Goal: Transaction & Acquisition: Purchase product/service

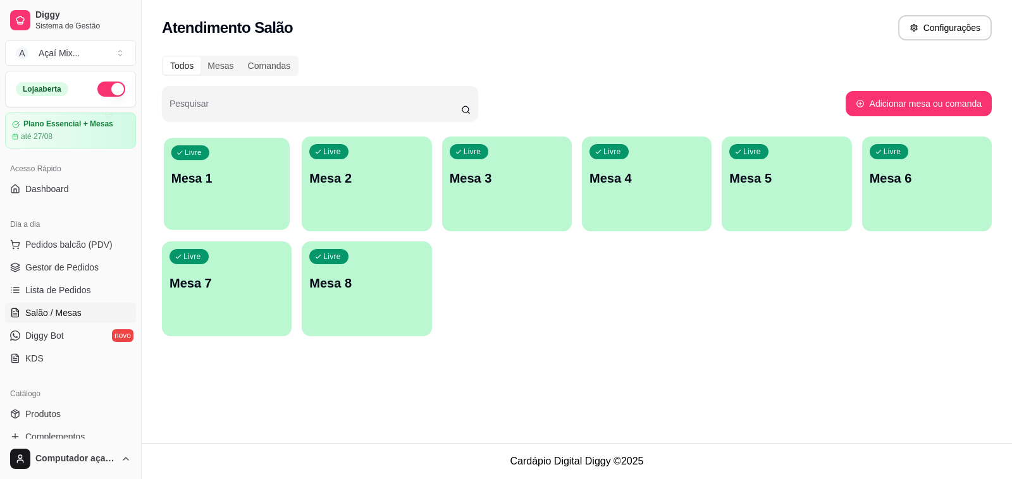
click at [188, 219] on div "button" at bounding box center [227, 222] width 126 height 15
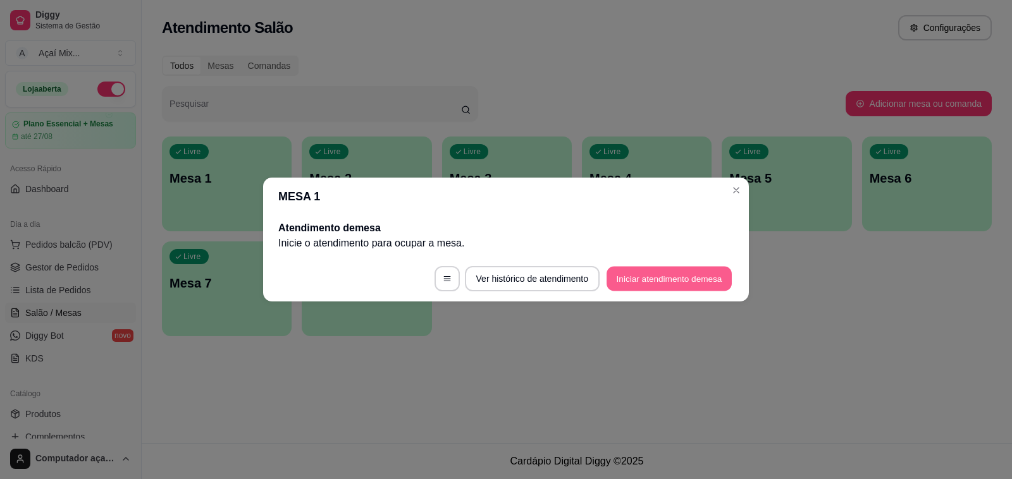
click at [707, 281] on button "Iniciar atendimento de mesa" at bounding box center [669, 279] width 125 height 25
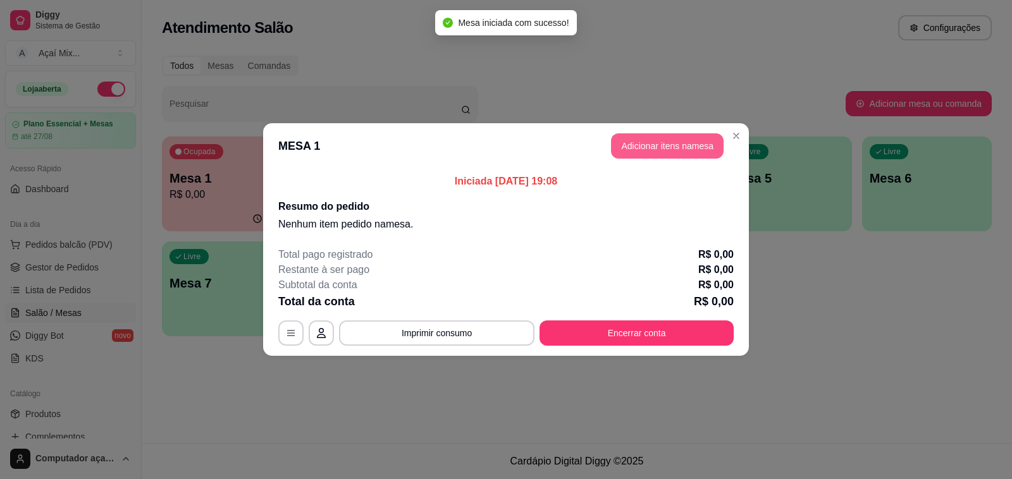
click at [655, 150] on button "Adicionar itens na mesa" at bounding box center [667, 145] width 113 height 25
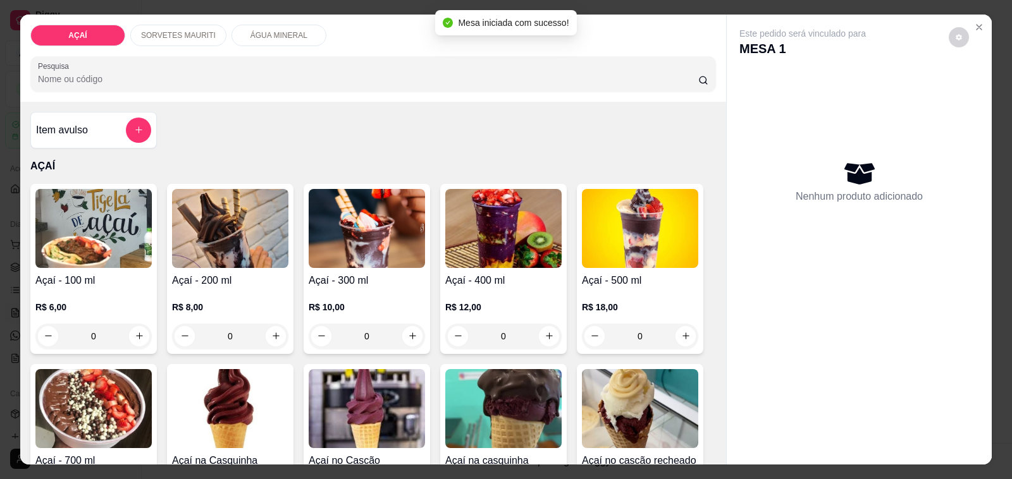
click at [52, 257] on img at bounding box center [93, 228] width 116 height 79
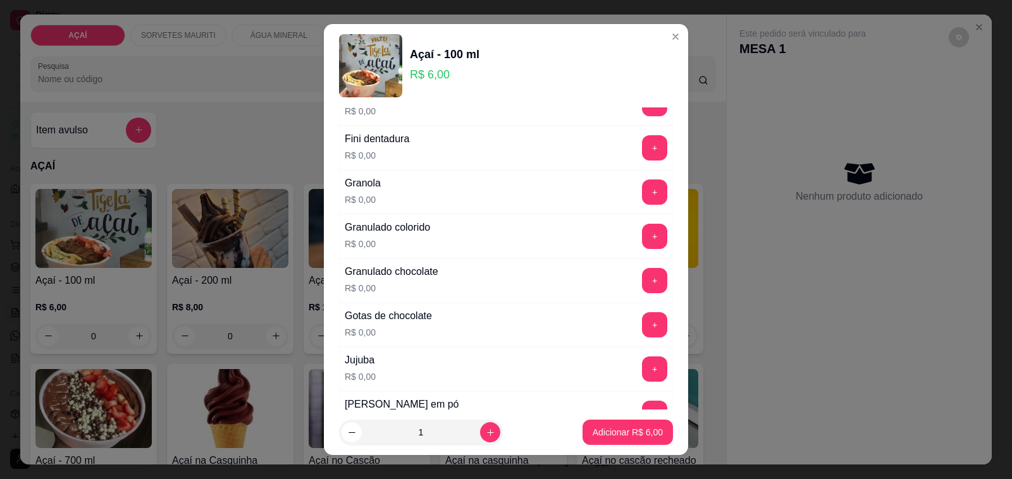
scroll to position [791, 0]
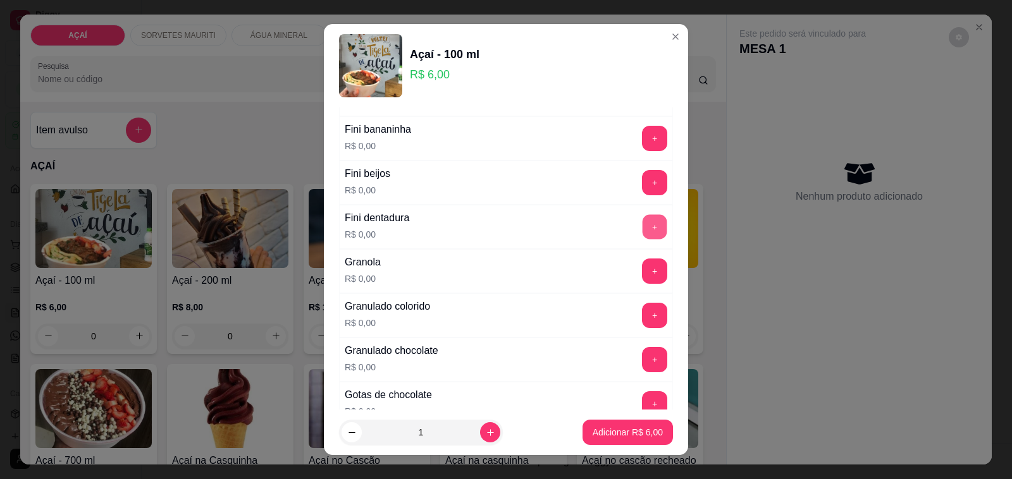
click at [643, 233] on button "+" at bounding box center [655, 227] width 25 height 25
click at [643, 182] on button "+" at bounding box center [655, 183] width 25 height 25
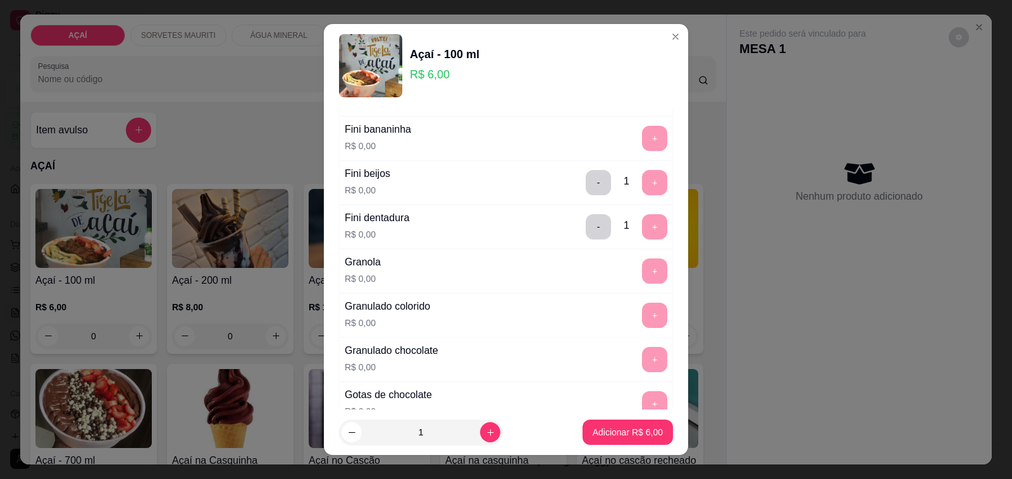
click at [632, 419] on footer "1 Adicionar R$ 6,00" at bounding box center [506, 433] width 364 height 46
click at [643, 432] on p "Adicionar R$ 6,00" at bounding box center [628, 432] width 70 height 13
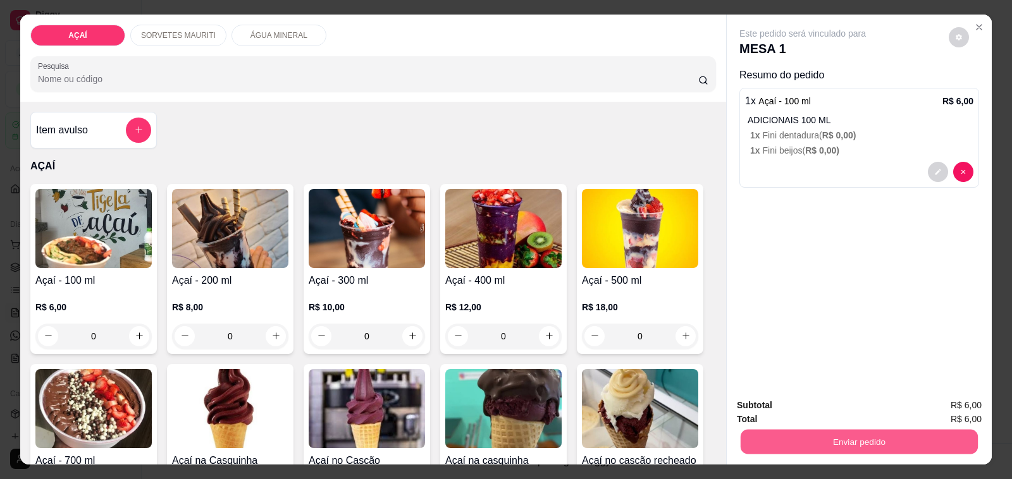
click at [778, 435] on button "Enviar pedido" at bounding box center [859, 442] width 237 height 25
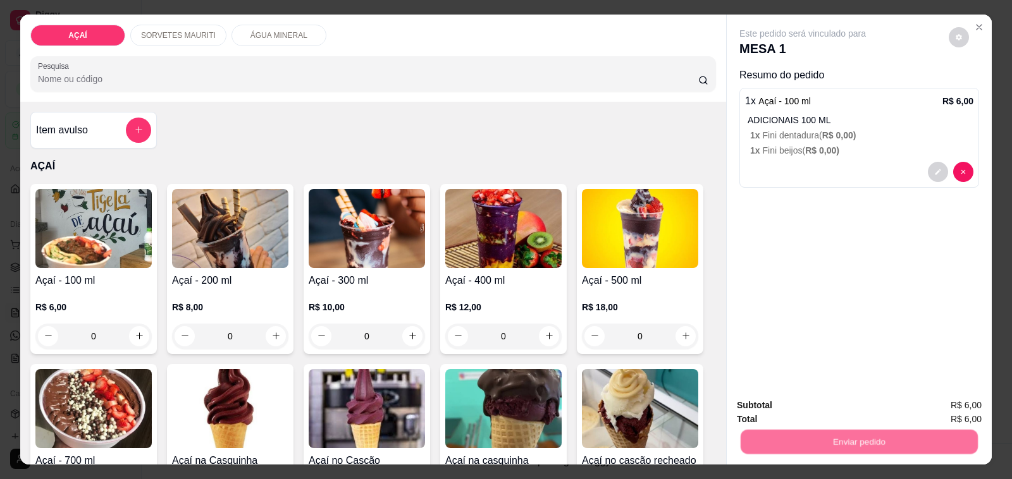
click at [784, 404] on button "Não registrar e enviar pedido" at bounding box center [817, 405] width 128 height 23
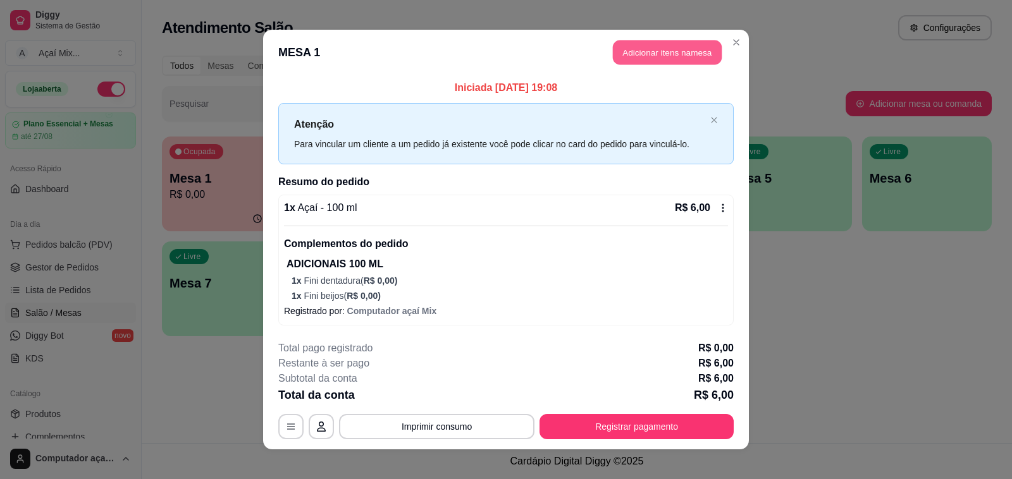
click at [655, 52] on button "Adicionar itens na mesa" at bounding box center [667, 52] width 109 height 25
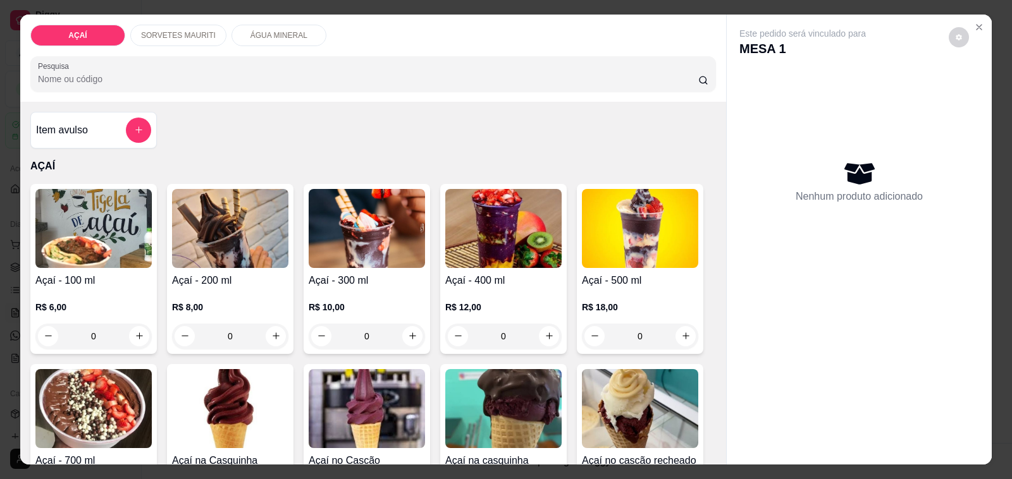
click at [206, 288] on div "R$ 8,00 0" at bounding box center [230, 318] width 116 height 61
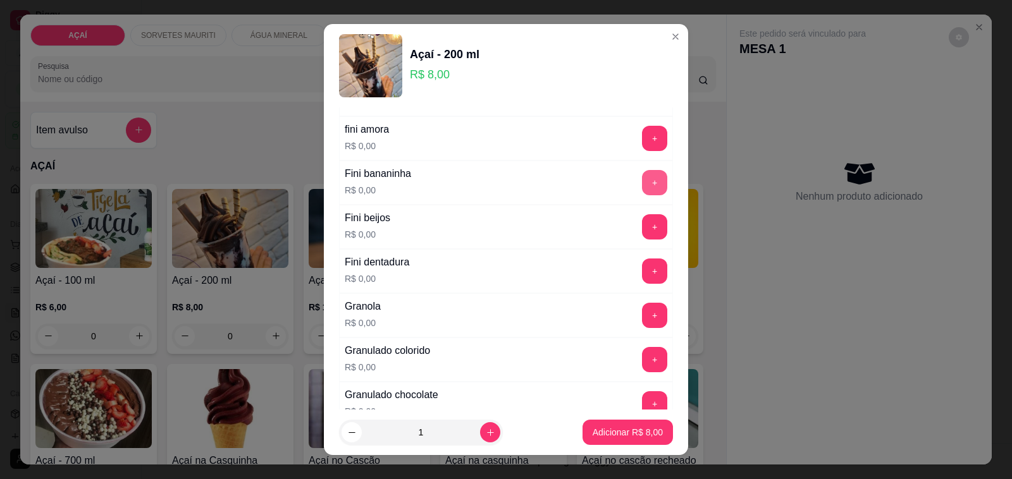
click at [642, 185] on button "+" at bounding box center [654, 182] width 25 height 25
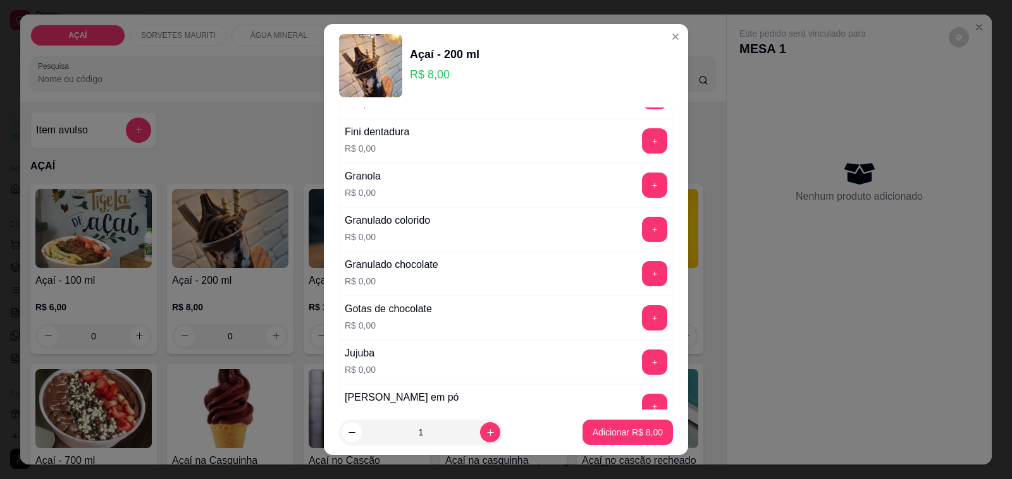
scroll to position [949, 0]
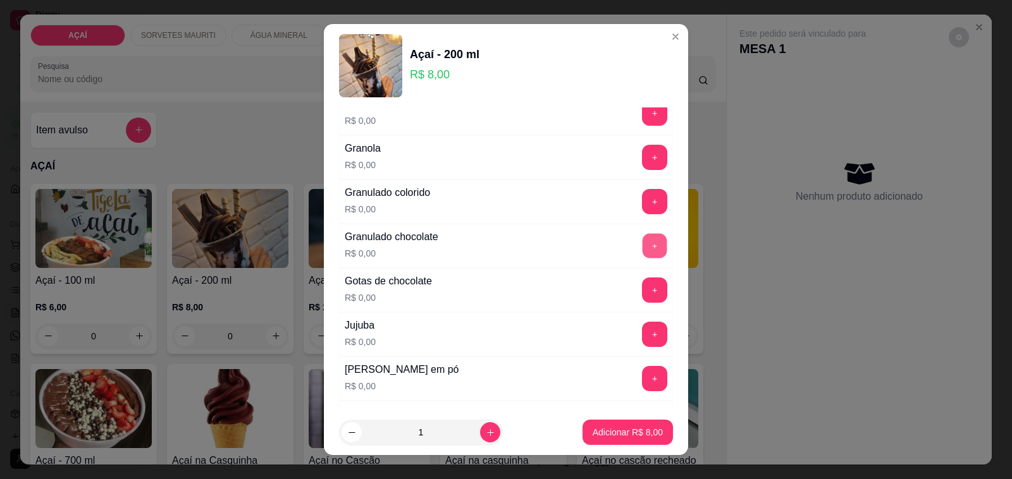
click at [643, 251] on button "+" at bounding box center [655, 246] width 25 height 25
click at [618, 435] on p "Adicionar R$ 8,00" at bounding box center [628, 432] width 70 height 13
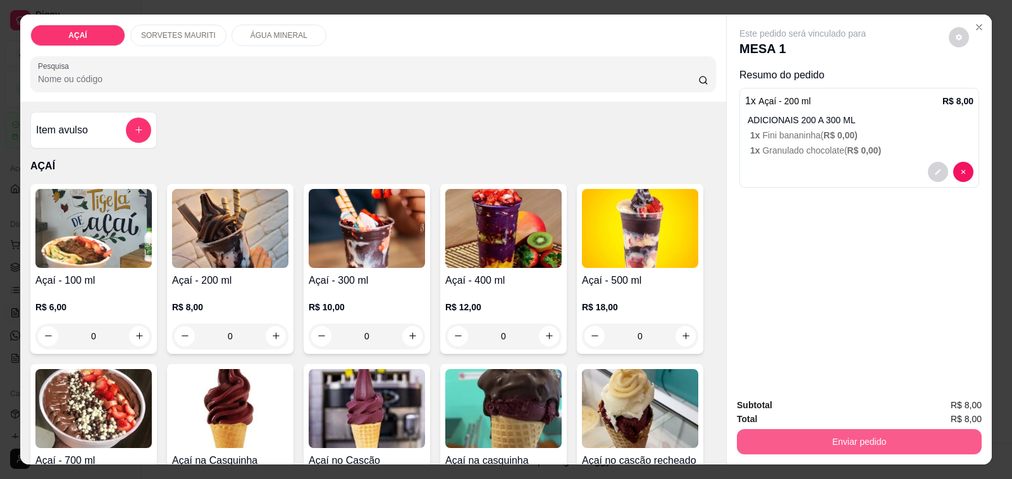
click at [878, 440] on button "Enviar pedido" at bounding box center [859, 441] width 245 height 25
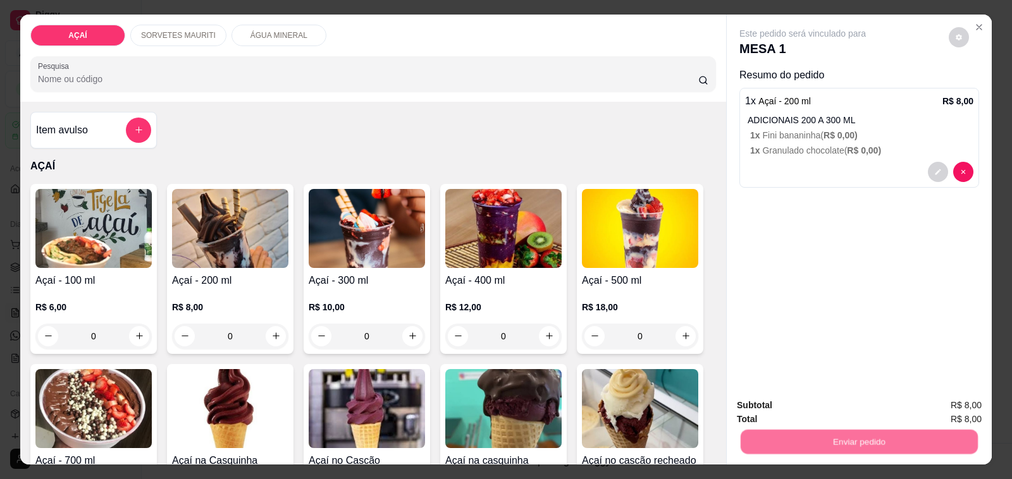
click at [836, 396] on button "Não registrar e enviar pedido" at bounding box center [817, 405] width 128 height 23
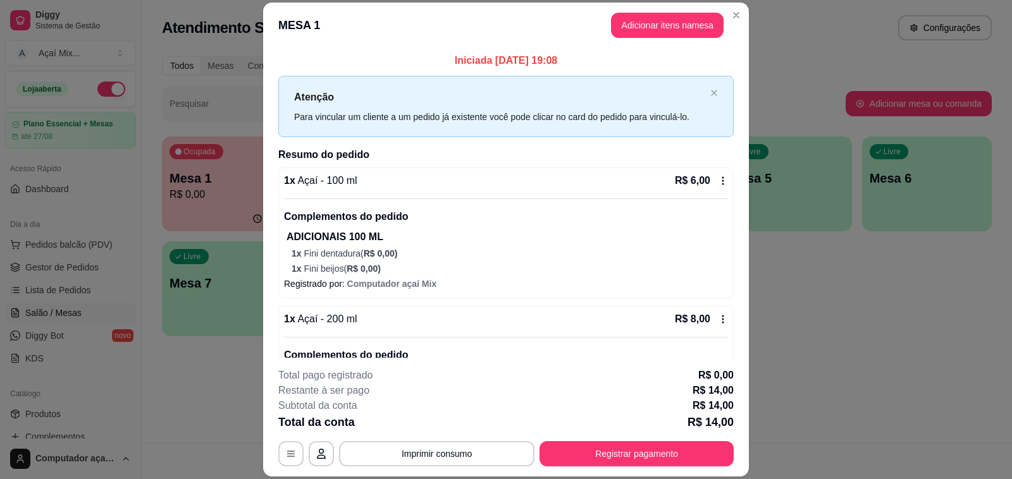
click at [650, 469] on footer "**********" at bounding box center [506, 417] width 486 height 119
click at [649, 454] on button "Registrar pagamento" at bounding box center [637, 454] width 188 height 25
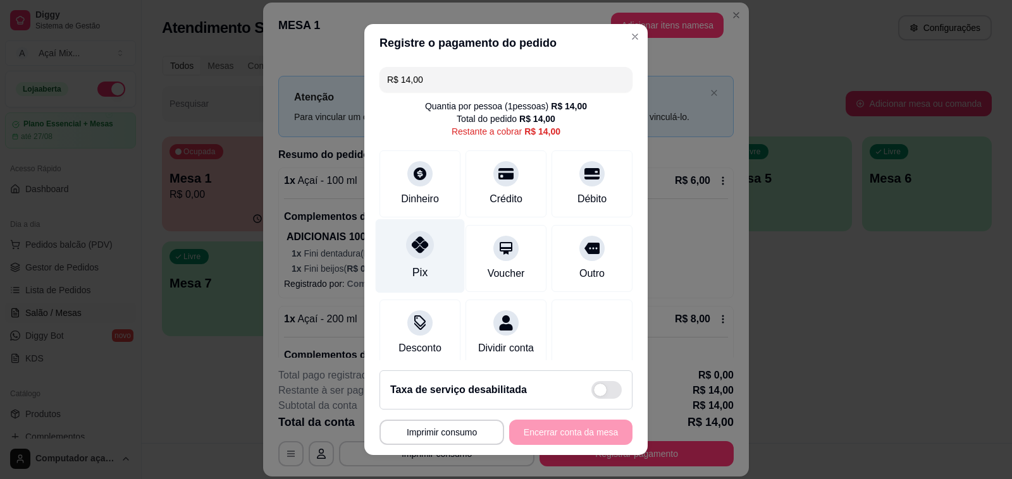
drag, startPoint x: 393, startPoint y: 235, endPoint x: 398, endPoint y: 239, distance: 6.8
click at [395, 237] on div "Pix" at bounding box center [420, 256] width 89 height 74
type input "R$ 0,00"
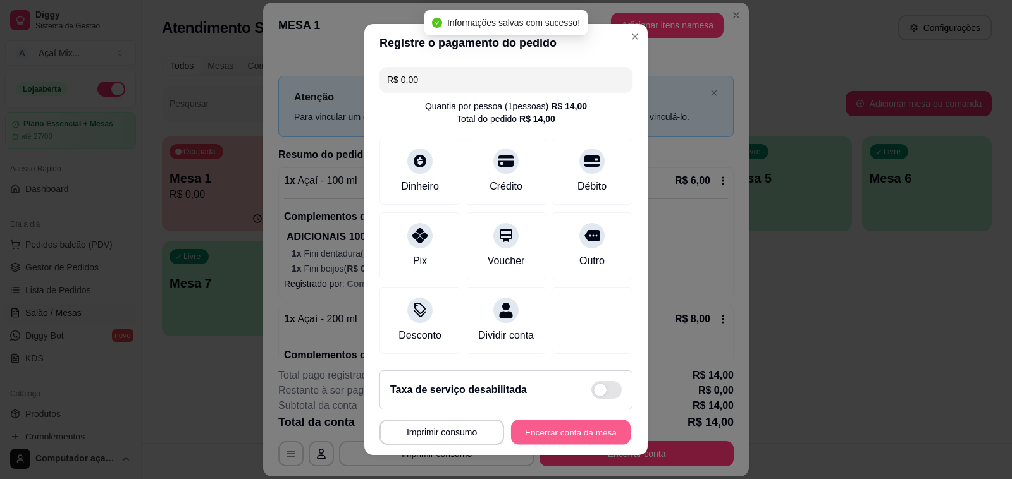
click at [568, 437] on button "Encerrar conta da mesa" at bounding box center [571, 433] width 120 height 25
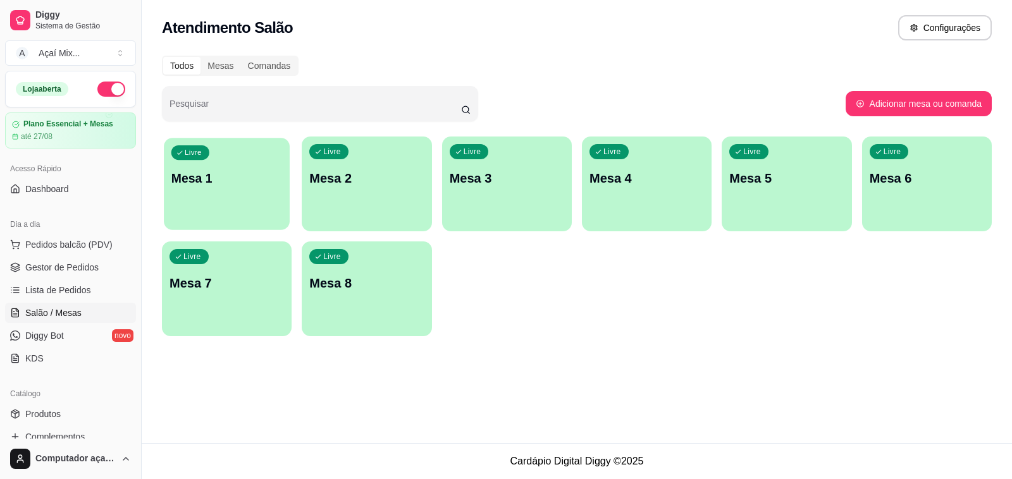
click at [219, 193] on div "Livre Mesa 1" at bounding box center [227, 176] width 126 height 77
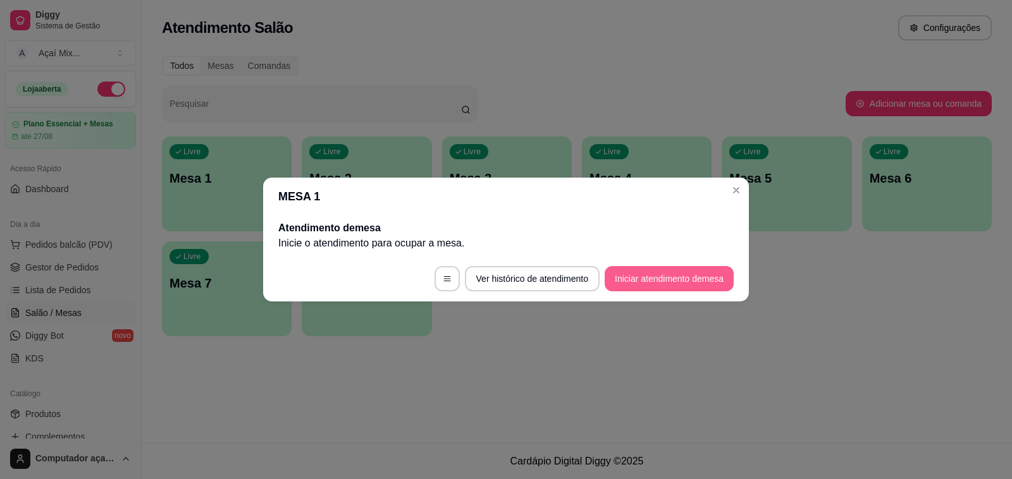
click at [696, 267] on button "Iniciar atendimento de mesa" at bounding box center [669, 278] width 129 height 25
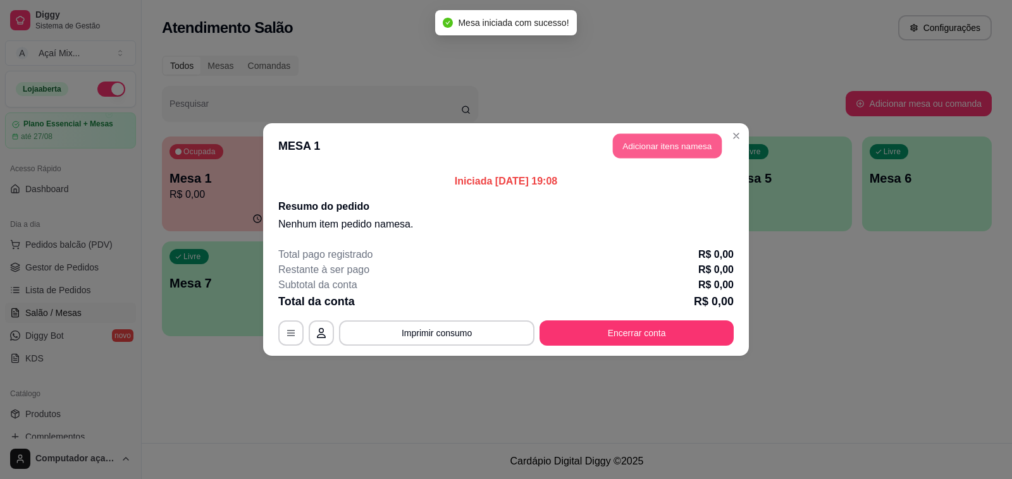
click at [663, 151] on button "Adicionar itens na mesa" at bounding box center [667, 146] width 109 height 25
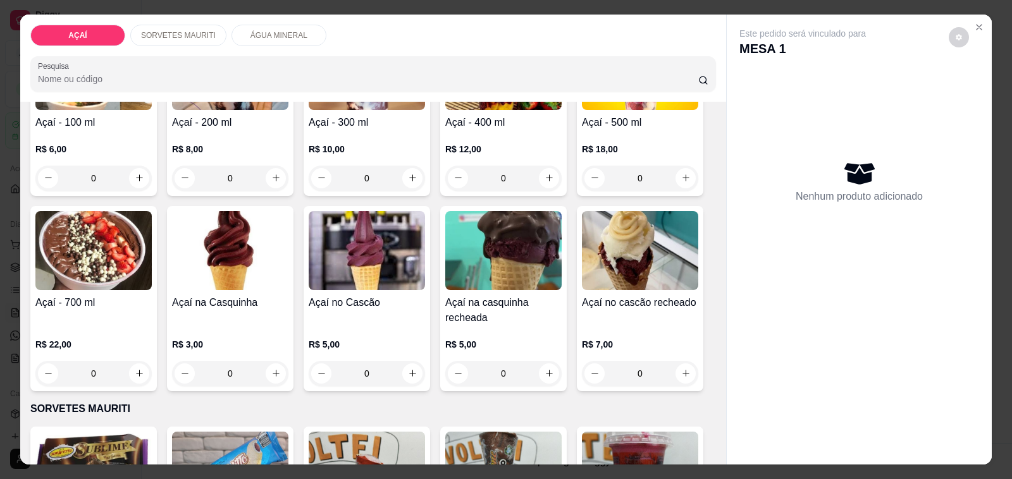
scroll to position [79, 0]
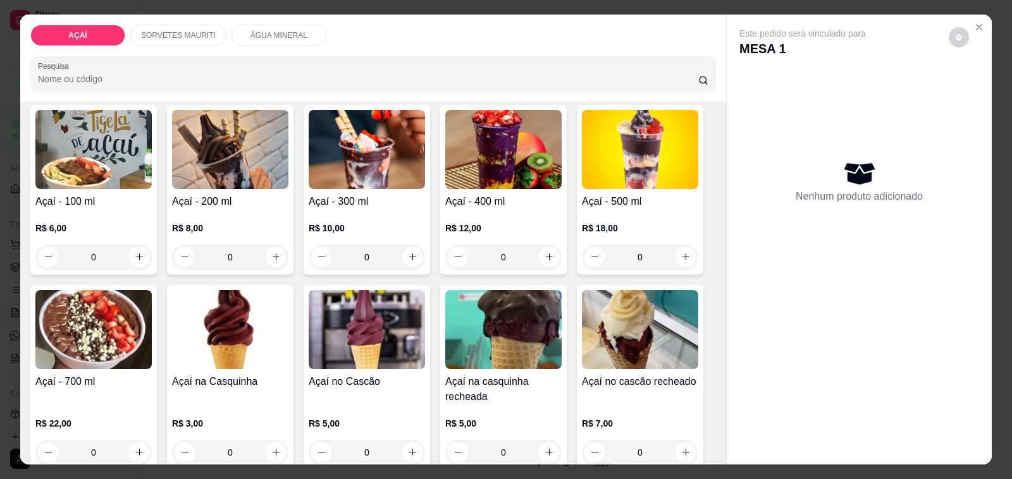
click at [20, 402] on div "Item avulso AÇAÍ Açaí - 100 ml R$ 6,00 0 Açaí - 200 ml R$ 8,00 0 Açaí - 300 ml …" at bounding box center [373, 284] width 706 height 364
click at [95, 392] on div "Açaí - 700 ml" at bounding box center [93, 389] width 116 height 30
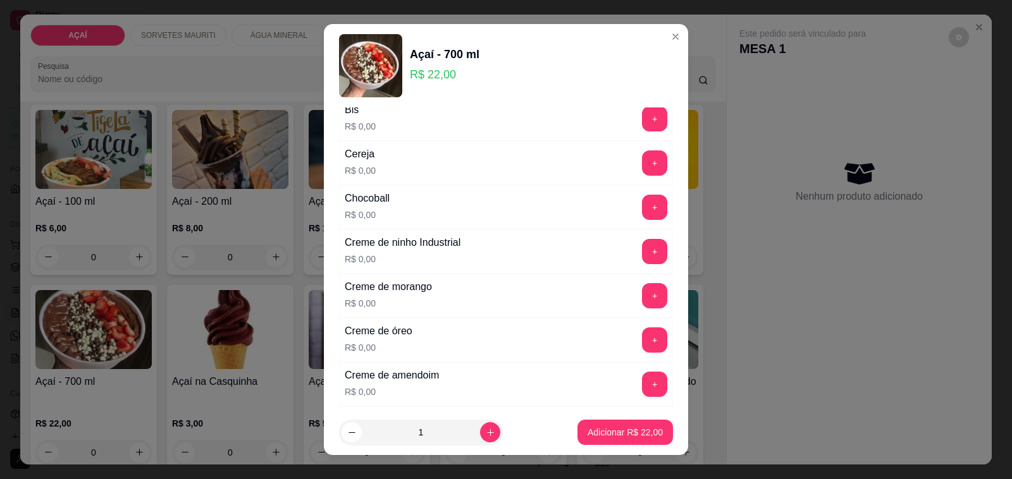
scroll to position [158, 0]
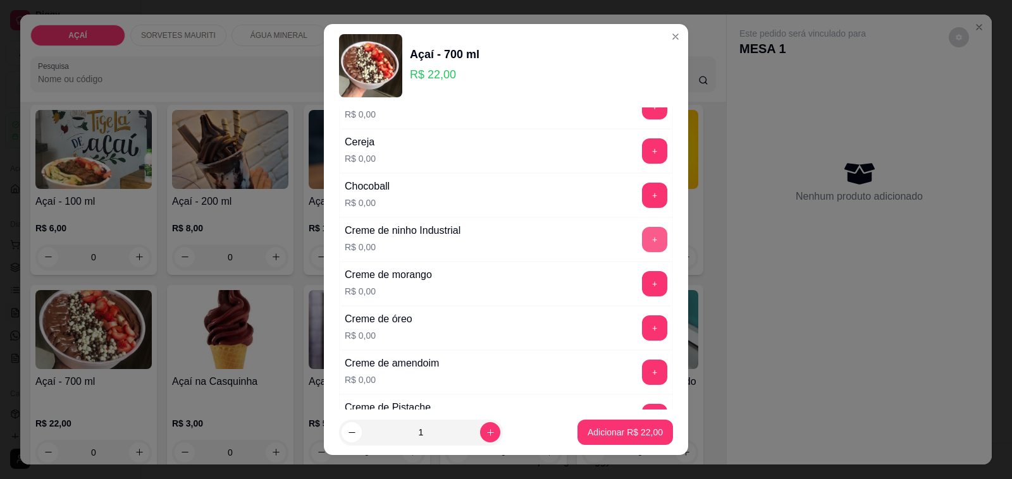
click at [642, 247] on button "+" at bounding box center [654, 239] width 25 height 25
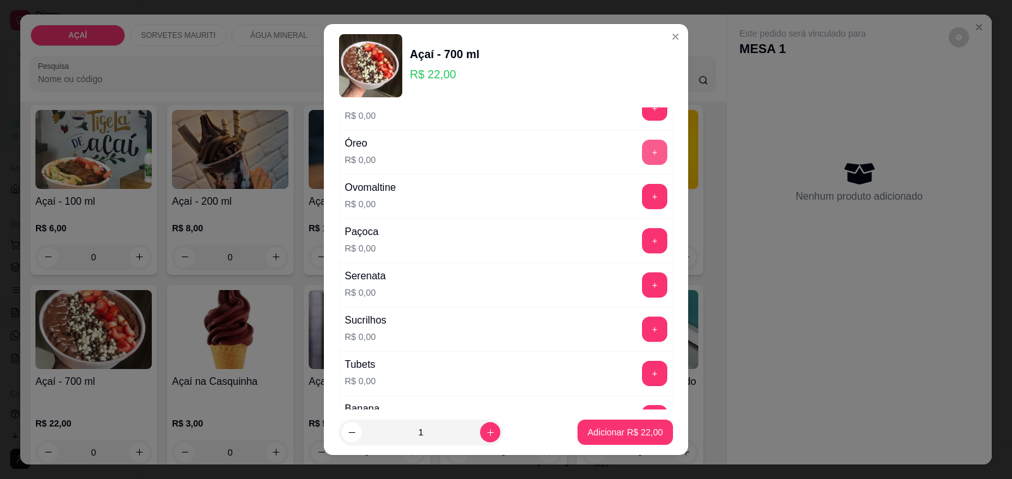
scroll to position [1265, 0]
click at [642, 194] on button "+" at bounding box center [654, 195] width 25 height 25
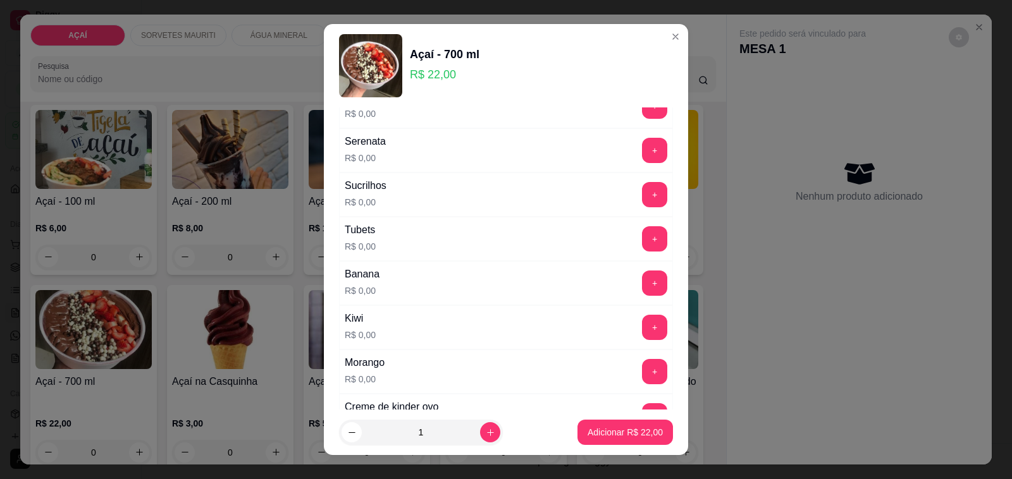
scroll to position [1423, 0]
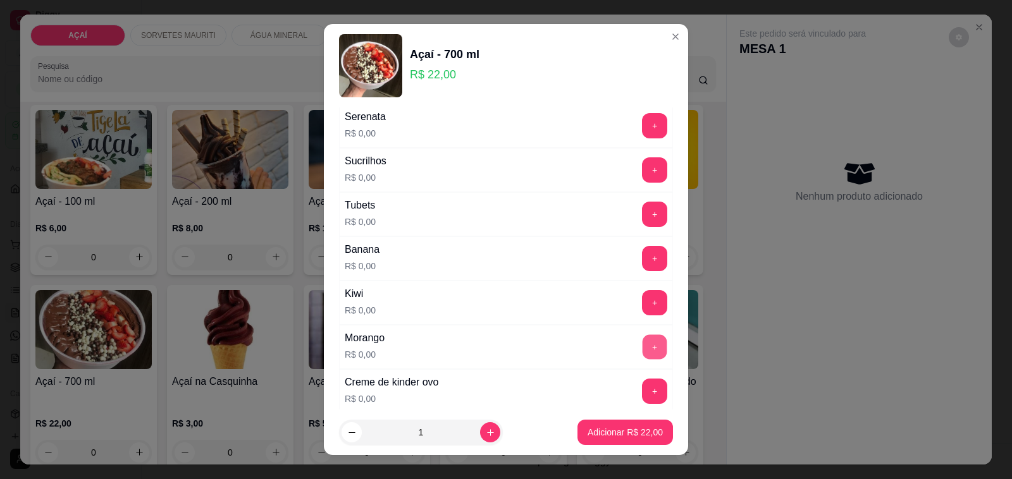
click at [643, 360] on button "+" at bounding box center [655, 347] width 25 height 25
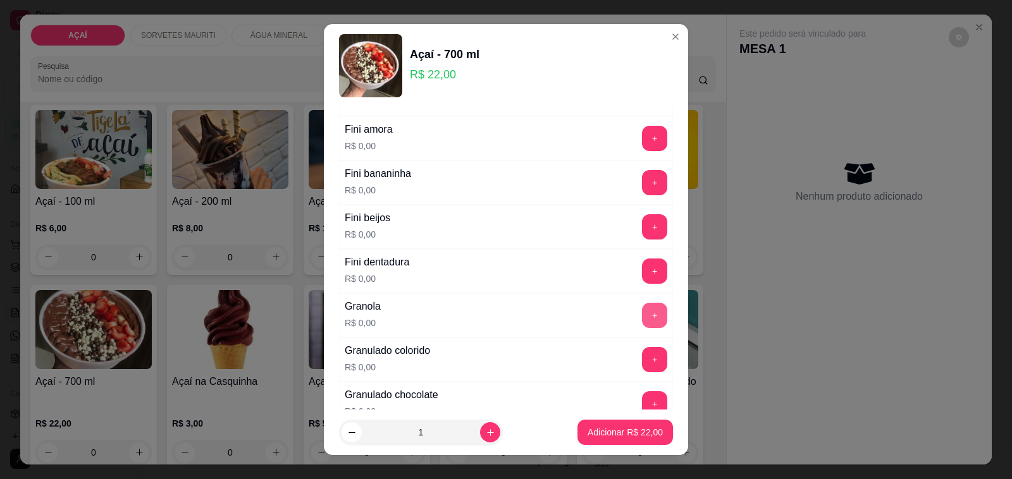
scroll to position [870, 0]
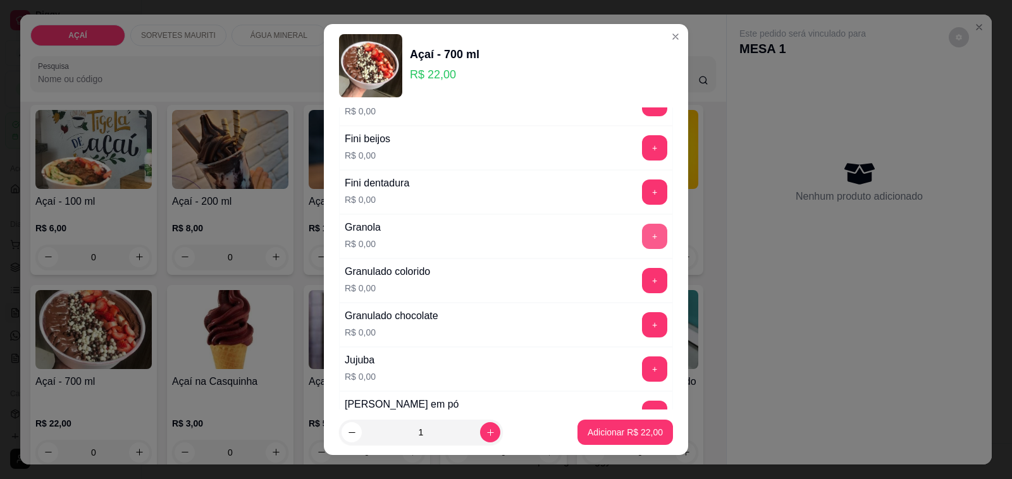
click at [642, 248] on button "+" at bounding box center [654, 236] width 25 height 25
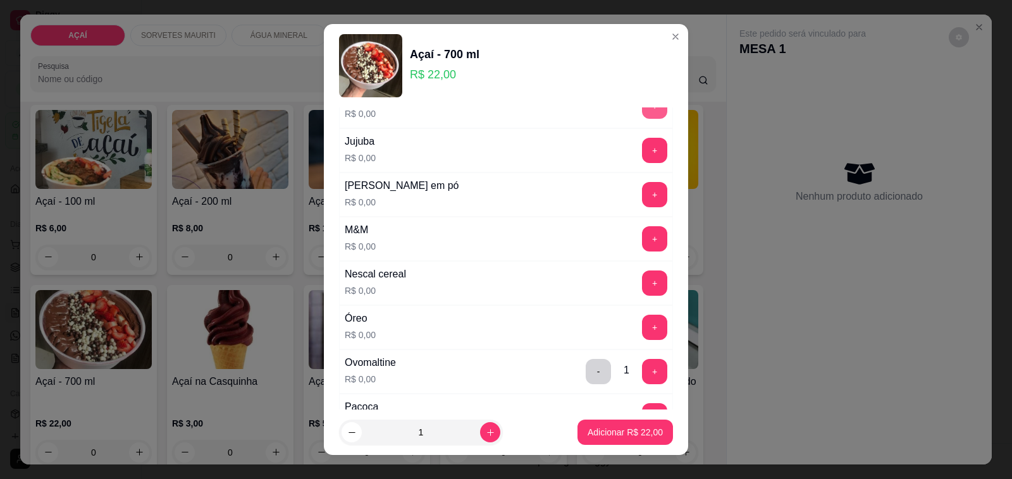
scroll to position [1107, 0]
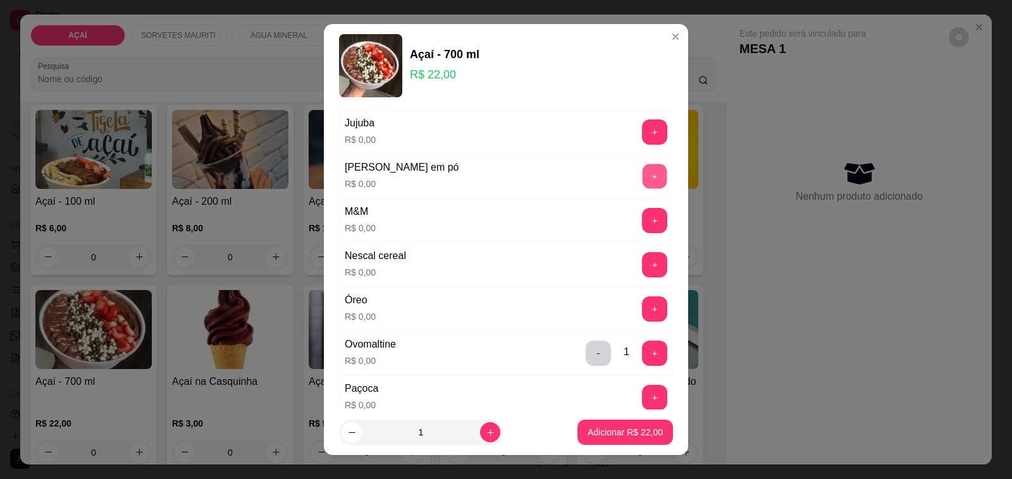
click at [643, 187] on button "+" at bounding box center [655, 176] width 25 height 25
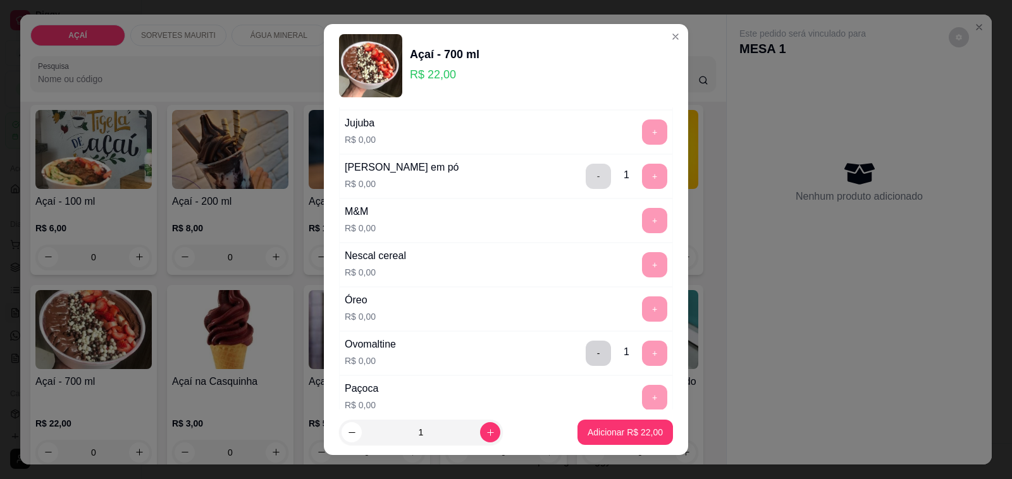
click at [586, 175] on button "-" at bounding box center [598, 176] width 25 height 25
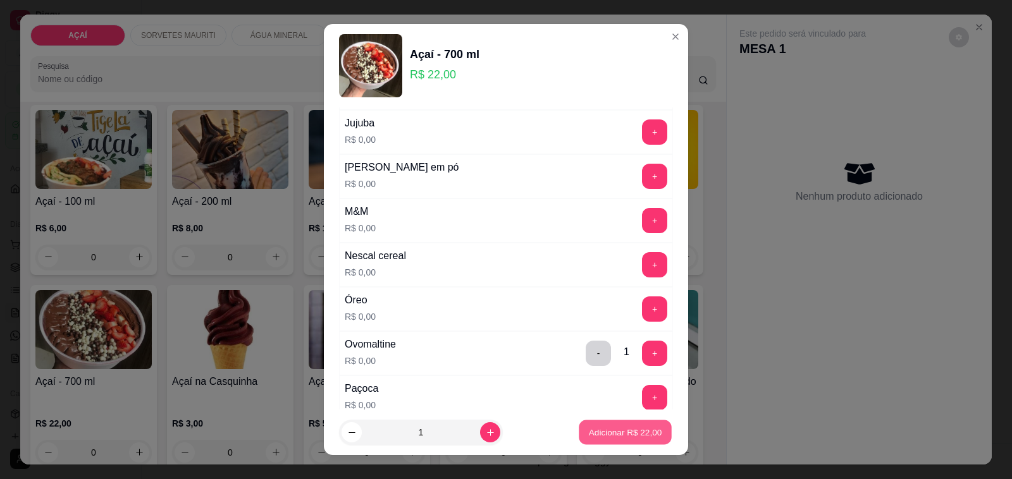
click at [609, 437] on p "Adicionar R$ 22,00" at bounding box center [625, 432] width 73 height 12
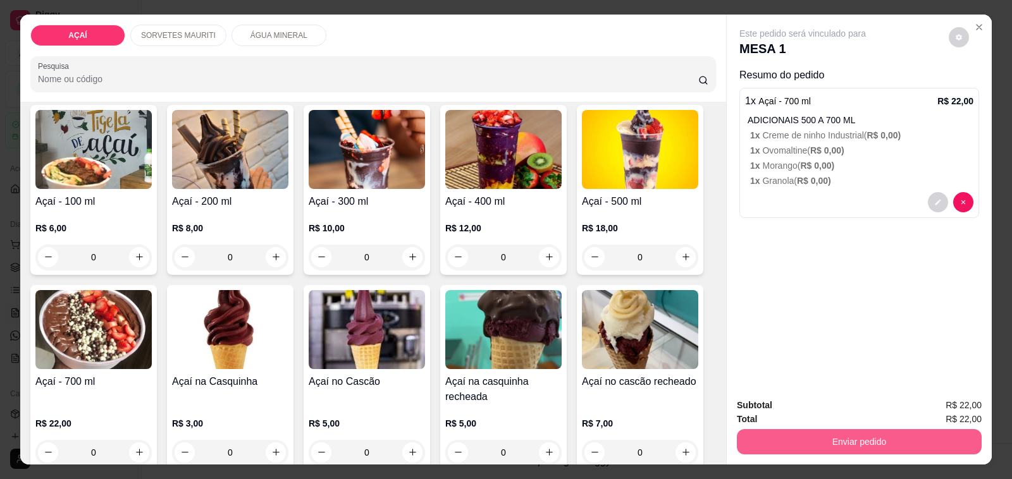
click at [770, 435] on button "Enviar pedido" at bounding box center [859, 441] width 245 height 25
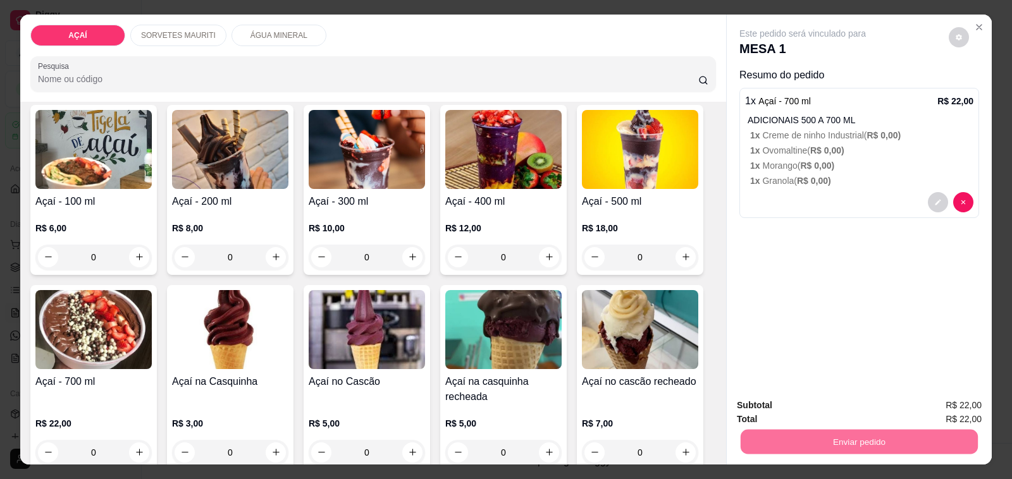
click at [825, 402] on button "Não registrar e enviar pedido" at bounding box center [817, 405] width 128 height 23
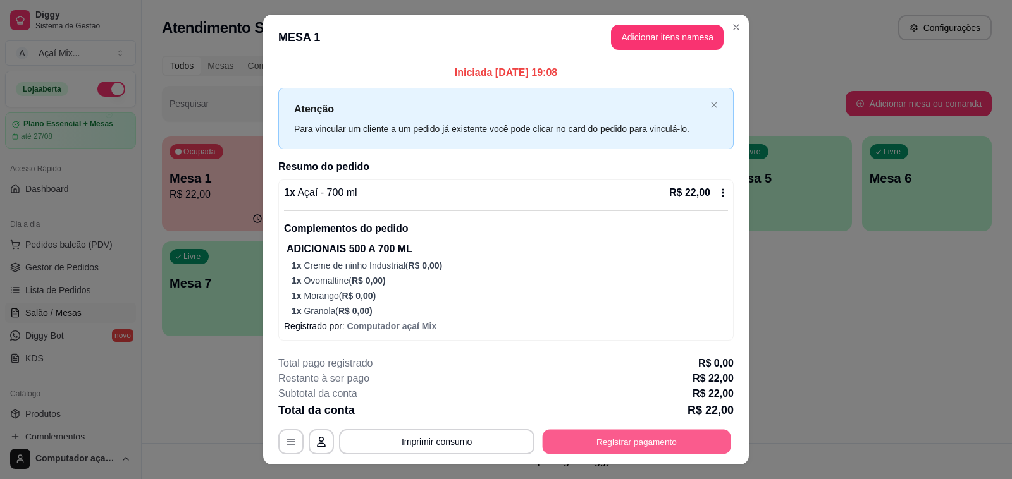
click at [560, 431] on button "Registrar pagamento" at bounding box center [637, 442] width 188 height 25
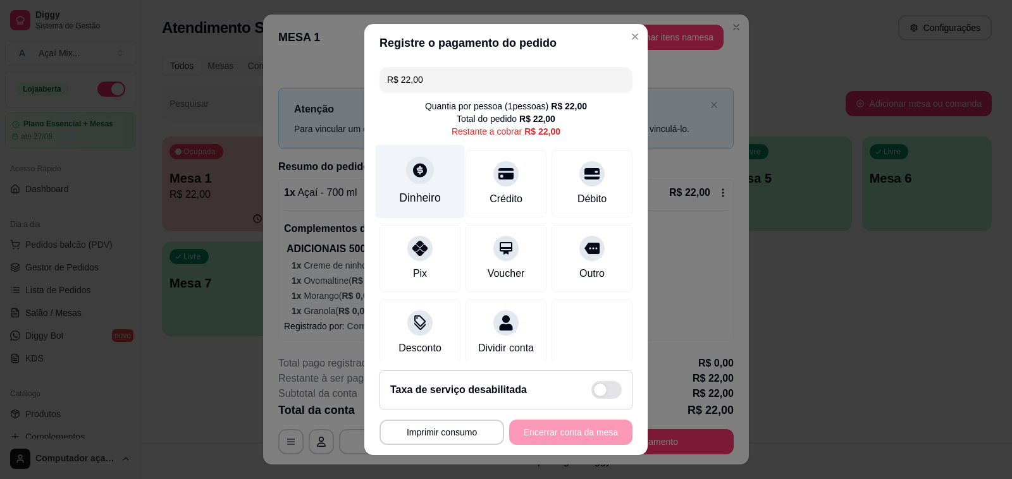
drag, startPoint x: 400, startPoint y: 204, endPoint x: 407, endPoint y: 204, distance: 7.0
click at [407, 204] on div "Dinheiro" at bounding box center [420, 198] width 42 height 16
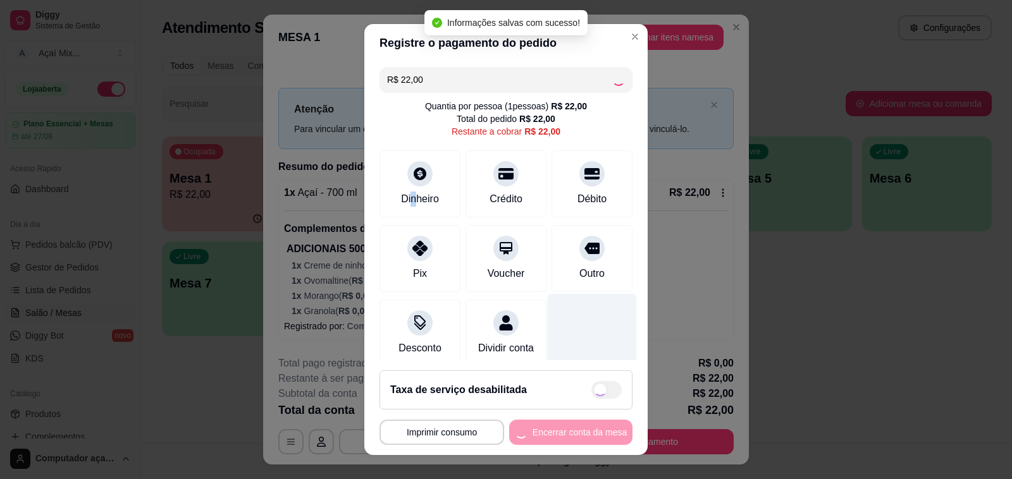
type input "R$ 0,00"
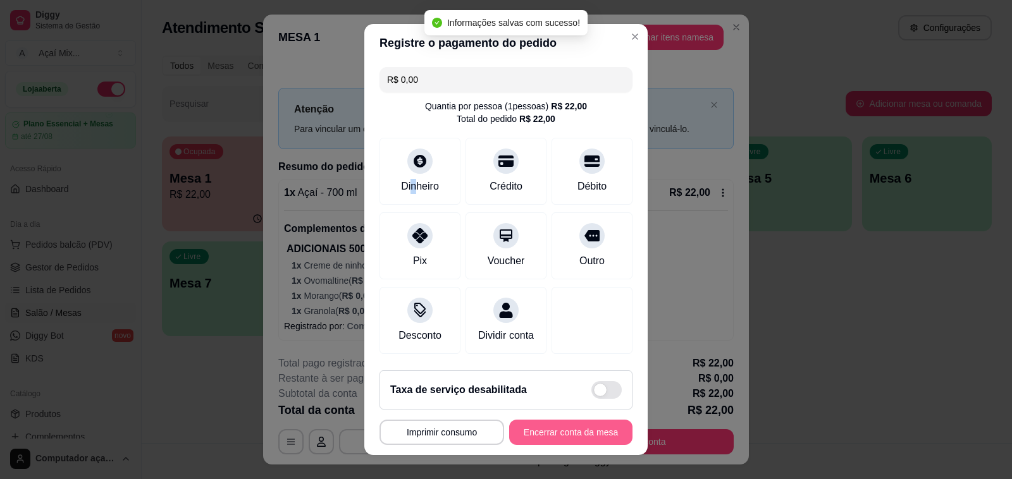
click at [577, 434] on button "Encerrar conta da mesa" at bounding box center [570, 432] width 123 height 25
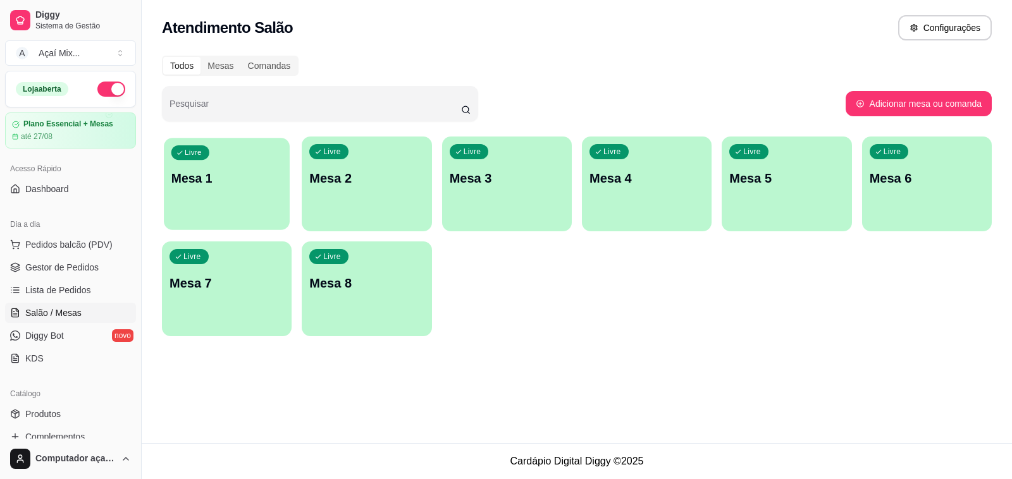
click at [263, 213] on div "Livre Mesa 1" at bounding box center [227, 176] width 126 height 77
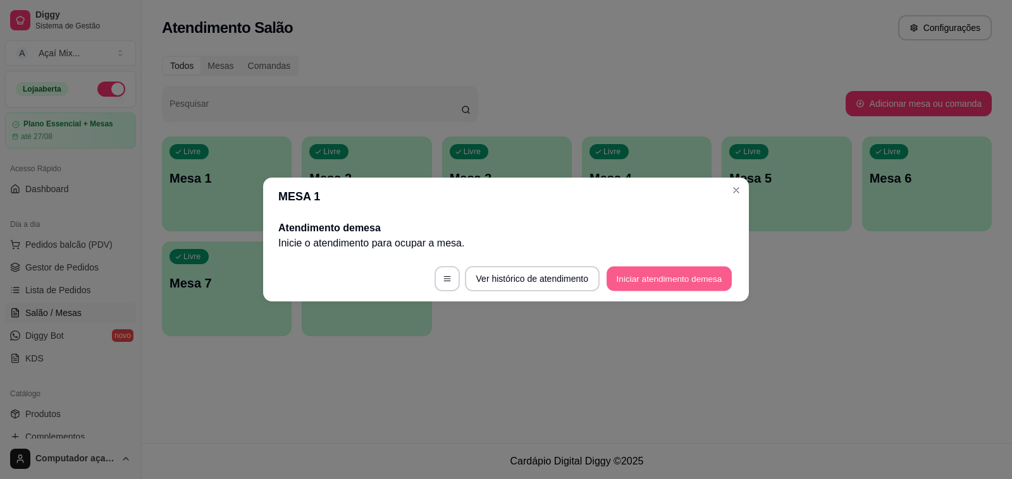
click at [697, 286] on button "Iniciar atendimento de mesa" at bounding box center [669, 279] width 125 height 25
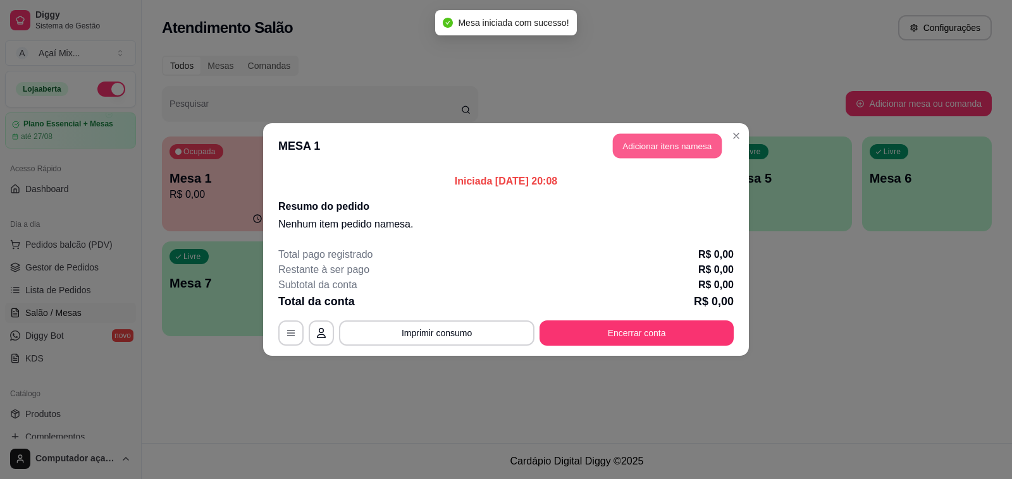
click at [652, 138] on button "Adicionar itens na mesa" at bounding box center [667, 146] width 109 height 25
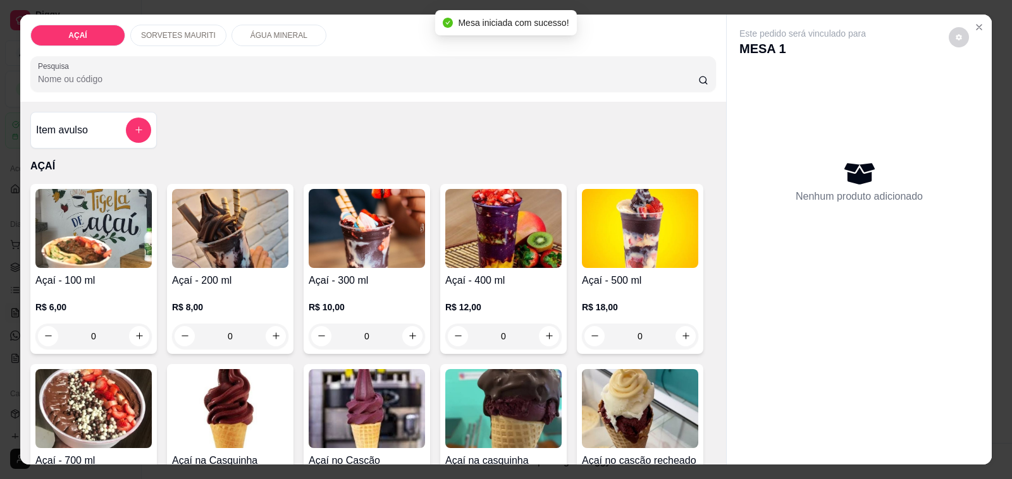
click at [353, 294] on div "R$ 10,00 0" at bounding box center [367, 318] width 116 height 61
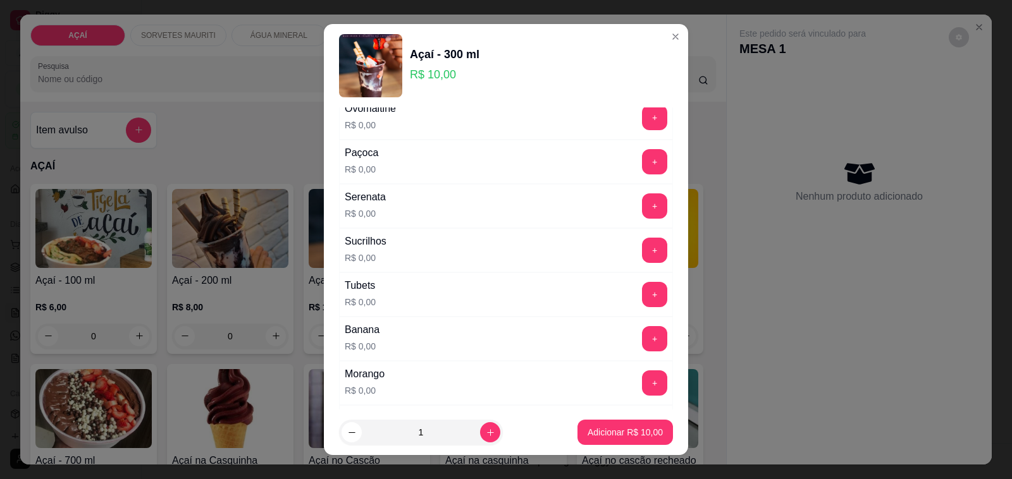
scroll to position [1576, 0]
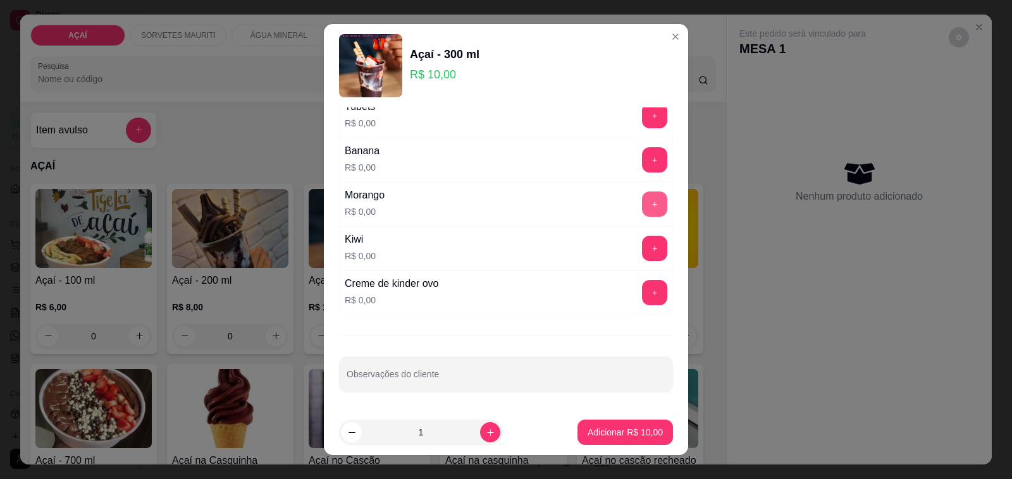
click at [642, 209] on button "+" at bounding box center [654, 204] width 25 height 25
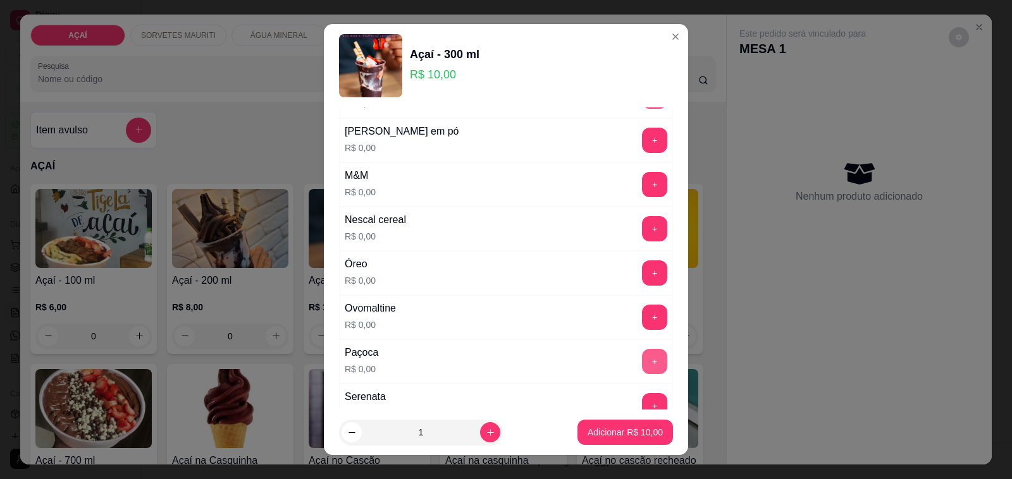
scroll to position [1181, 0]
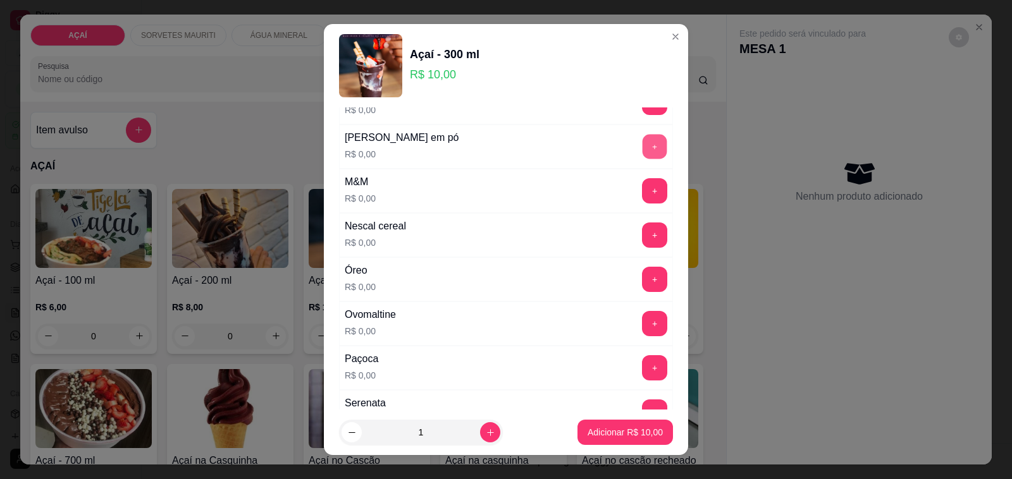
click at [643, 146] on button "+" at bounding box center [655, 147] width 25 height 25
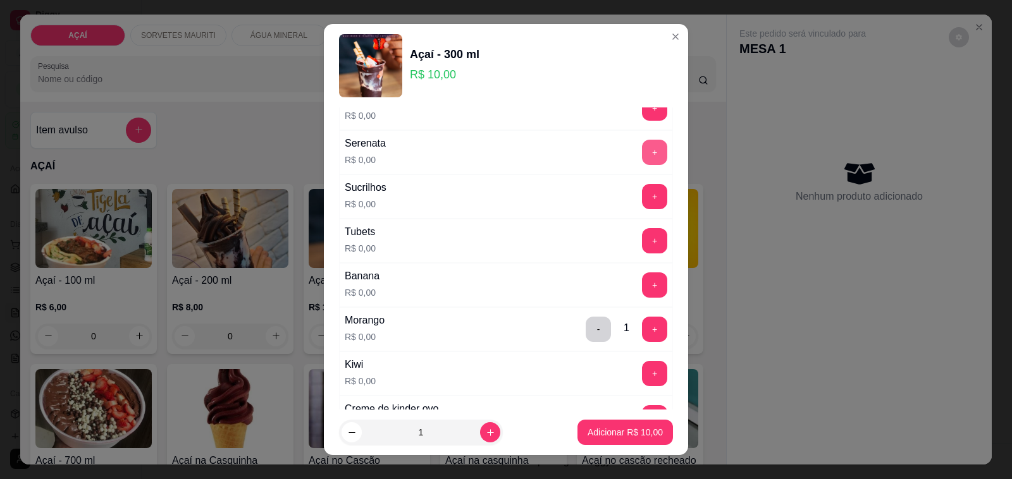
scroll to position [1418, 0]
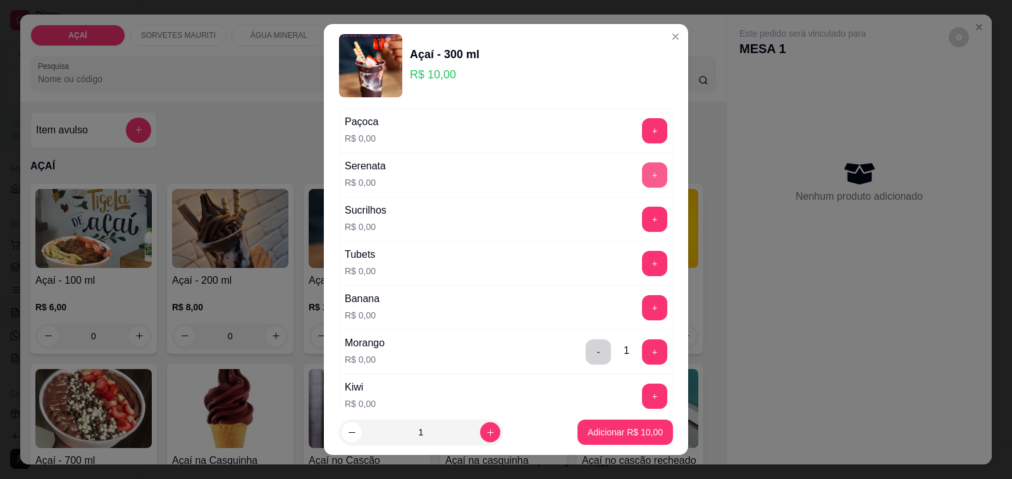
click at [642, 188] on button "+" at bounding box center [654, 175] width 25 height 25
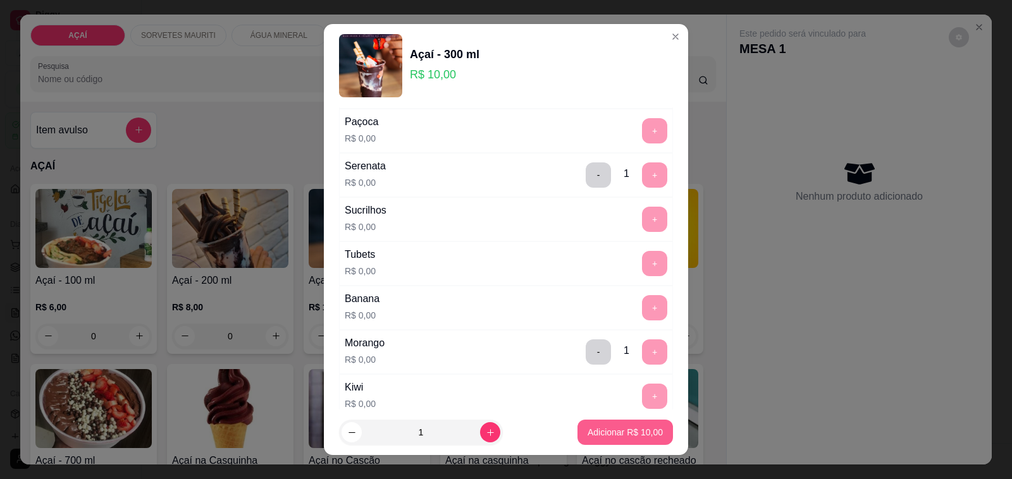
click at [596, 424] on button "Adicionar R$ 10,00" at bounding box center [625, 432] width 96 height 25
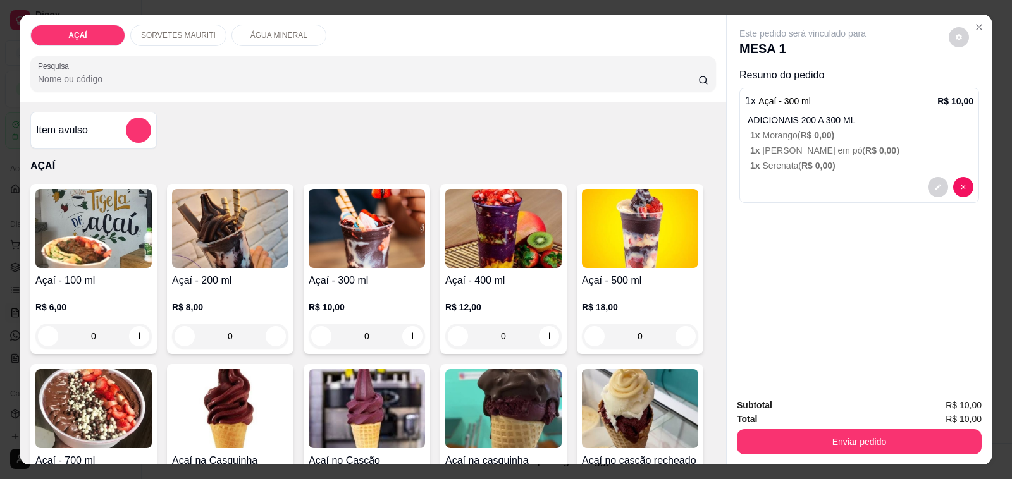
click at [346, 301] on p "R$ 10,00" at bounding box center [367, 307] width 116 height 13
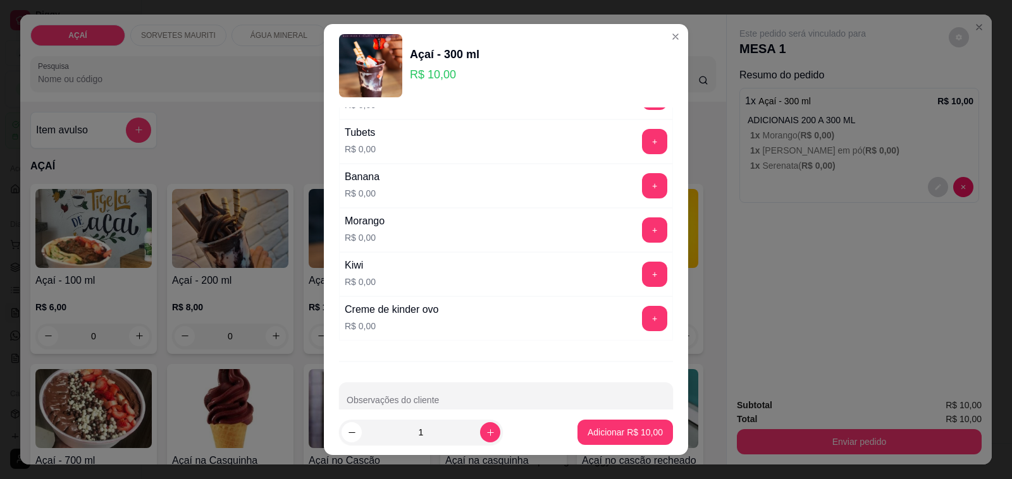
scroll to position [1576, 0]
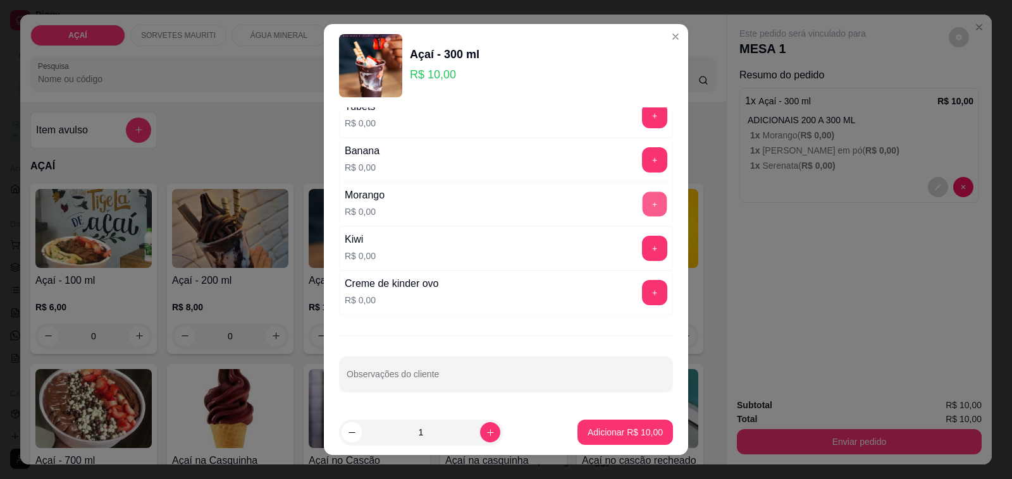
click at [643, 209] on button "+" at bounding box center [655, 204] width 25 height 25
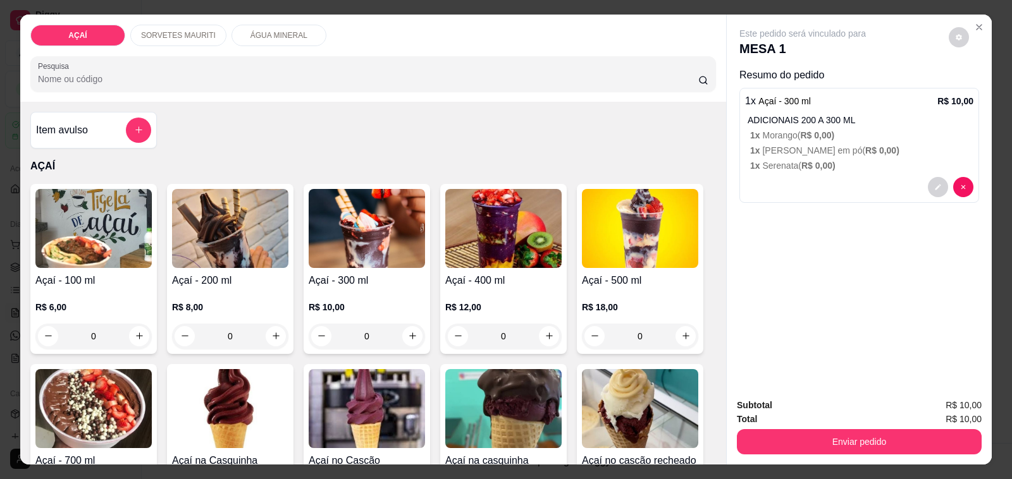
click at [780, 177] on div at bounding box center [859, 187] width 228 height 20
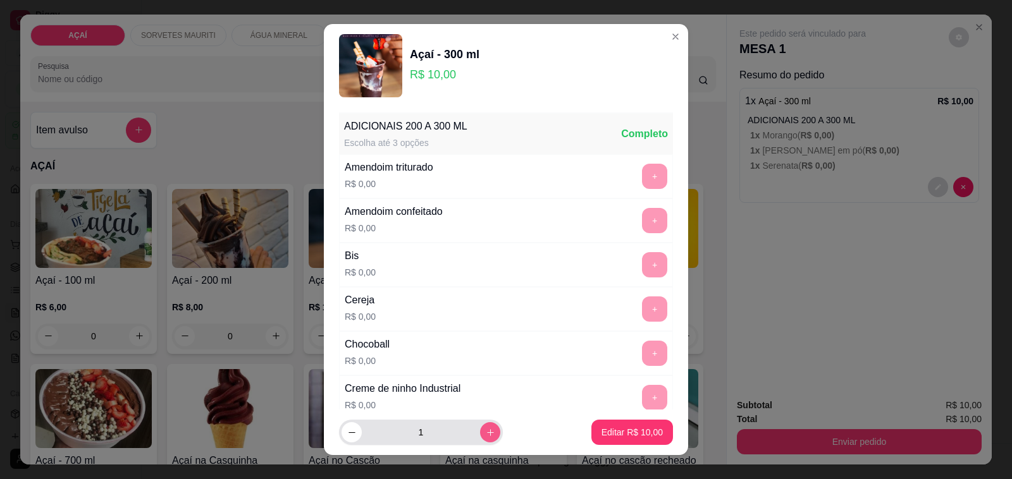
click at [486, 431] on icon "increase-product-quantity" at bounding box center [490, 432] width 9 height 9
type input "2"
click at [627, 424] on button "Editar R$ 20,00" at bounding box center [632, 432] width 82 height 25
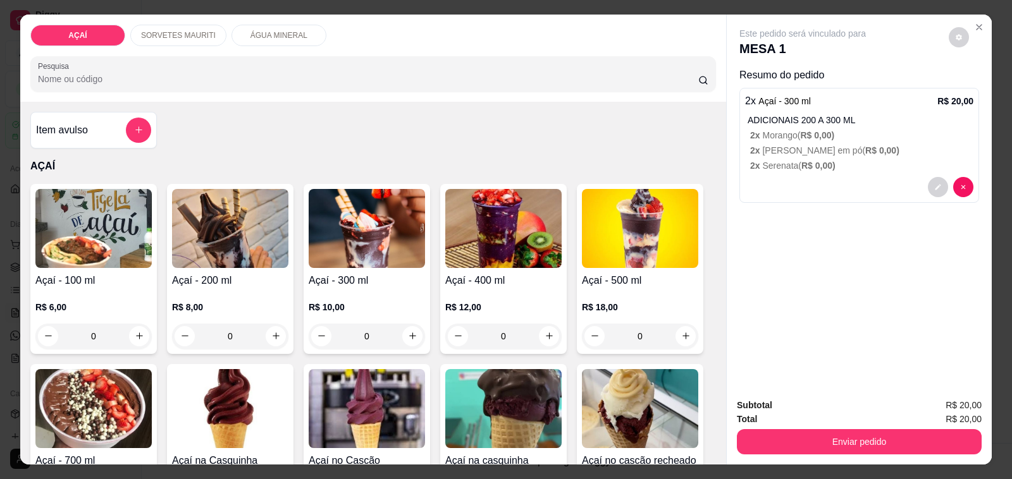
click at [316, 289] on div "R$ 10,00 0" at bounding box center [367, 318] width 116 height 61
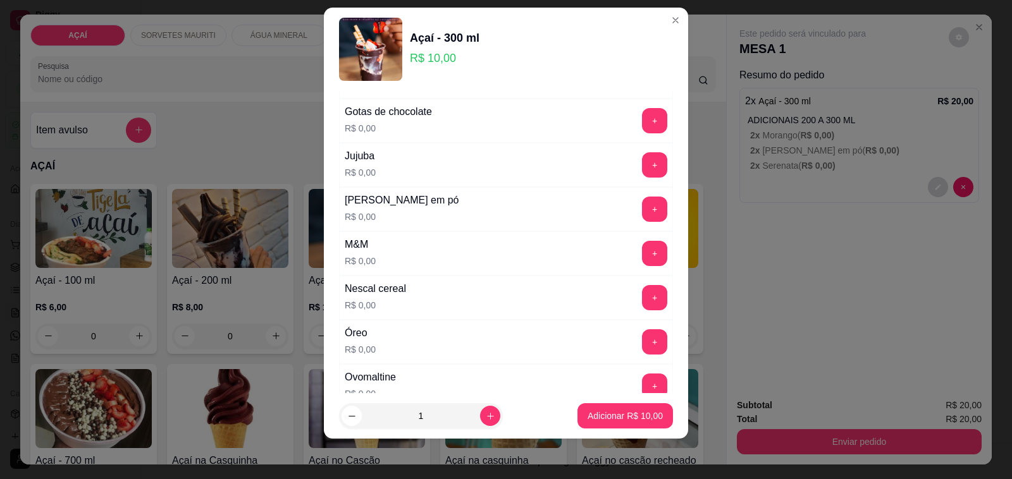
scroll to position [1023, 0]
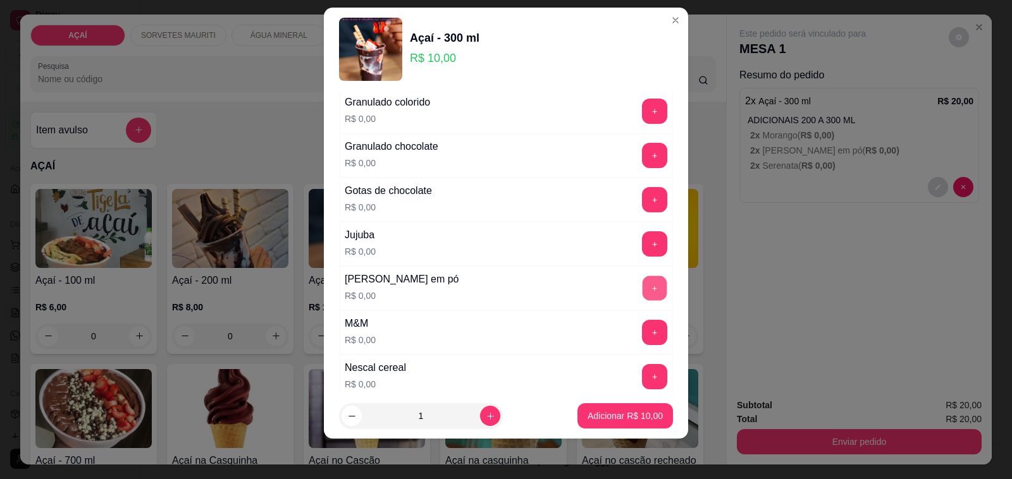
click at [643, 289] on button "+" at bounding box center [655, 288] width 25 height 25
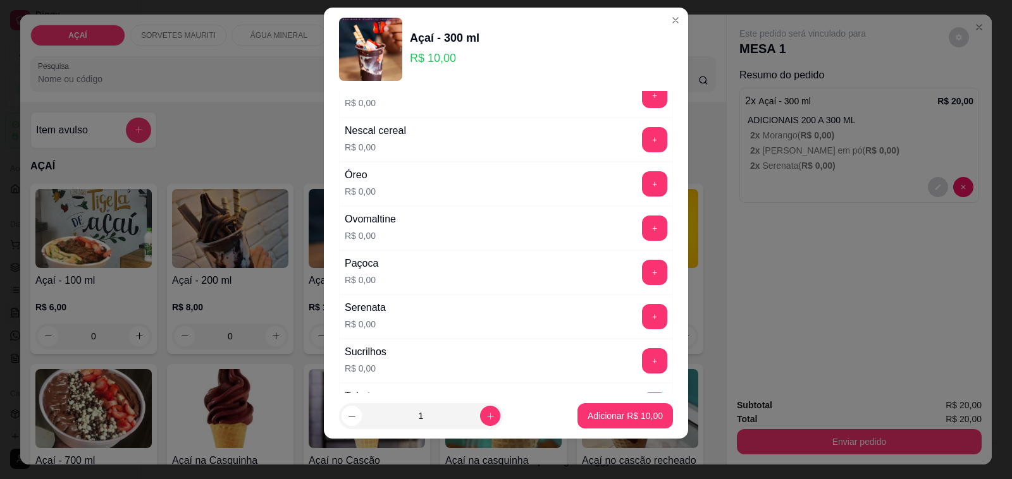
scroll to position [1339, 0]
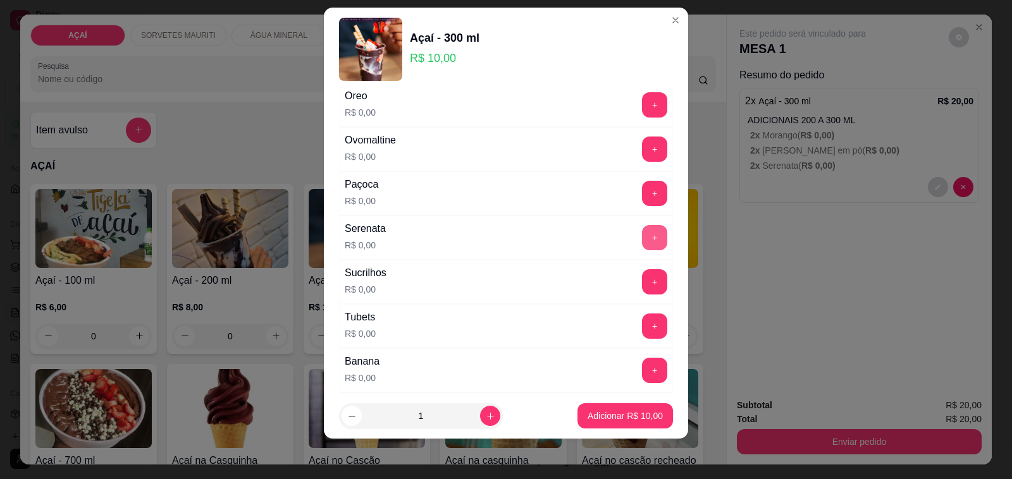
click at [642, 245] on button "+" at bounding box center [654, 237] width 25 height 25
click at [585, 424] on button "Adicionar R$ 10,00" at bounding box center [625, 416] width 96 height 25
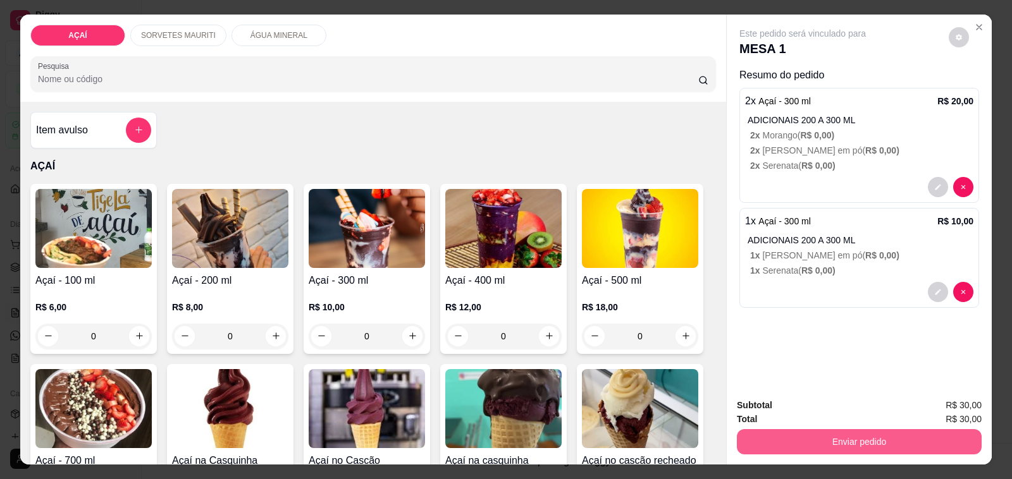
click at [782, 434] on button "Enviar pedido" at bounding box center [859, 441] width 245 height 25
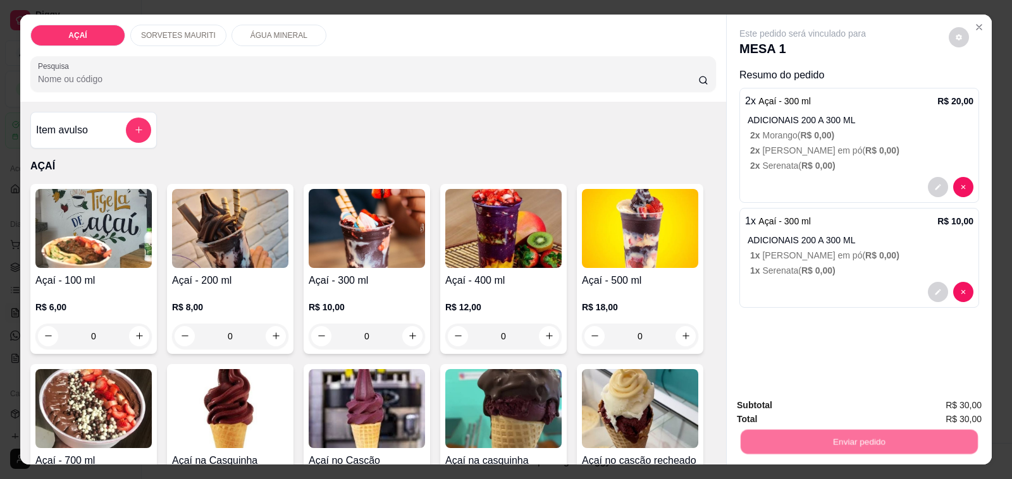
click at [777, 402] on button "Não registrar e enviar pedido" at bounding box center [817, 406] width 132 height 24
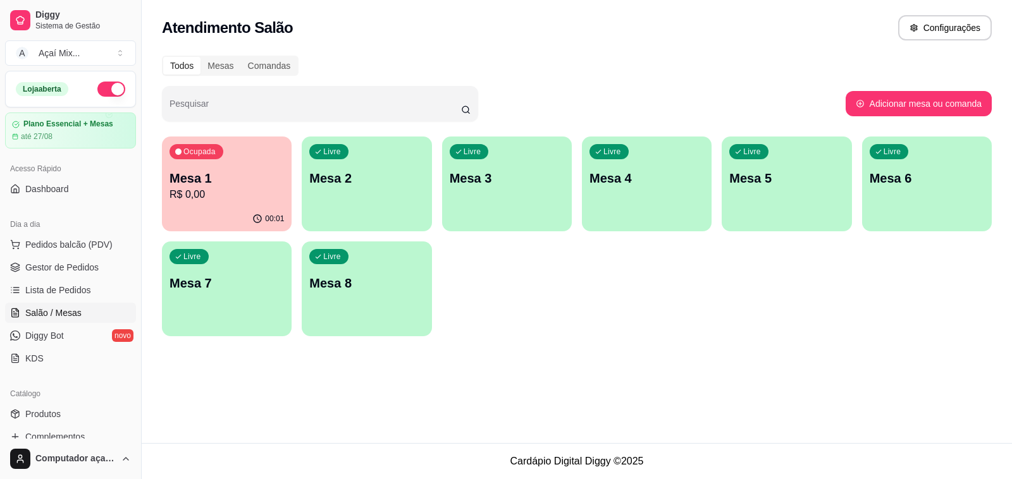
click at [182, 183] on p "Mesa 1" at bounding box center [227, 179] width 114 height 18
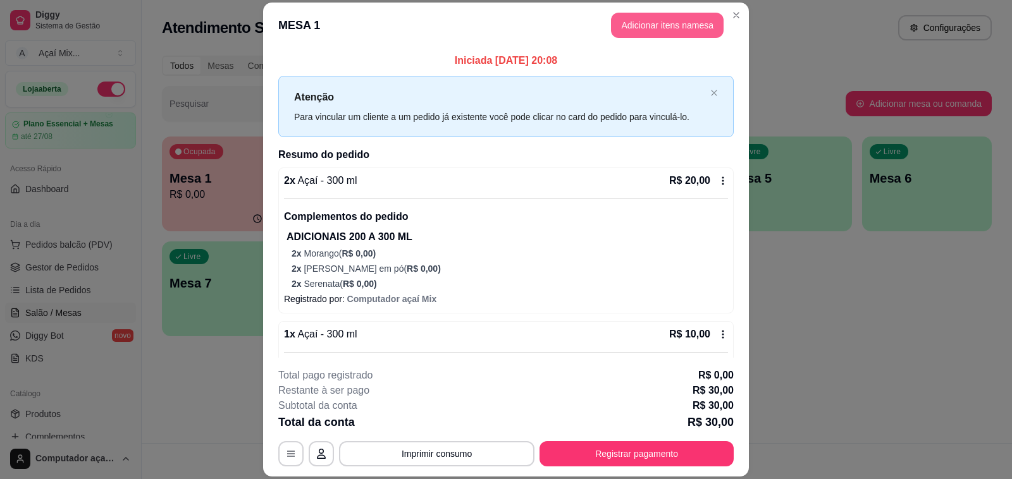
click at [700, 16] on button "Adicionar itens na mesa" at bounding box center [667, 25] width 113 height 25
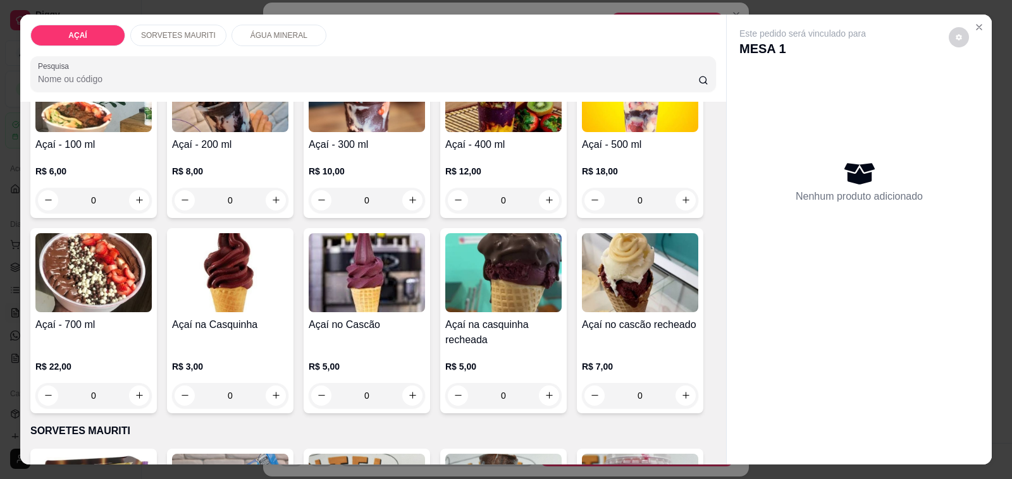
scroll to position [158, 0]
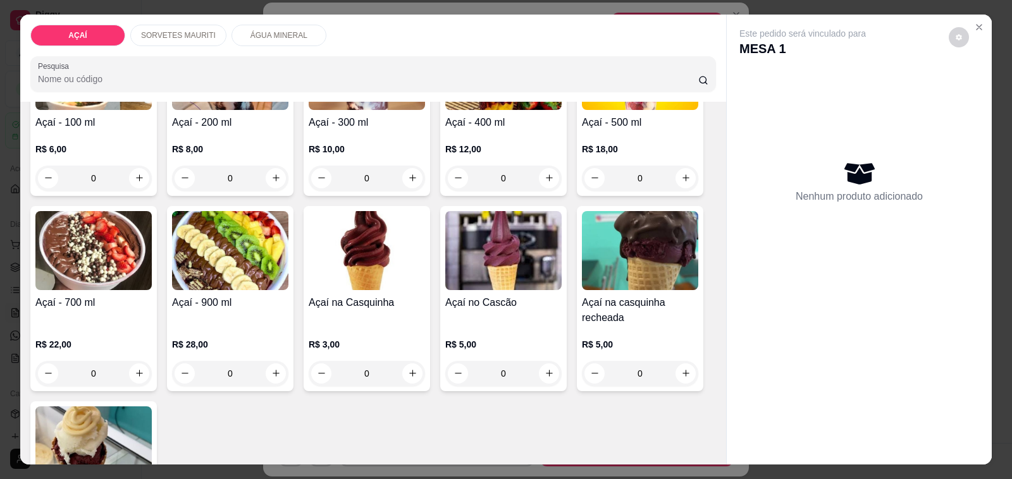
click at [472, 122] on h4 "Açaí - 400 ml" at bounding box center [503, 122] width 116 height 15
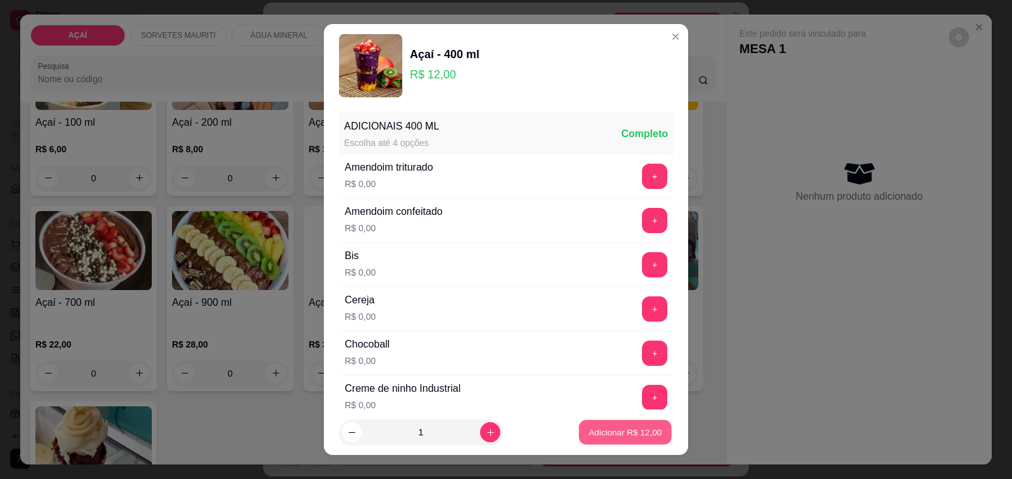
click at [622, 428] on p "Adicionar R$ 12,00" at bounding box center [625, 432] width 73 height 12
type input "1"
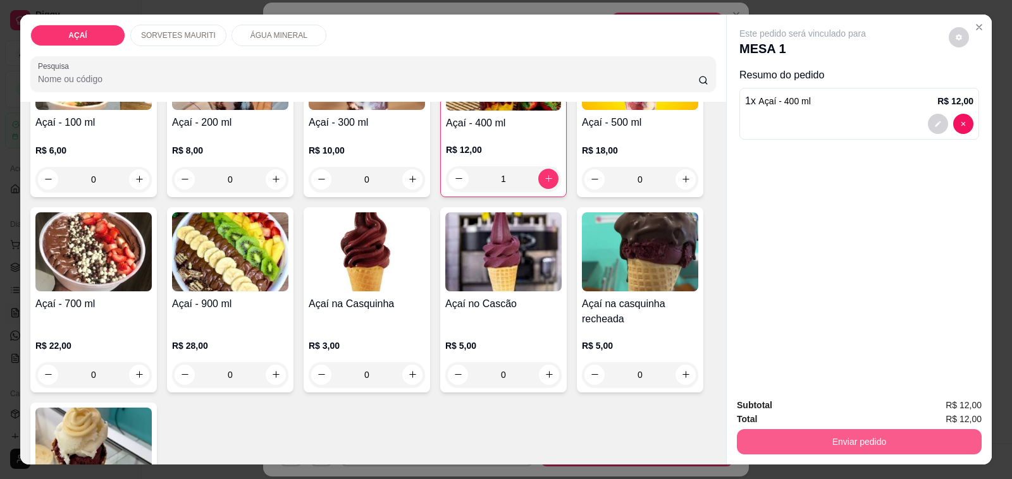
click at [829, 431] on button "Enviar pedido" at bounding box center [859, 441] width 245 height 25
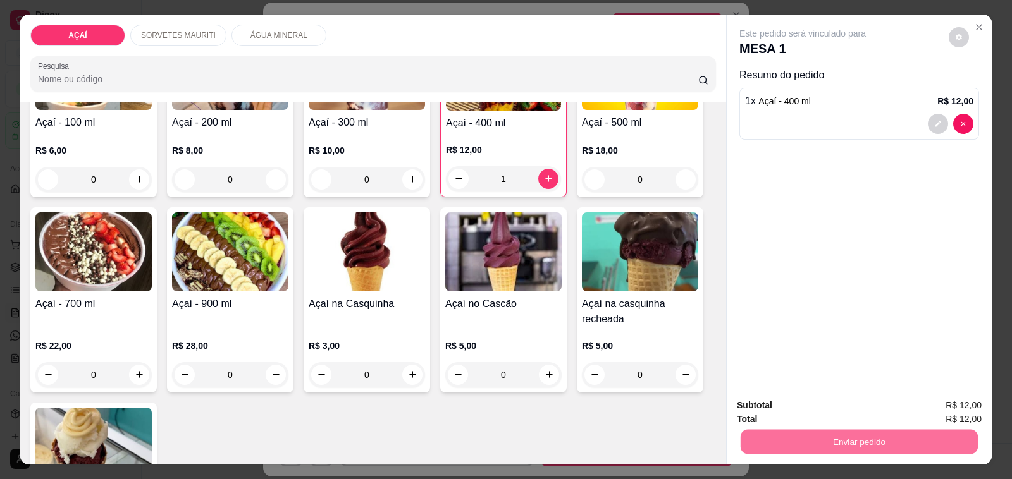
click at [793, 394] on button "Não registrar e enviar pedido" at bounding box center [817, 406] width 132 height 24
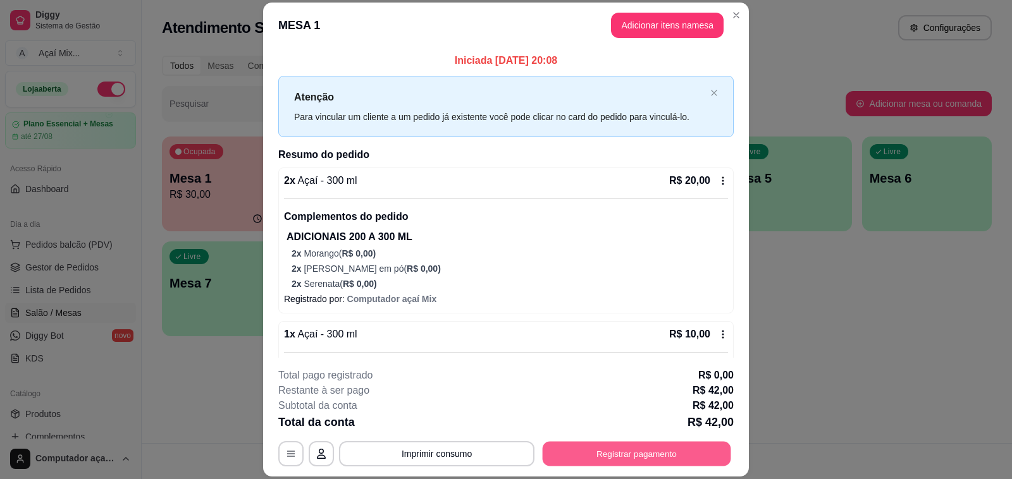
click at [672, 467] on div "**********" at bounding box center [505, 453] width 455 height 25
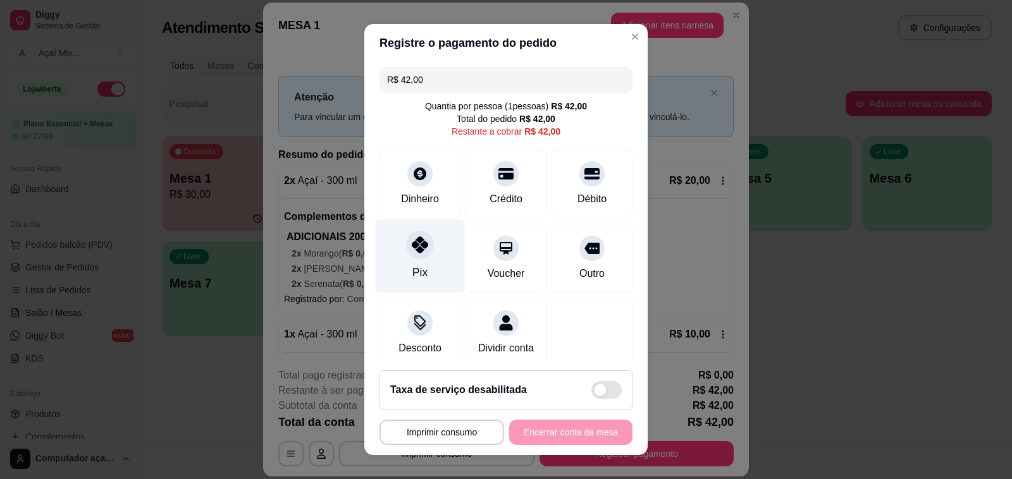
click at [414, 241] on icon at bounding box center [420, 245] width 16 height 16
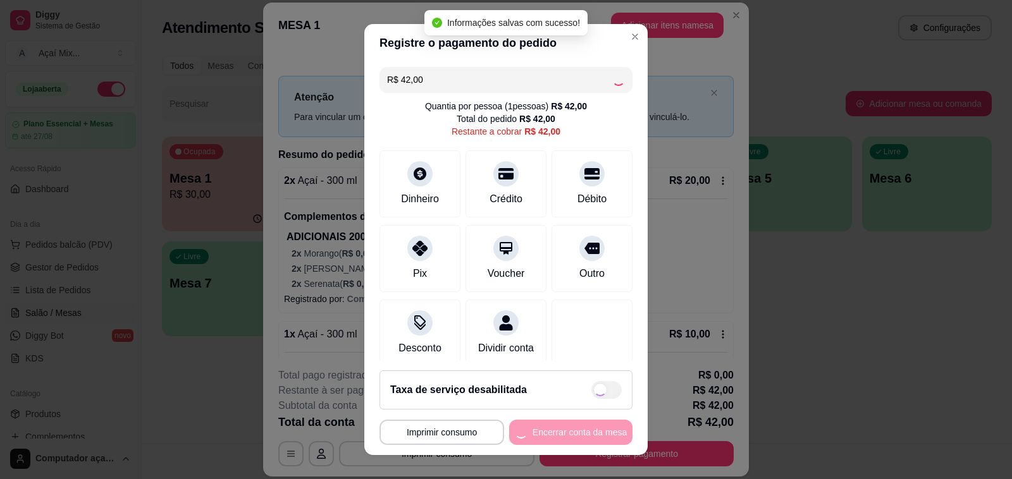
type input "R$ 0,00"
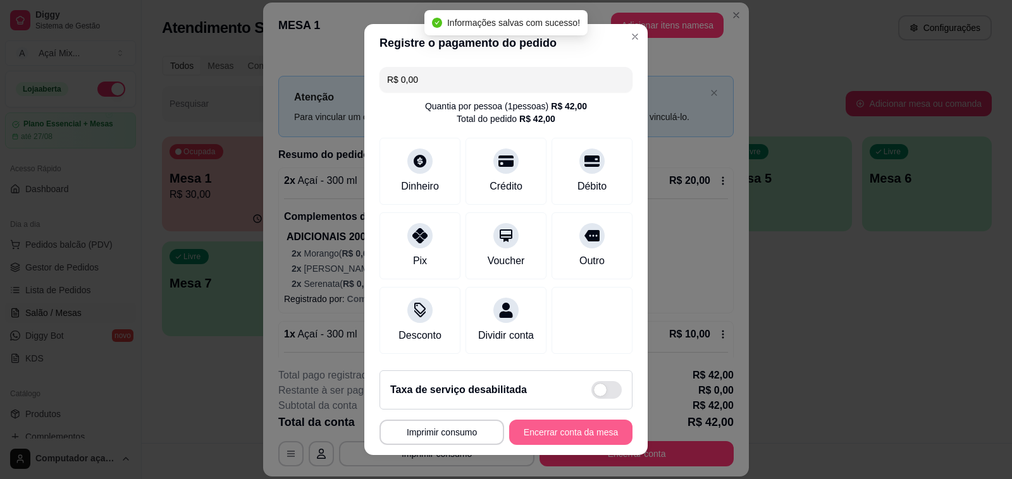
click at [555, 425] on button "Encerrar conta da mesa" at bounding box center [570, 432] width 123 height 25
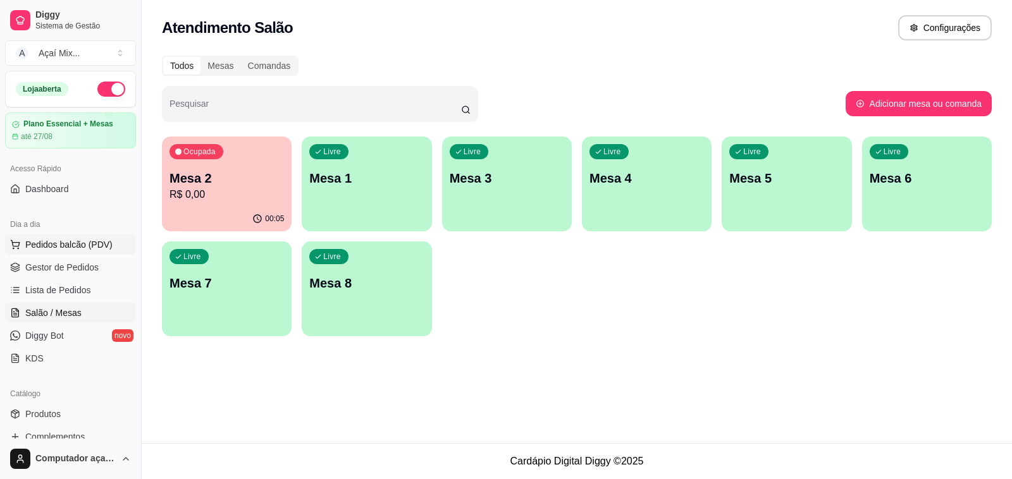
click at [77, 250] on span "Pedidos balcão (PDV)" at bounding box center [68, 244] width 87 height 13
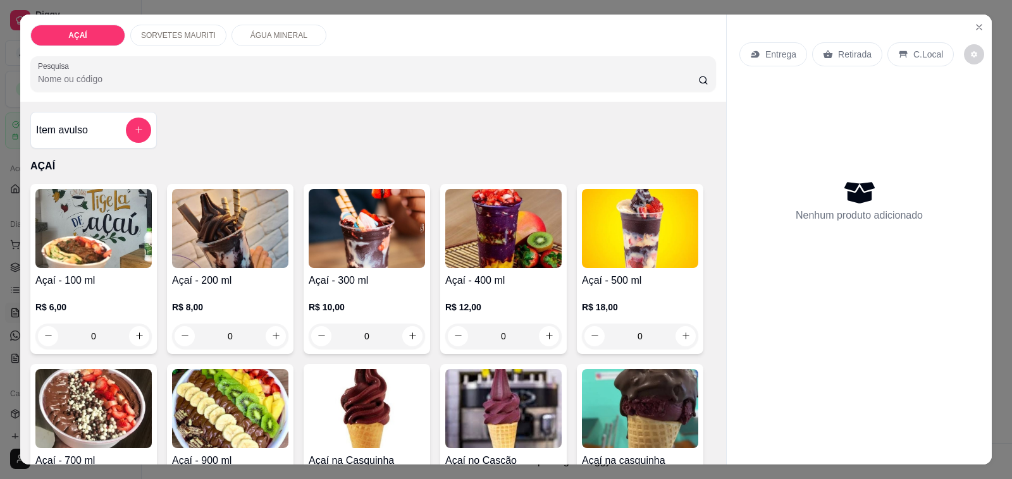
click at [440, 280] on div "Açaí - 400 ml R$ 12,00 0" at bounding box center [503, 269] width 126 height 170
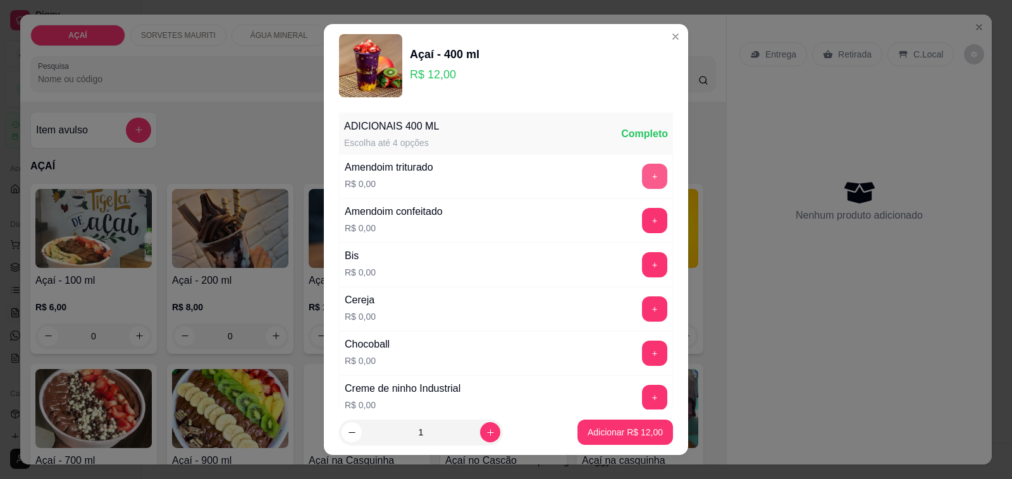
click at [642, 182] on button "+" at bounding box center [654, 176] width 25 height 25
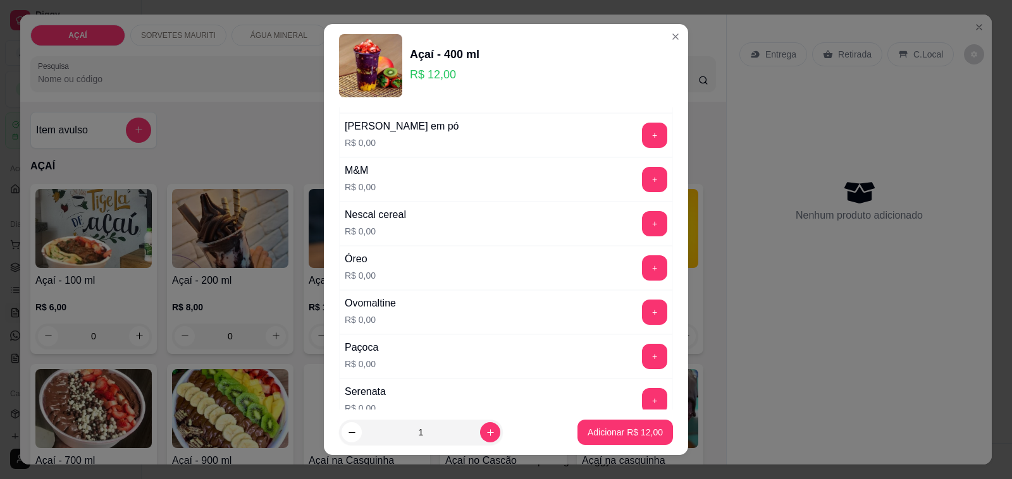
scroll to position [1107, 0]
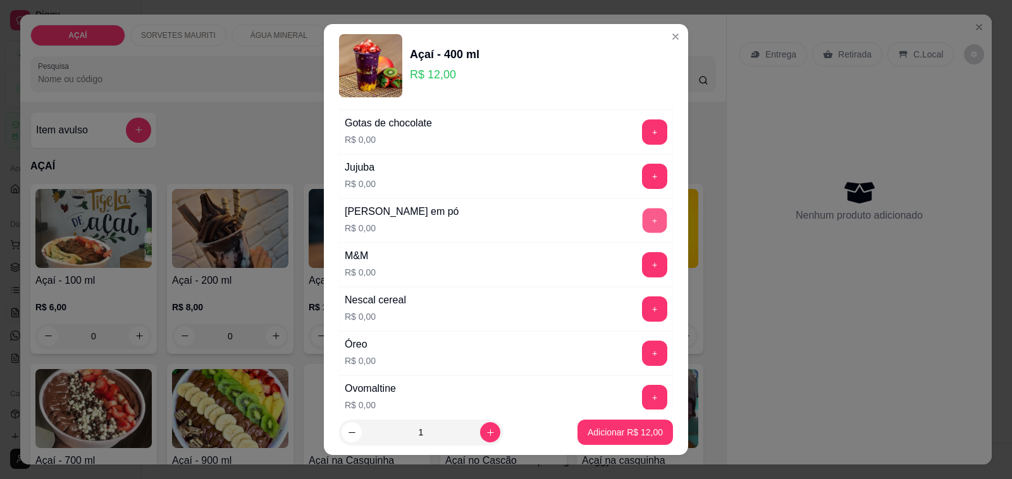
click at [643, 225] on button "+" at bounding box center [655, 221] width 25 height 25
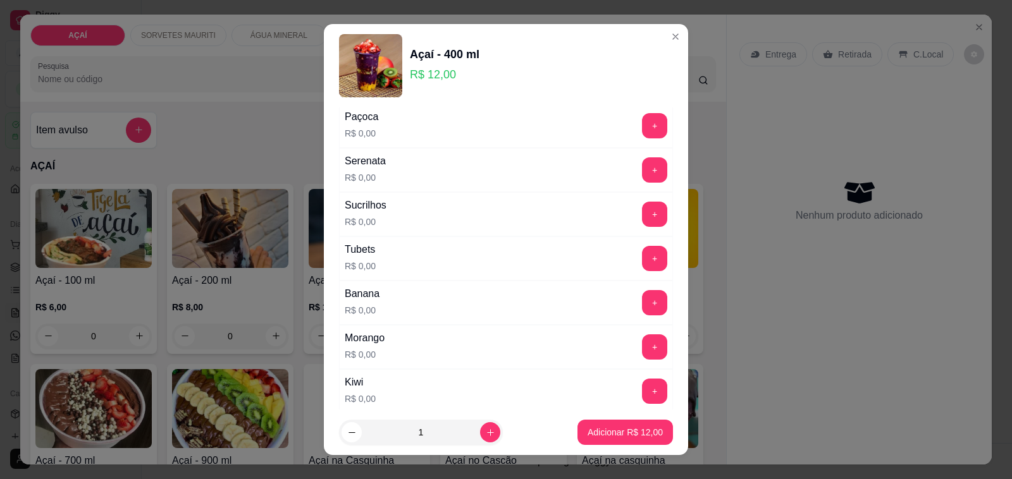
scroll to position [1502, 0]
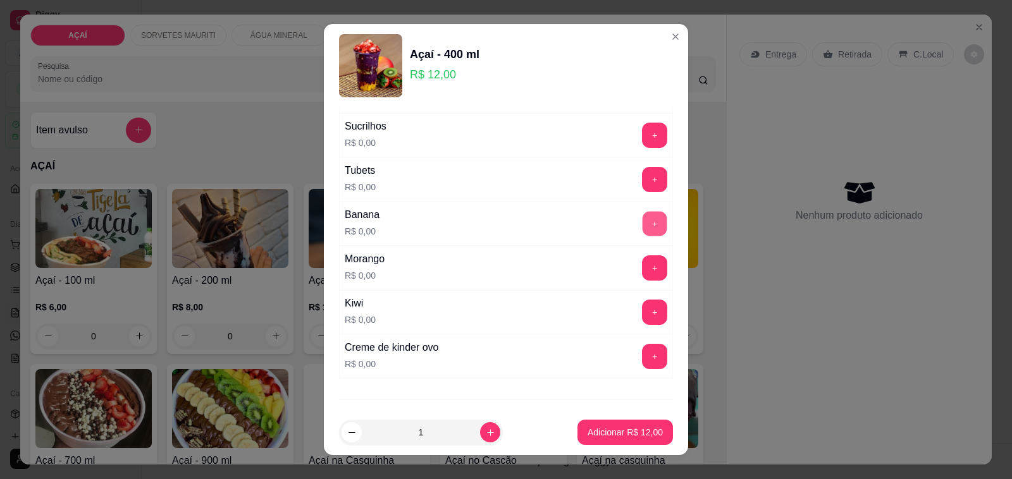
click at [643, 235] on button "+" at bounding box center [655, 224] width 25 height 25
click at [631, 425] on button "Adicionar R$ 12,00" at bounding box center [625, 433] width 93 height 25
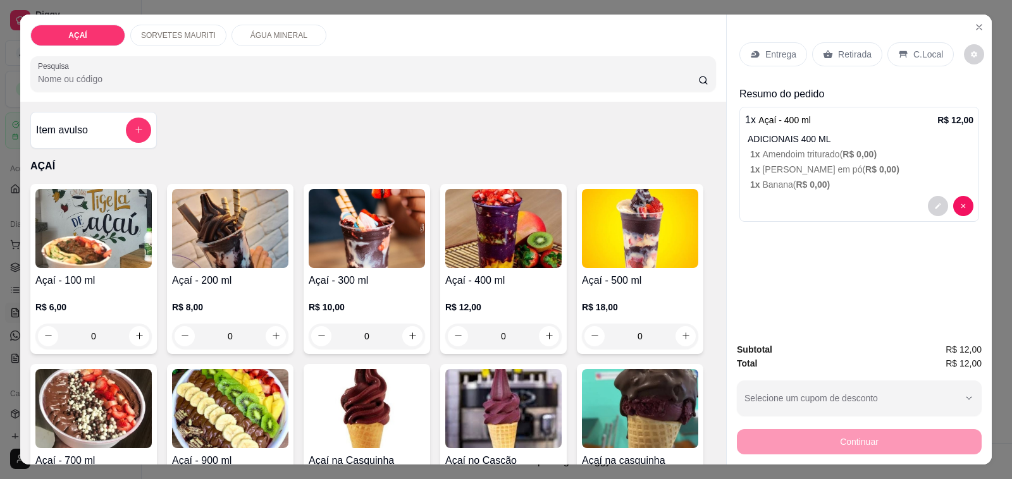
click at [466, 273] on h4 "Açaí - 400 ml" at bounding box center [503, 280] width 116 height 15
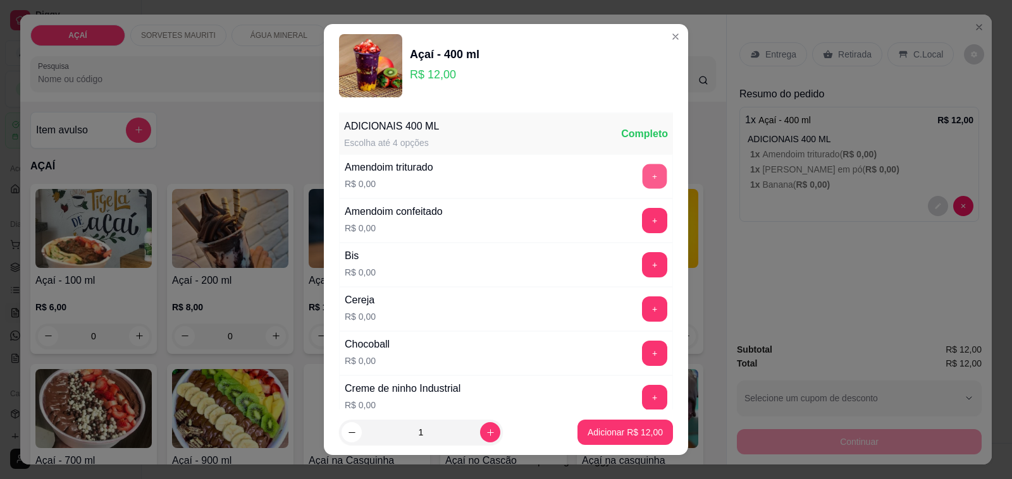
click at [643, 181] on button "+" at bounding box center [655, 176] width 25 height 25
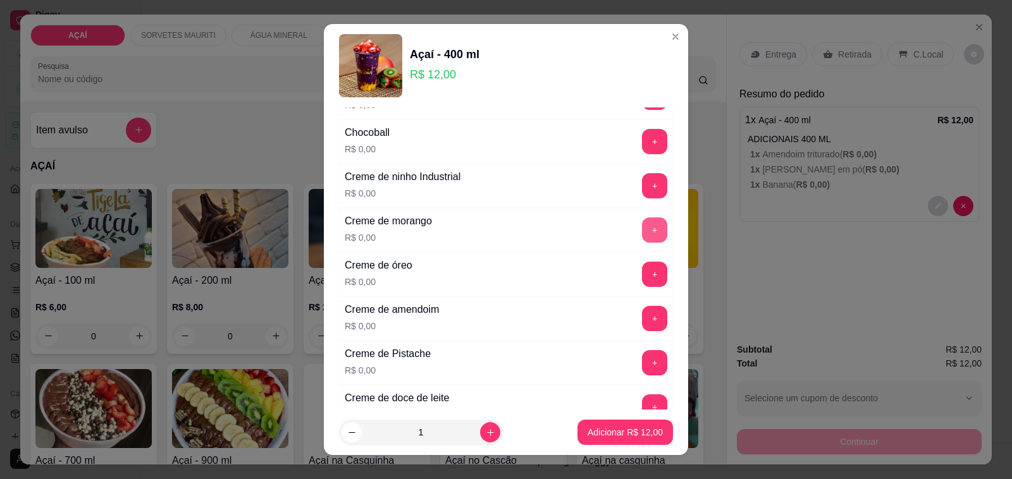
scroll to position [237, 0]
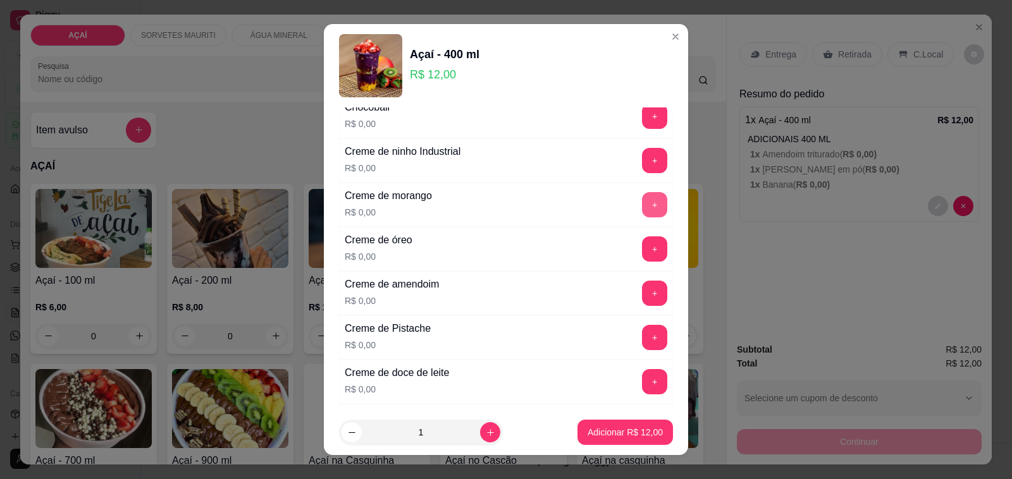
click at [642, 204] on button "+" at bounding box center [654, 204] width 25 height 25
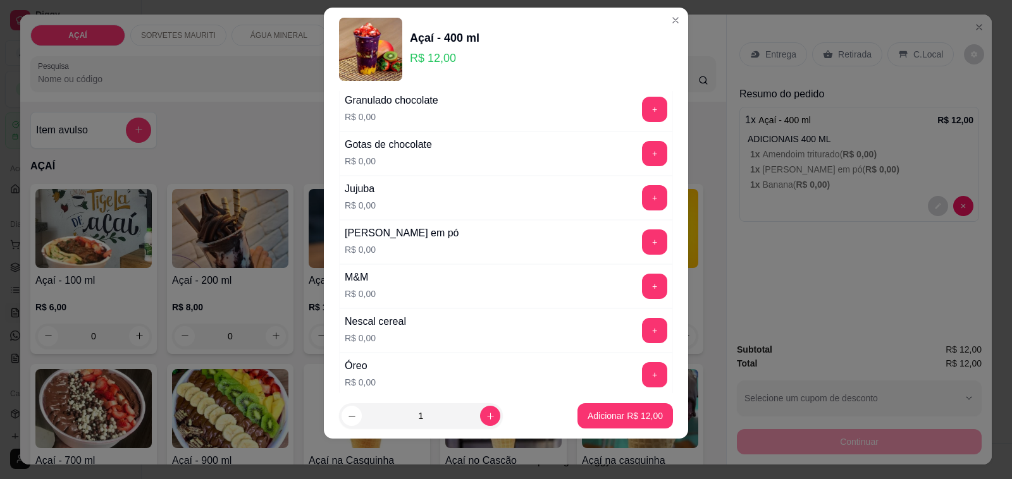
scroll to position [1023, 0]
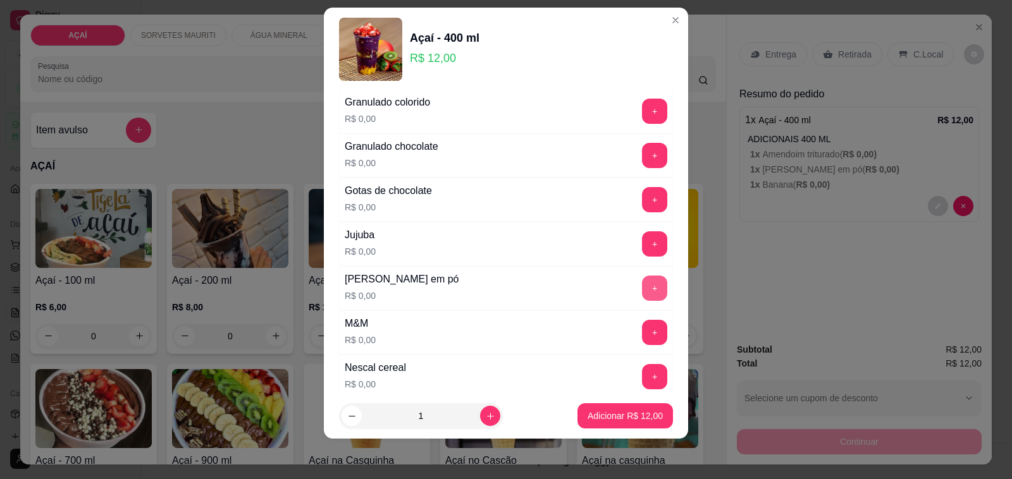
click at [642, 297] on button "+" at bounding box center [654, 288] width 25 height 25
click at [638, 404] on div "Adicionar R$ 12,00" at bounding box center [625, 416] width 96 height 25
click at [643, 422] on button "Adicionar R$ 12,00" at bounding box center [625, 416] width 96 height 25
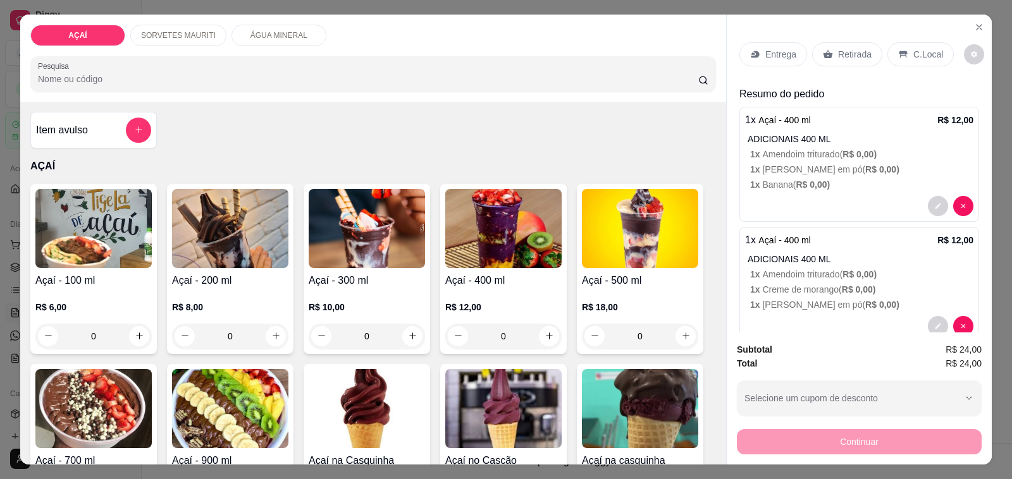
click at [774, 56] on div "Entrega" at bounding box center [773, 54] width 68 height 24
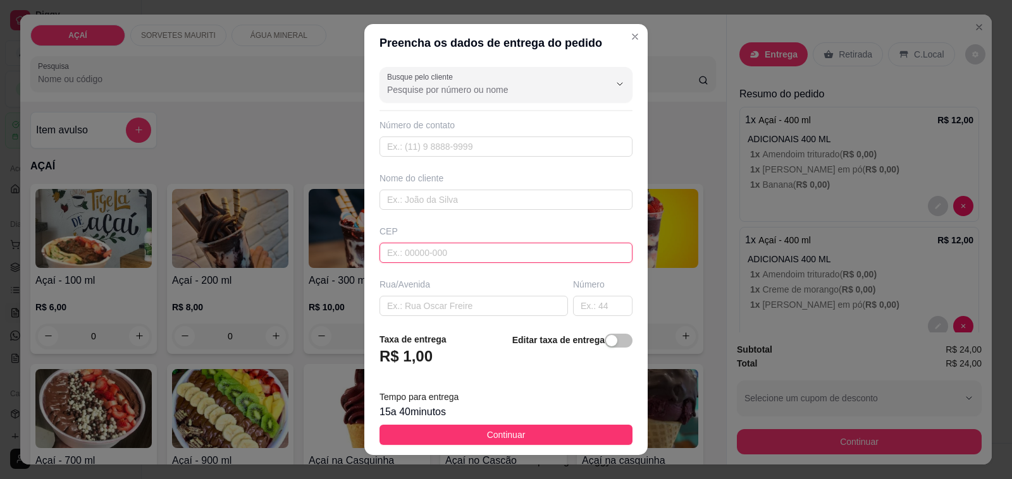
click at [497, 254] on input "text" at bounding box center [505, 253] width 253 height 20
type input "57520000"
type input "Maravilha"
type input "575200000"
type input "Bruna Mello Mix"
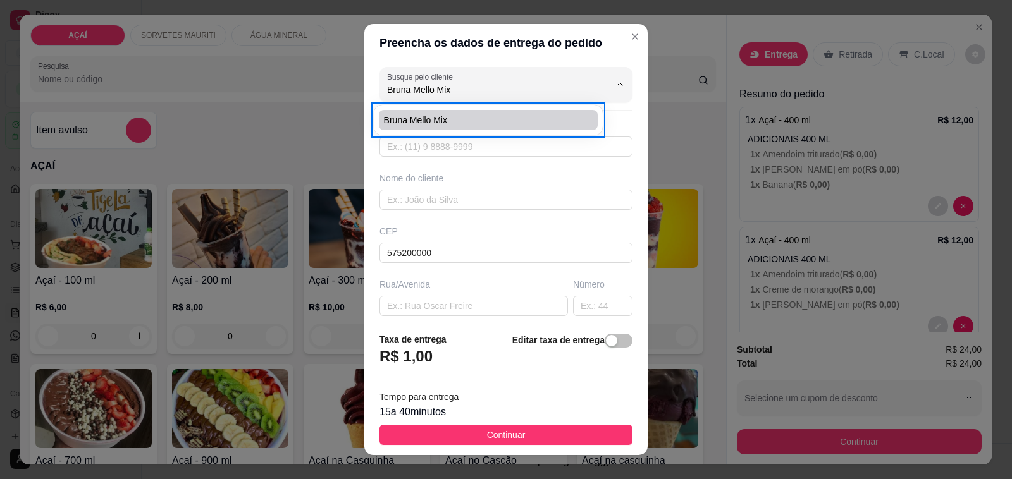
click at [498, 112] on li "Bruna Mello Mix" at bounding box center [488, 120] width 219 height 20
type input "982021621"
type input "Bruna Mello Mix"
type input "5752000000000"
type input "Entrega rua São Francisco Na casa do jogo do bicho"
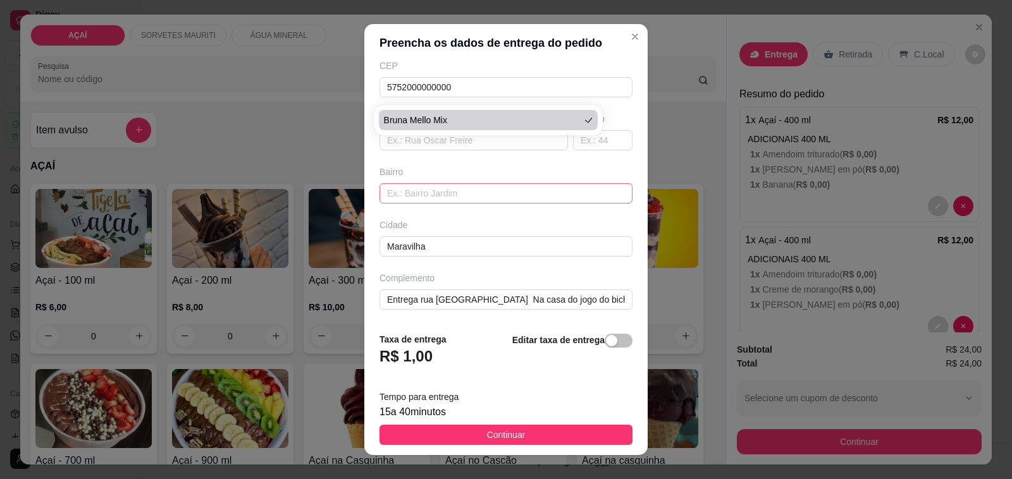
scroll to position [16, 0]
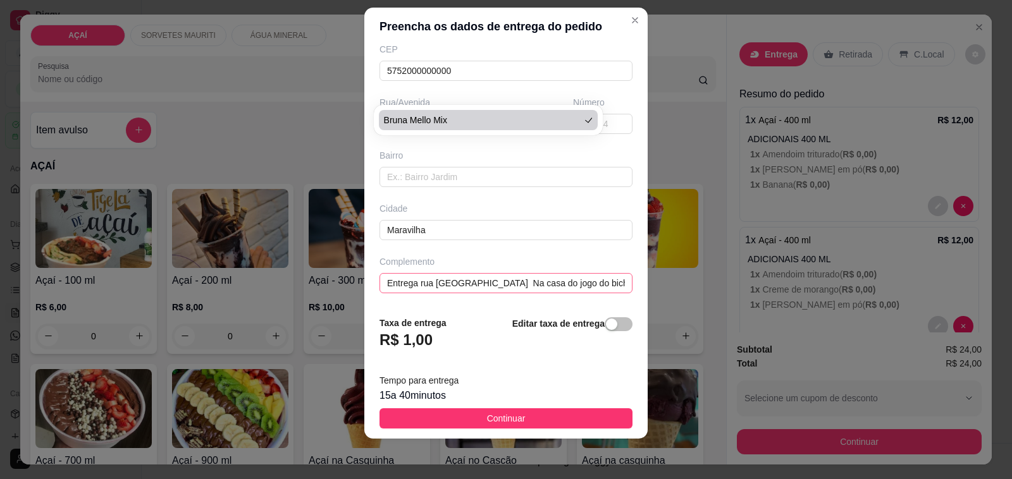
click at [589, 285] on input "Entrega rua São Francisco Na casa do jogo do bicho" at bounding box center [505, 283] width 253 height 20
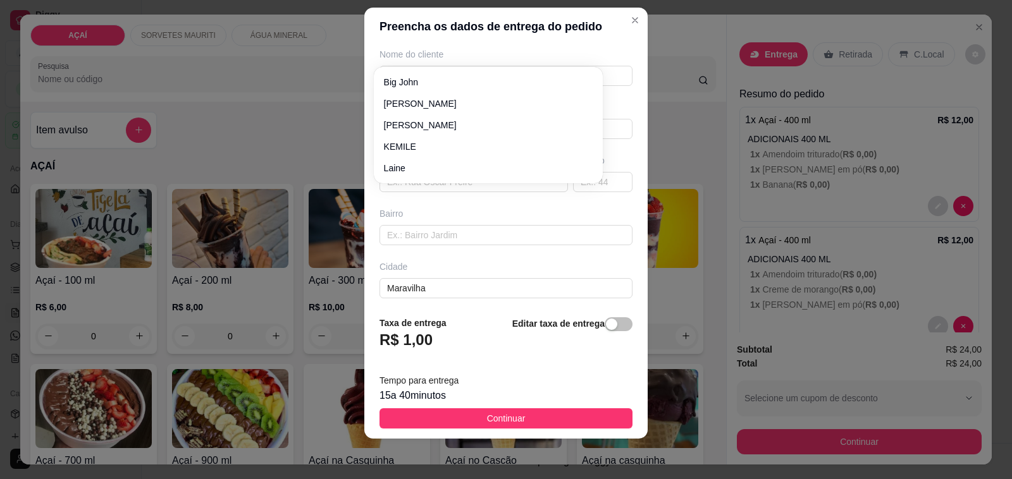
scroll to position [168, 0]
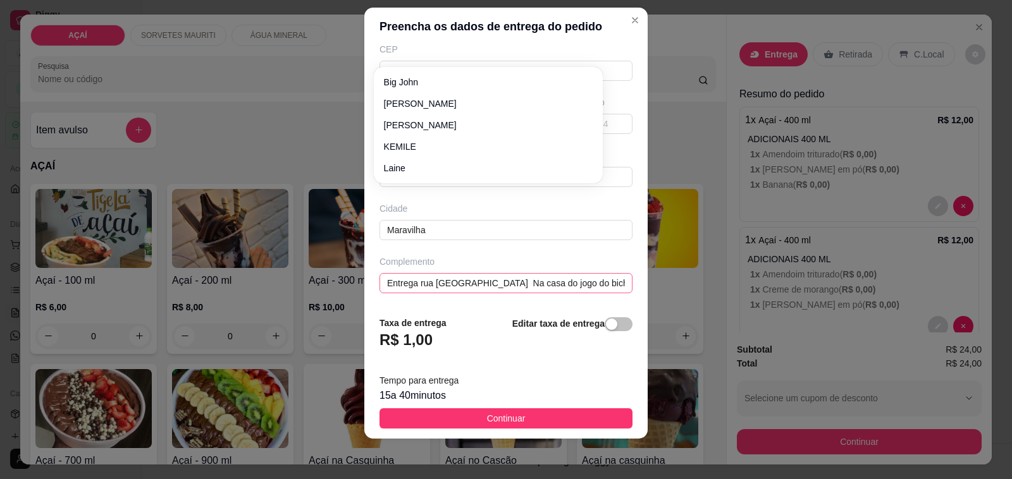
click at [585, 287] on input "Entrega rua São Francisco Na casa do jogo do bicho" at bounding box center [505, 283] width 253 height 20
click at [590, 287] on input "Entrega rua São Francisco Na casa do jogo do bicho" at bounding box center [505, 283] width 253 height 20
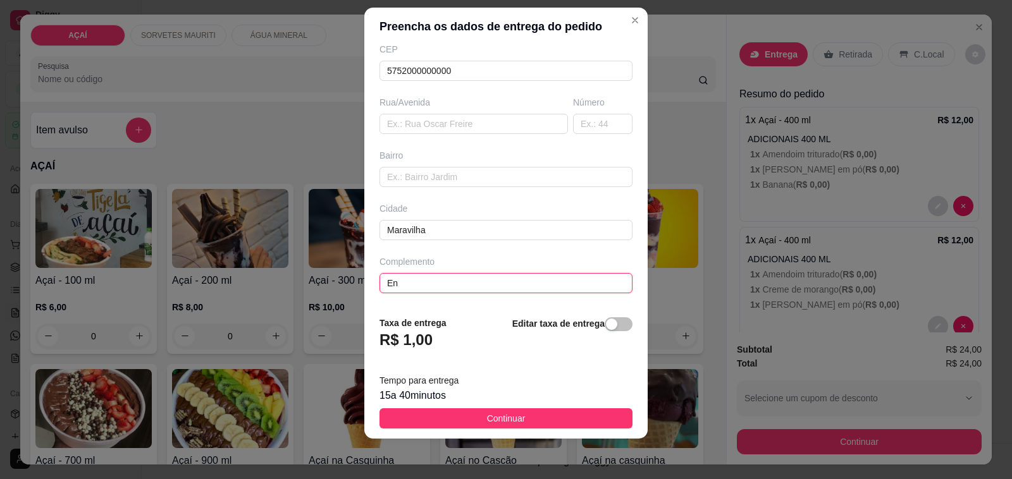
type input "E"
type input "Rua [PERSON_NAME]"
click at [520, 415] on button "Continuar" at bounding box center [505, 419] width 253 height 20
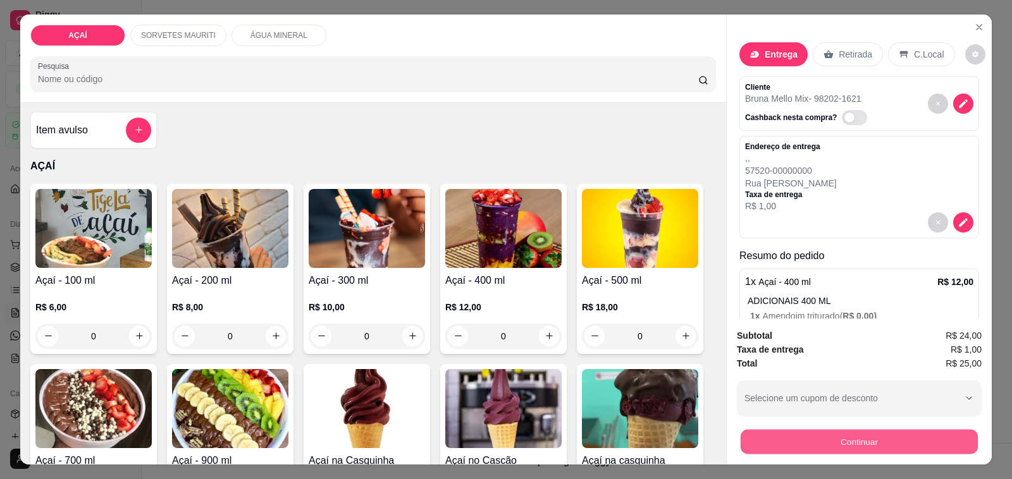
click at [763, 431] on button "Continuar" at bounding box center [859, 442] width 237 height 25
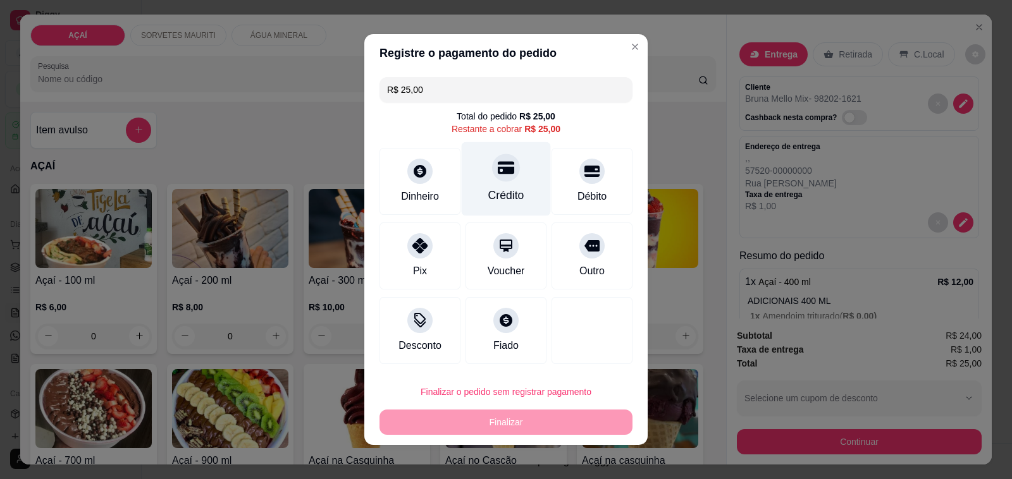
click at [524, 178] on div "Crédito" at bounding box center [506, 179] width 89 height 74
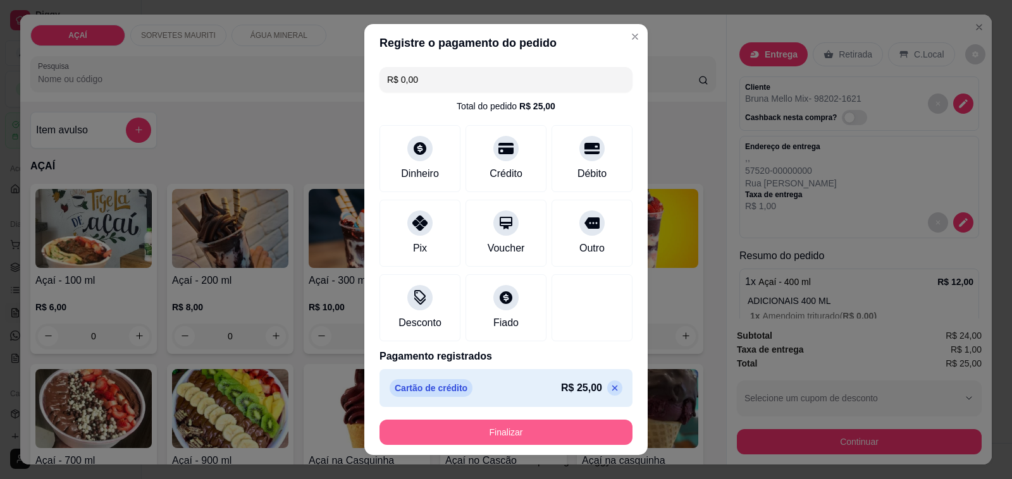
click at [561, 429] on button "Finalizar" at bounding box center [505, 432] width 253 height 25
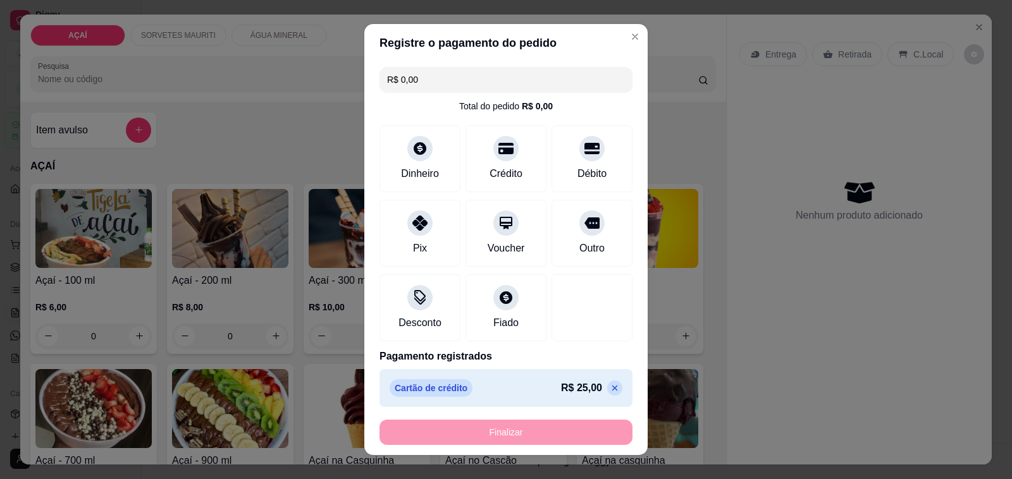
type input "-R$ 25,00"
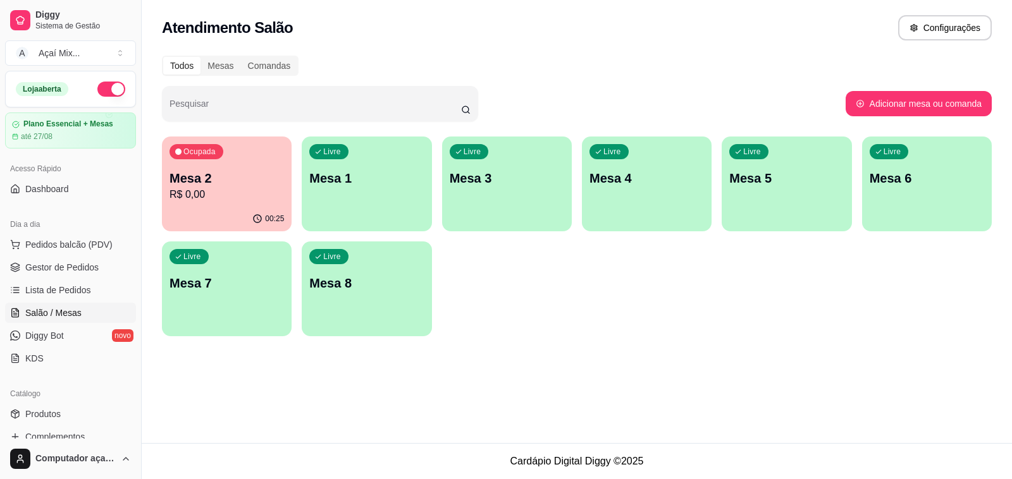
click at [46, 234] on div "Dia a dia" at bounding box center [70, 224] width 131 height 20
click at [61, 241] on span "Pedidos balcão (PDV)" at bounding box center [68, 244] width 87 height 13
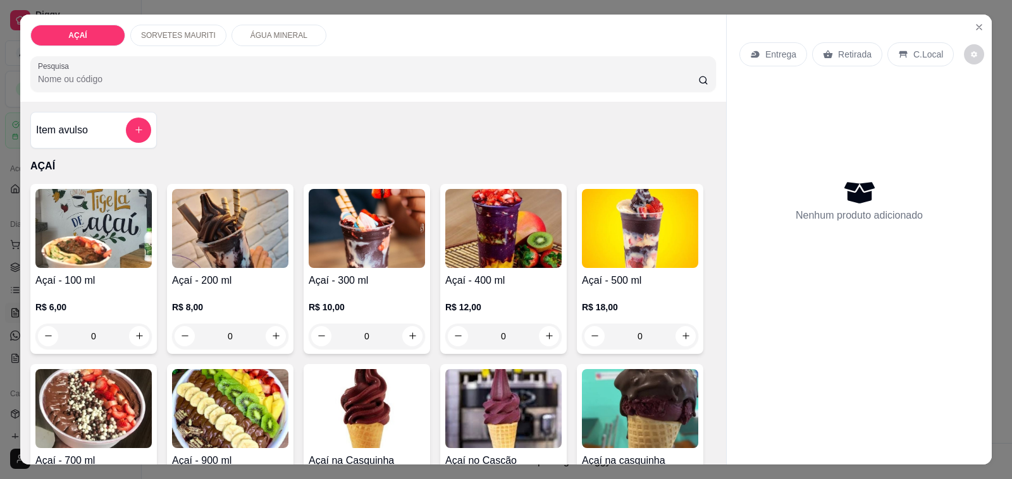
click at [513, 273] on h4 "Açaí - 400 ml" at bounding box center [503, 280] width 116 height 15
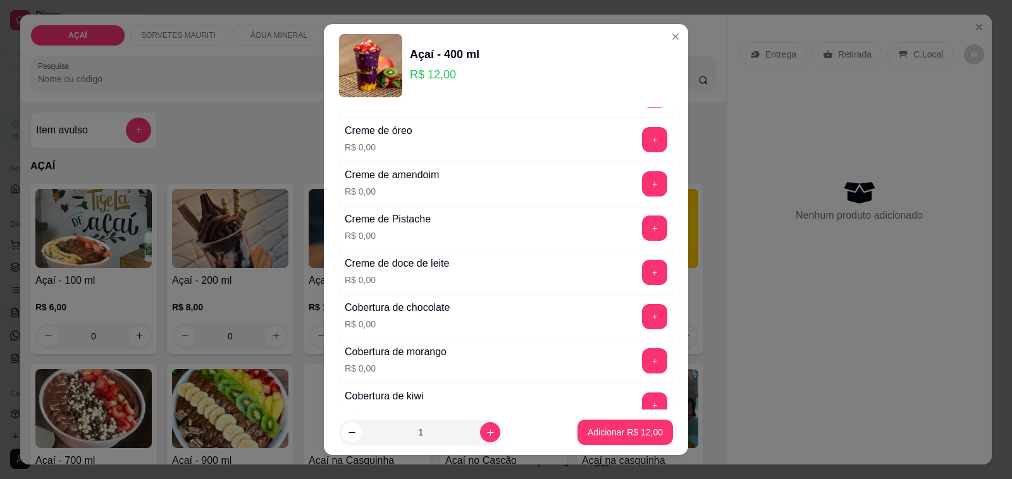
scroll to position [395, 0]
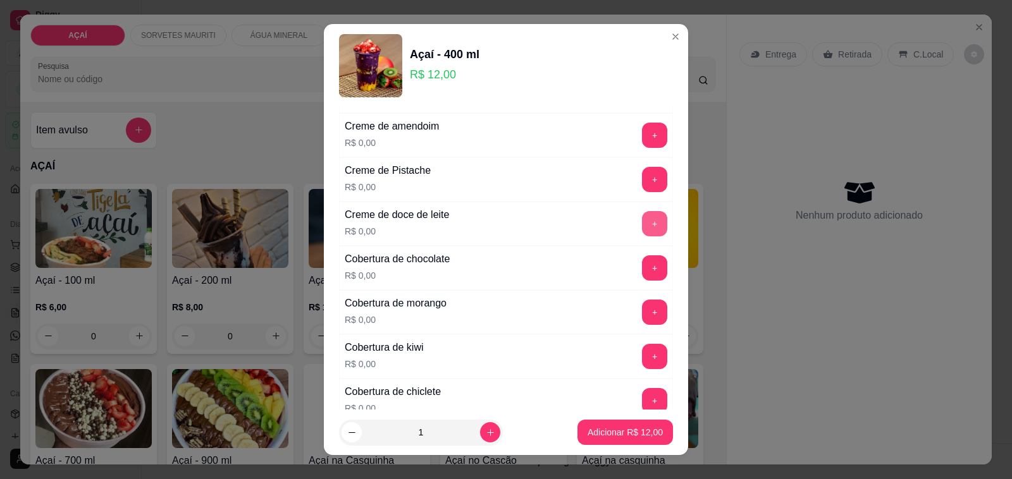
click at [642, 225] on button "+" at bounding box center [654, 223] width 25 height 25
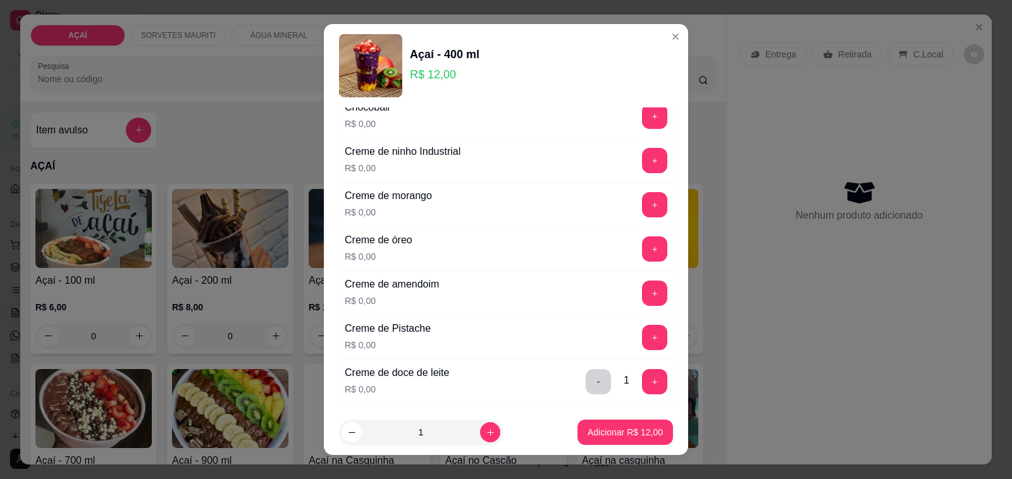
scroll to position [158, 0]
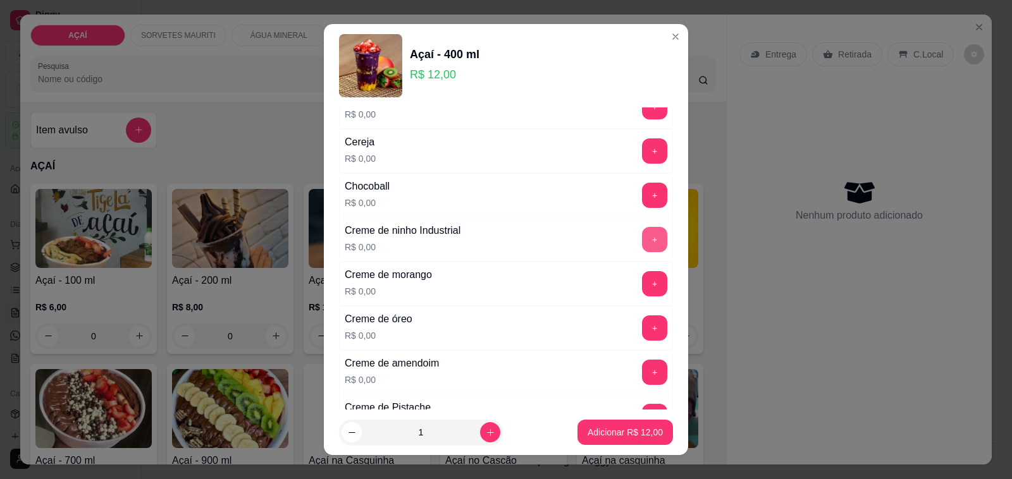
click at [642, 245] on button "+" at bounding box center [654, 239] width 25 height 25
click at [642, 281] on button "+" at bounding box center [654, 283] width 25 height 25
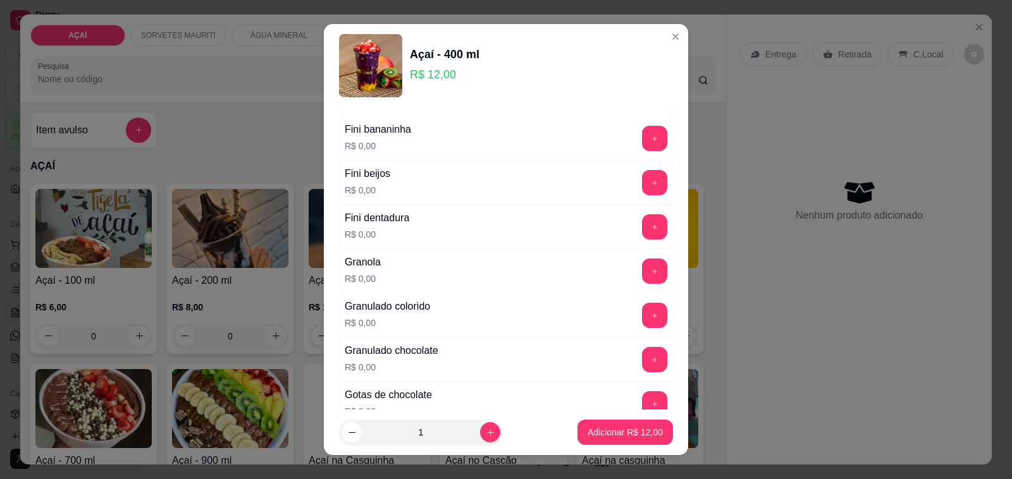
scroll to position [870, 0]
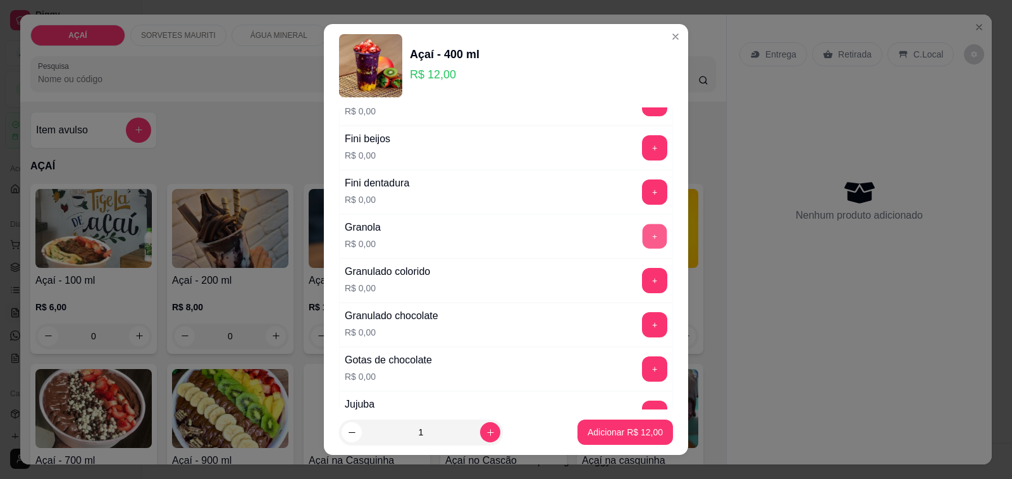
click at [643, 247] on button "+" at bounding box center [655, 237] width 25 height 25
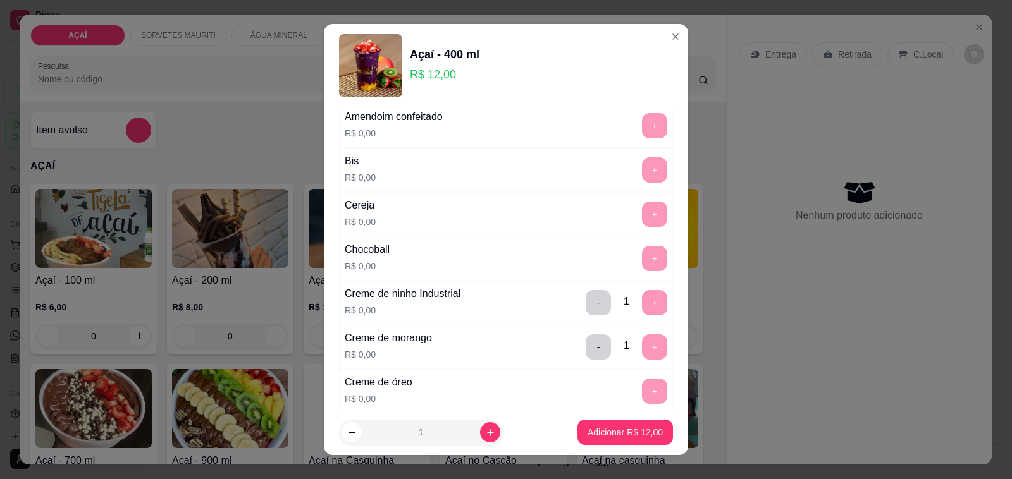
scroll to position [79, 0]
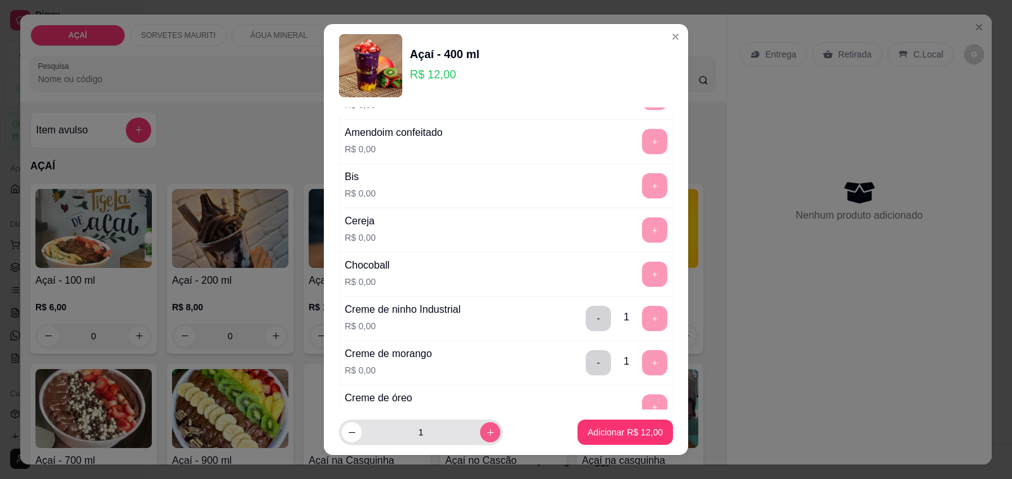
click at [486, 431] on icon "increase-product-quantity" at bounding box center [490, 432] width 9 height 9
type input "2"
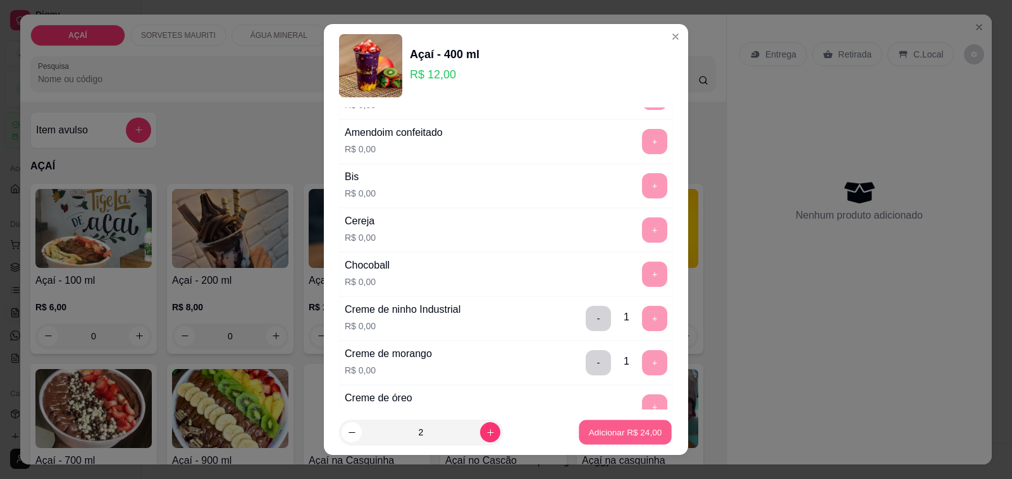
click at [589, 432] on p "Adicionar R$ 24,00" at bounding box center [625, 432] width 73 height 12
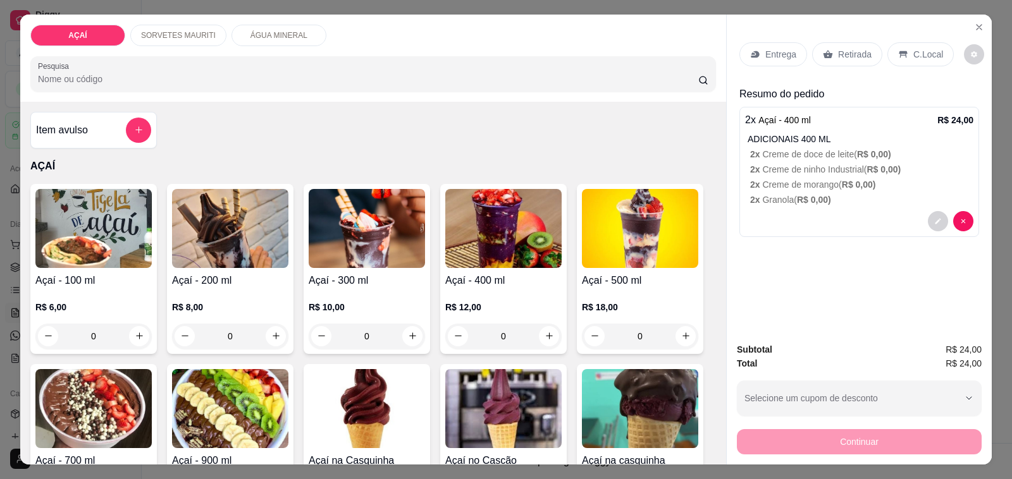
click at [763, 56] on div "Entrega" at bounding box center [773, 54] width 68 height 24
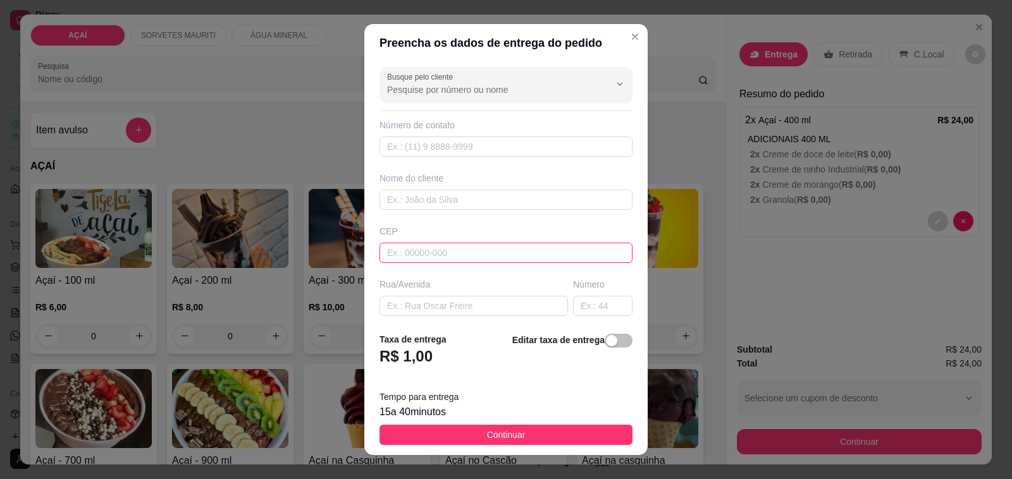
click at [398, 250] on input "text" at bounding box center [505, 253] width 253 height 20
type input "57520000"
type input "Maravilha"
type input "57520000000"
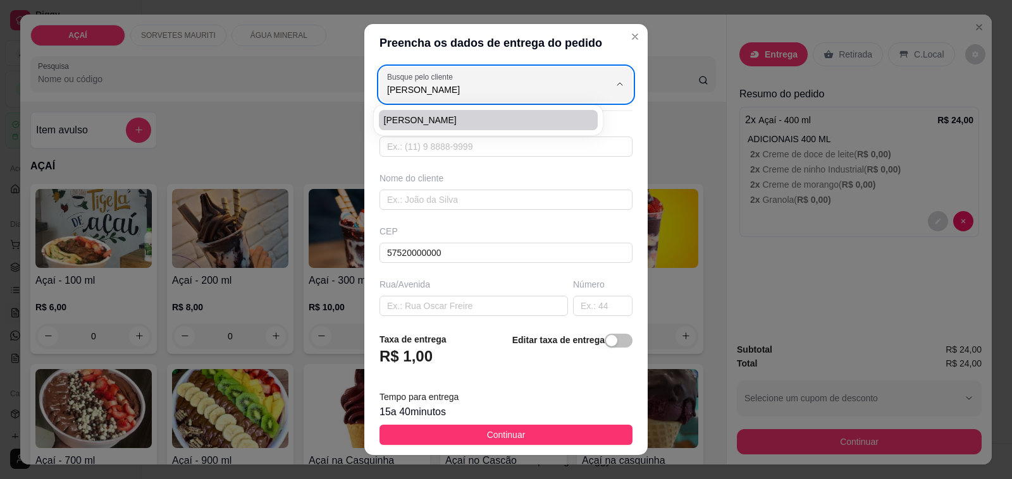
click at [435, 114] on span "[PERSON_NAME]" at bounding box center [482, 120] width 197 height 13
type input "[PERSON_NAME]"
type input "8282162441"
type input "[PERSON_NAME]"
type input "cras"
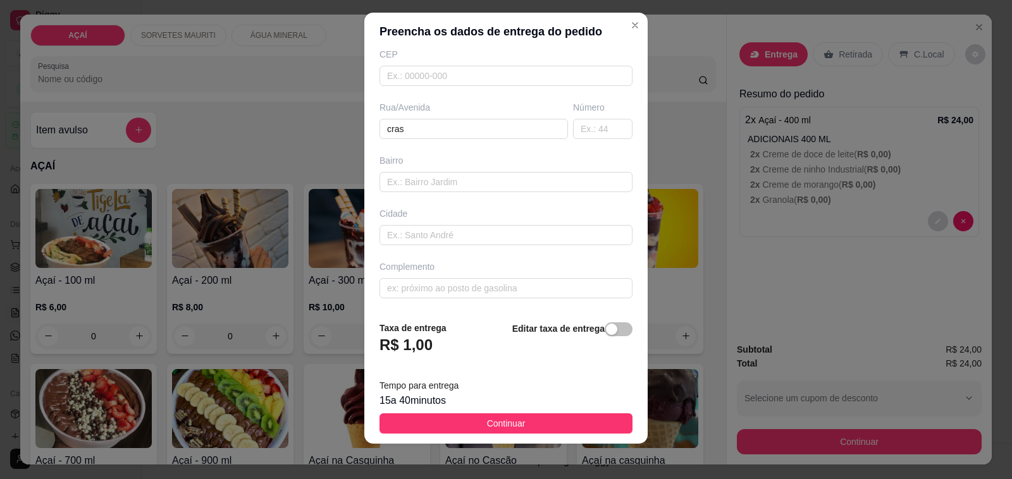
scroll to position [16, 0]
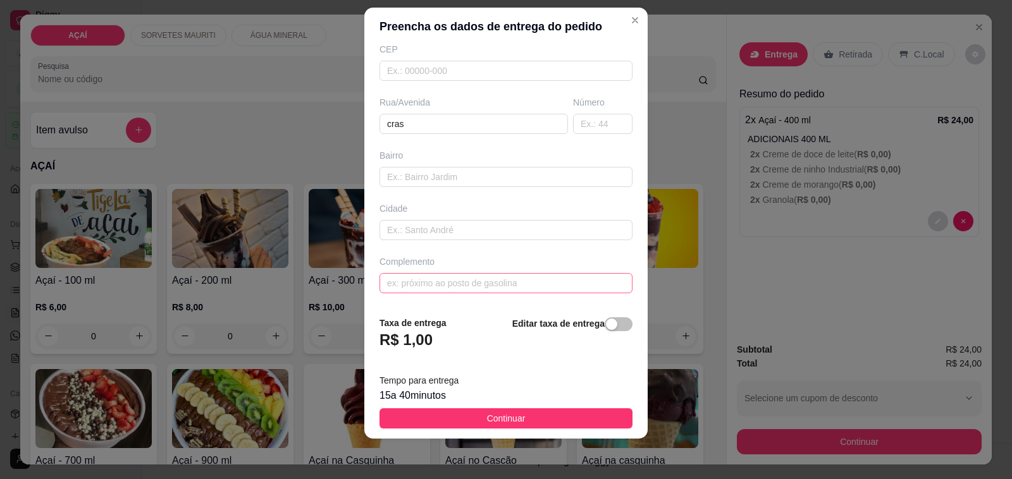
type input "[PERSON_NAME]"
click at [454, 280] on input "text" at bounding box center [505, 283] width 253 height 20
click at [502, 286] on input "Rua treze de maio em um berço" at bounding box center [505, 283] width 253 height 20
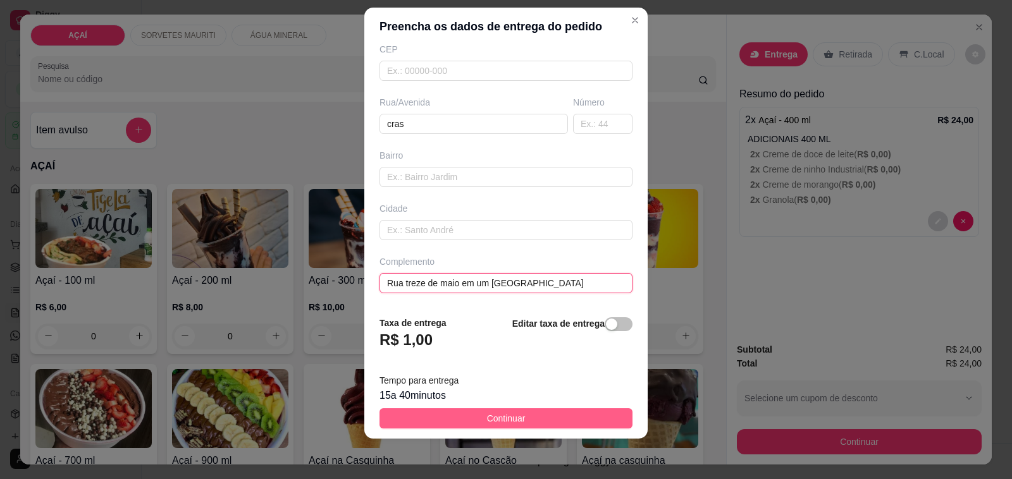
type input "Rua treze de maio em um [GEOGRAPHIC_DATA]"
click at [555, 421] on button "Continuar" at bounding box center [505, 419] width 253 height 20
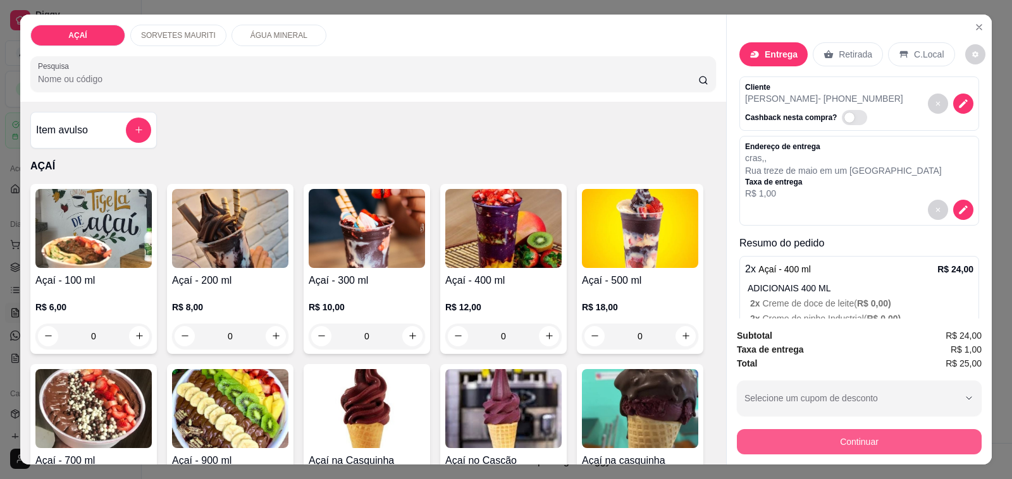
click at [747, 435] on button "Continuar" at bounding box center [859, 441] width 245 height 25
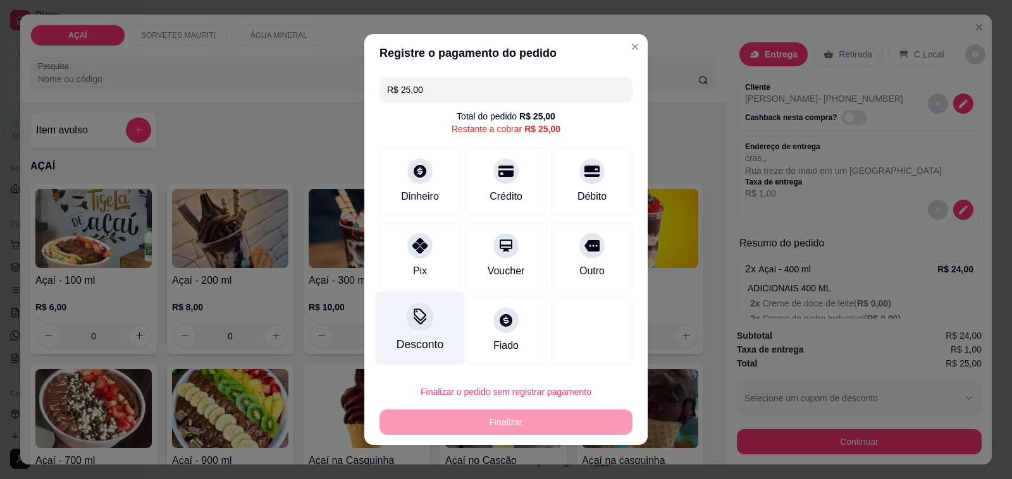
drag, startPoint x: 407, startPoint y: 244, endPoint x: 428, endPoint y: 276, distance: 37.9
click at [412, 245] on icon at bounding box center [419, 245] width 15 height 15
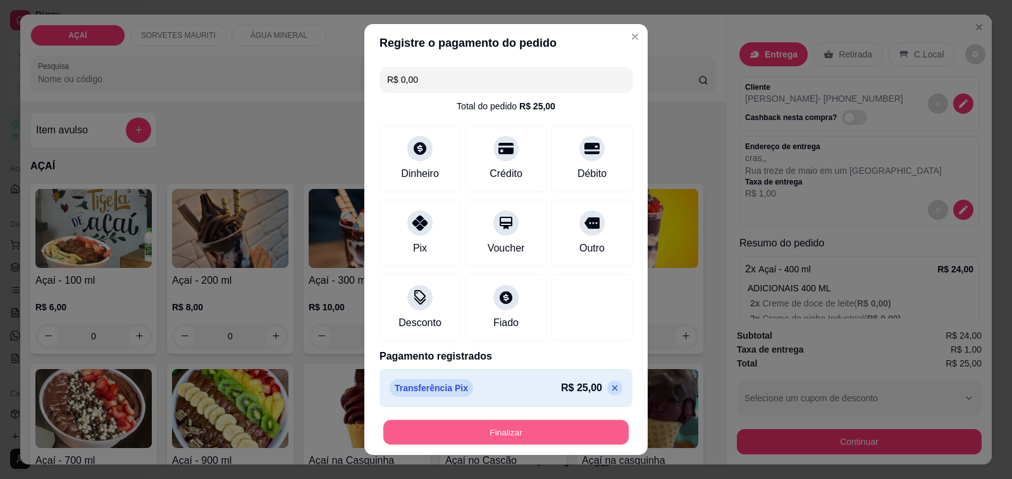
click at [487, 435] on button "Finalizar" at bounding box center [505, 433] width 245 height 25
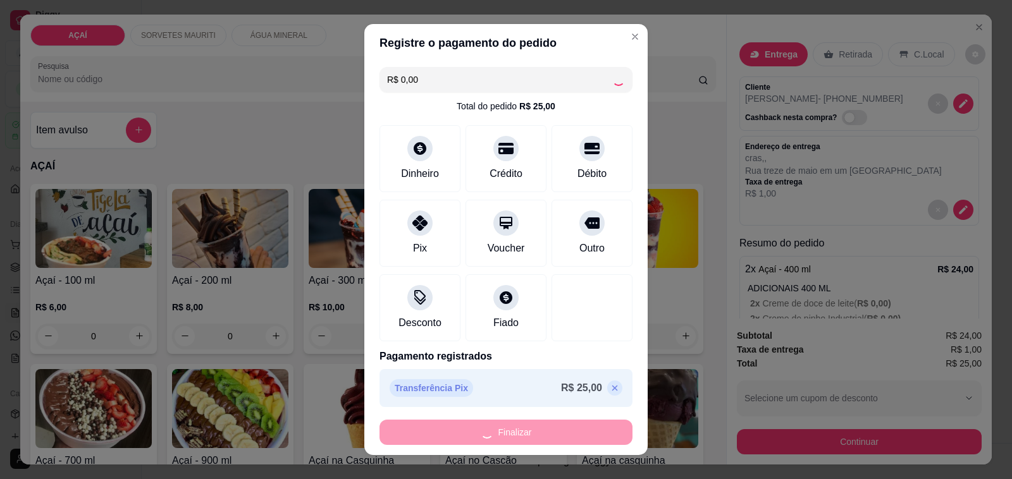
type input "-R$ 25,00"
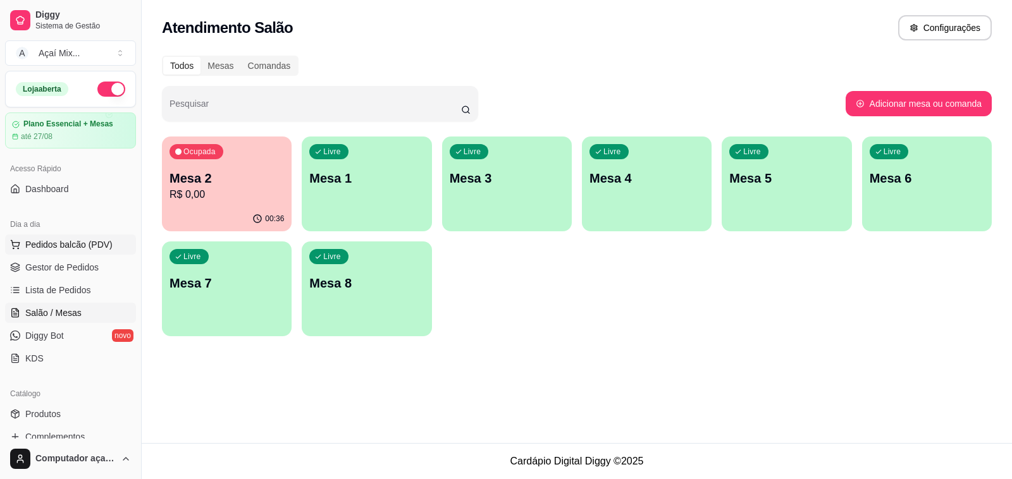
click at [70, 238] on span "Pedidos balcão (PDV)" at bounding box center [68, 244] width 87 height 13
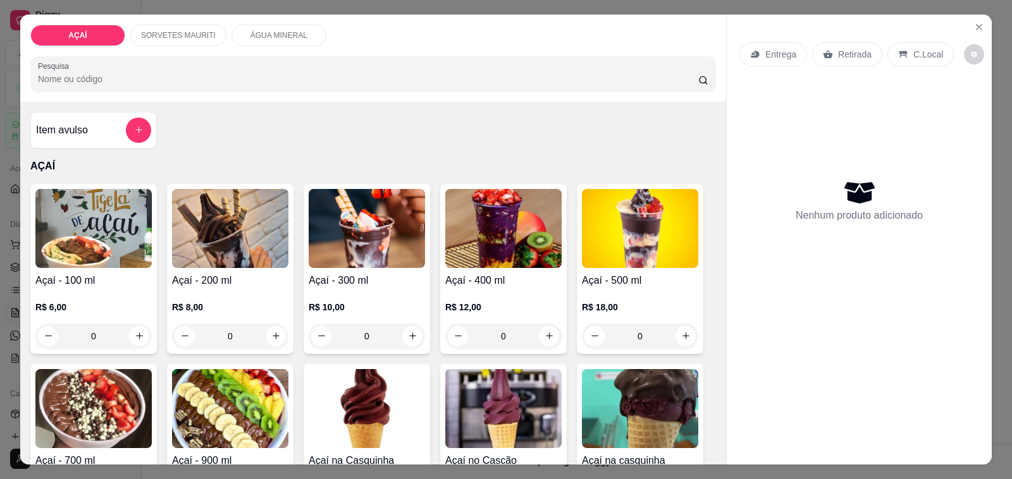
click at [194, 259] on img at bounding box center [230, 228] width 116 height 79
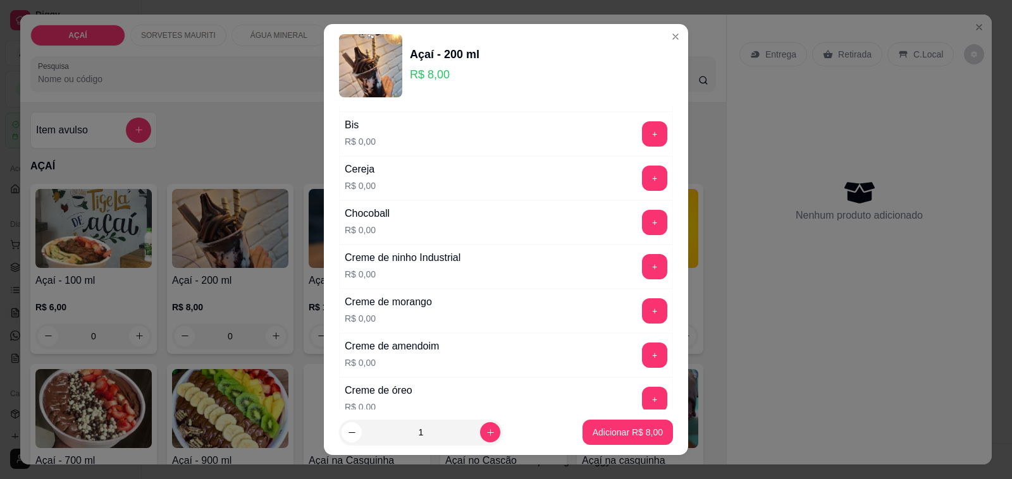
scroll to position [158, 0]
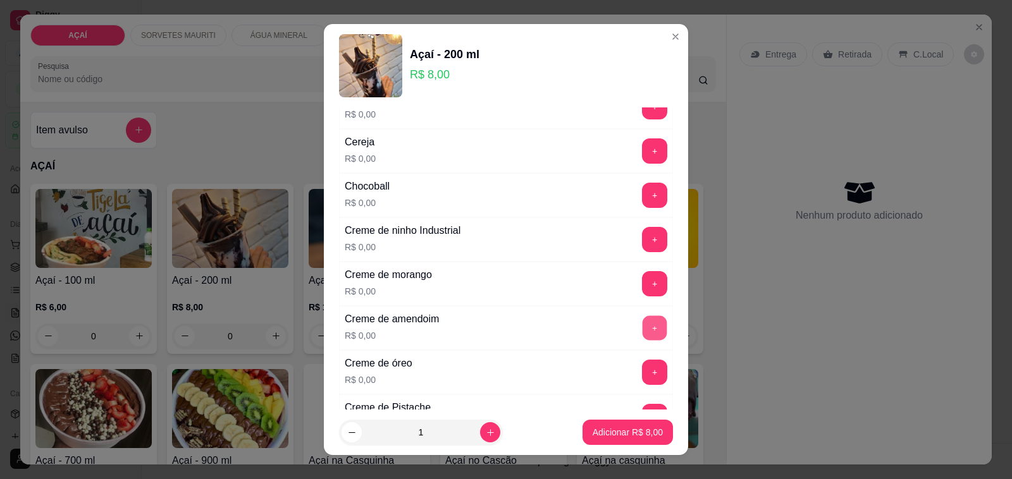
click at [643, 323] on button "+" at bounding box center [655, 328] width 25 height 25
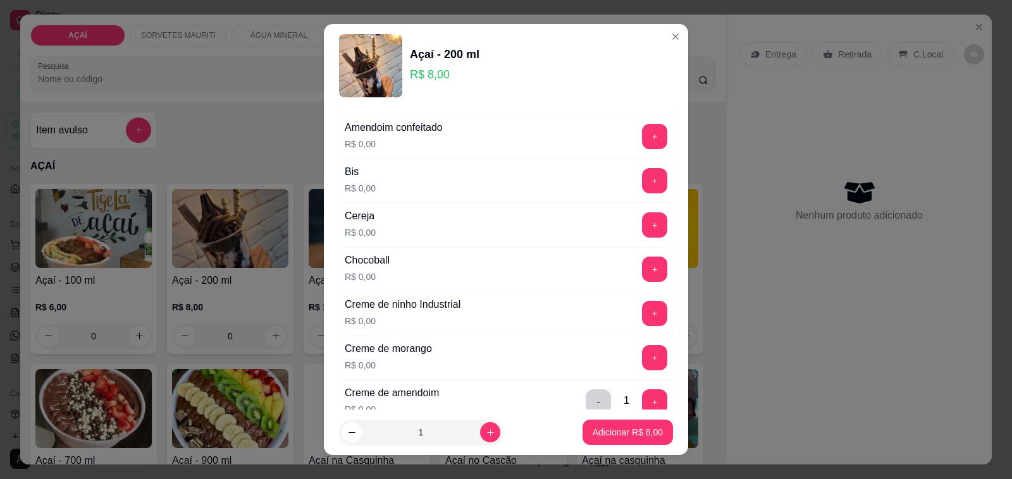
scroll to position [0, 0]
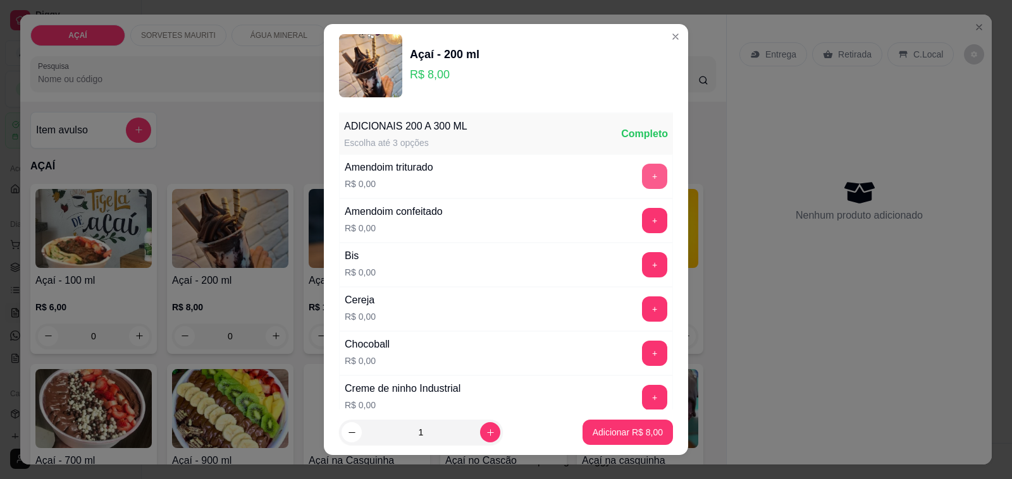
click at [642, 171] on button "+" at bounding box center [654, 176] width 25 height 25
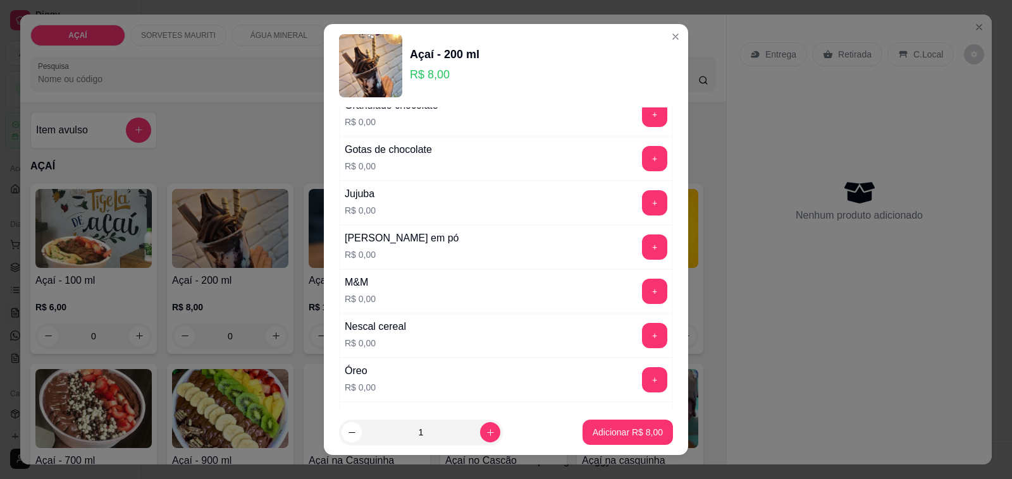
scroll to position [1107, 0]
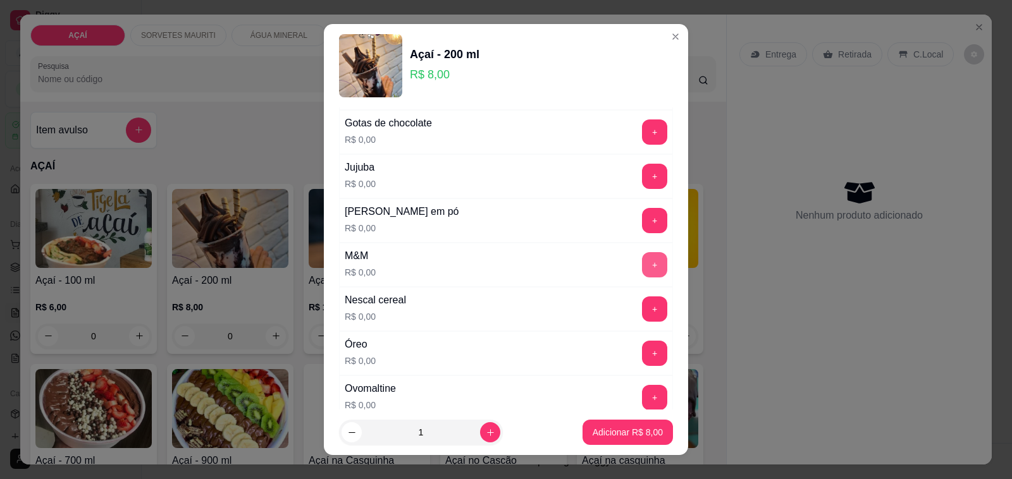
click at [642, 262] on button "+" at bounding box center [654, 264] width 25 height 25
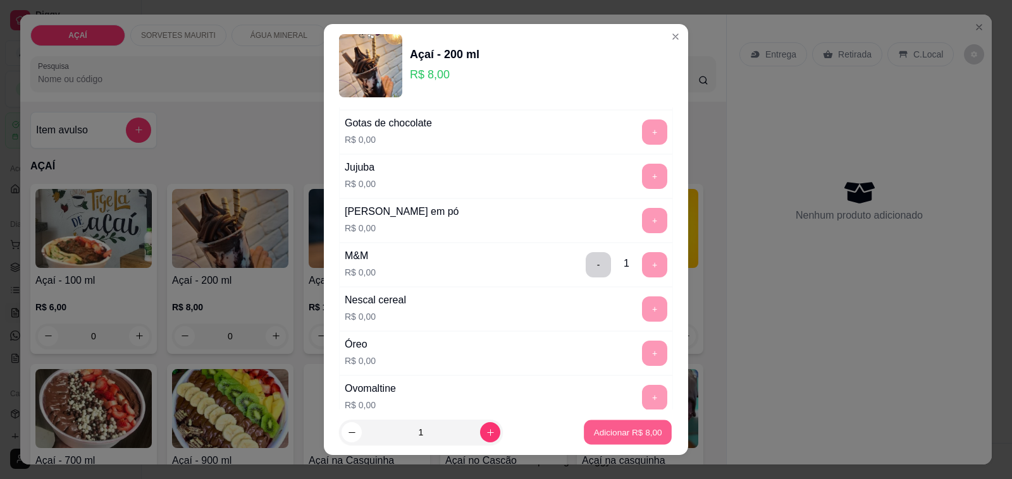
click at [622, 431] on p "Adicionar R$ 8,00" at bounding box center [627, 432] width 68 height 12
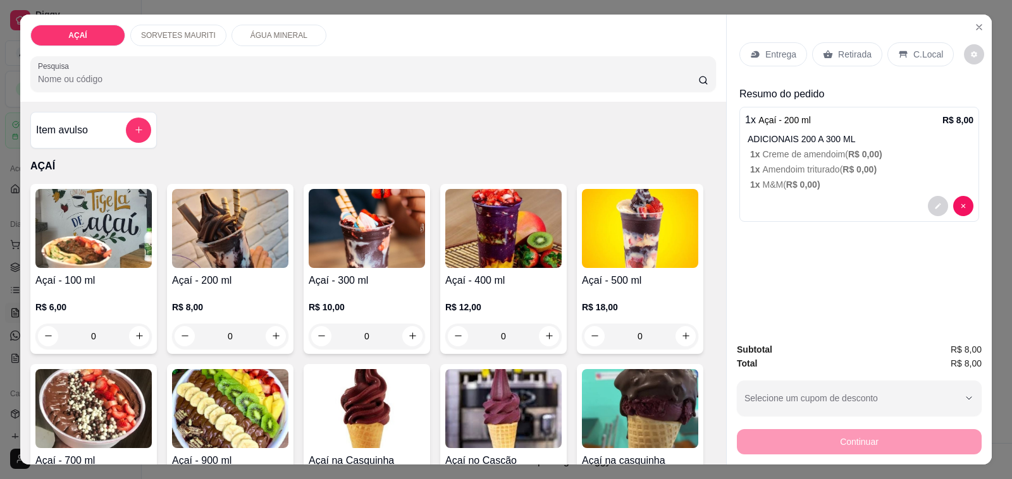
click at [788, 42] on div "Entrega" at bounding box center [773, 54] width 68 height 24
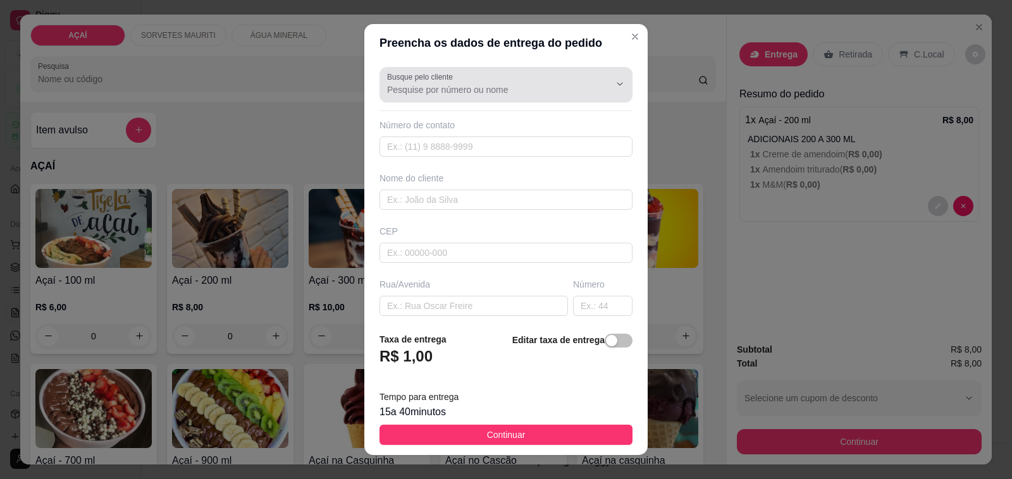
click at [474, 92] on input "Busque pelo cliente" at bounding box center [488, 89] width 202 height 13
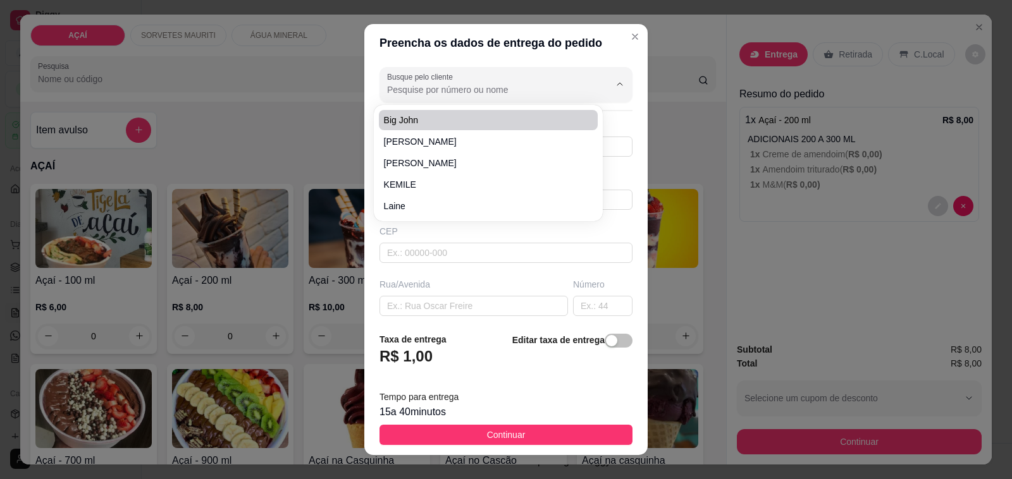
click at [481, 123] on span "Big John" at bounding box center [482, 120] width 197 height 13
type input "Big John"
type input "81804203"
type input "Big John"
type input "57520000000"
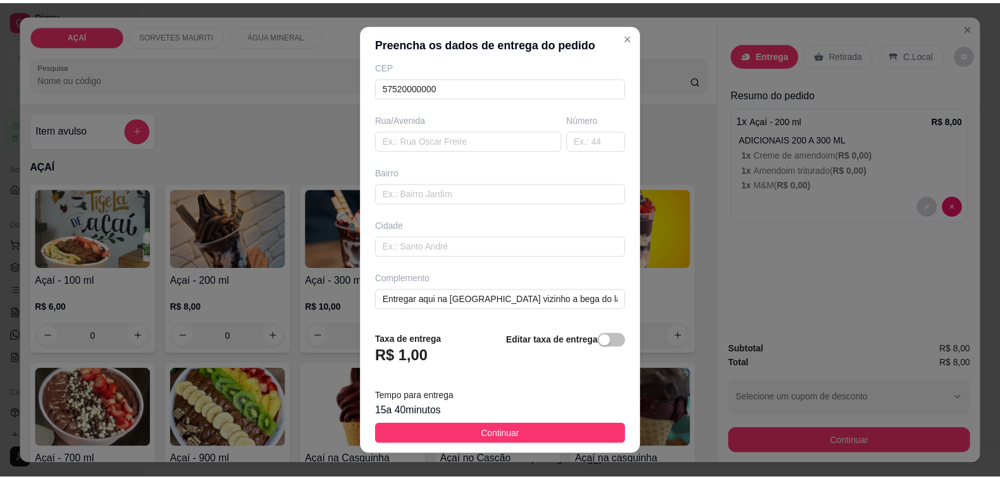
scroll to position [16, 0]
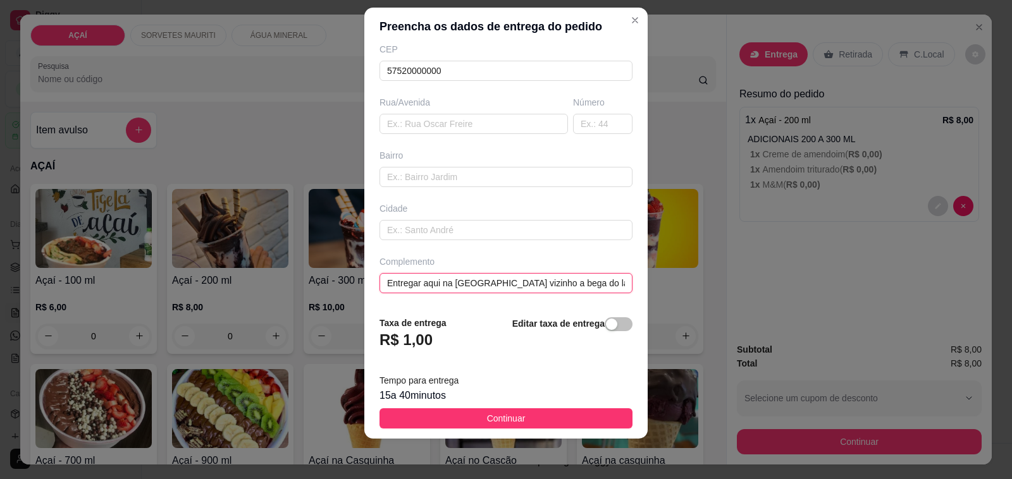
click at [598, 282] on input "Entregar aqui na [GEOGRAPHIC_DATA] vizinho a bega do lava jato" at bounding box center [505, 283] width 253 height 20
click at [598, 281] on input "Entregar aqui na rto" at bounding box center [505, 283] width 253 height 20
type input "E"
click at [530, 285] on input "Entregar aqui no loteamento de BoscoÚltima casa do lado esquerdo" at bounding box center [505, 283] width 253 height 20
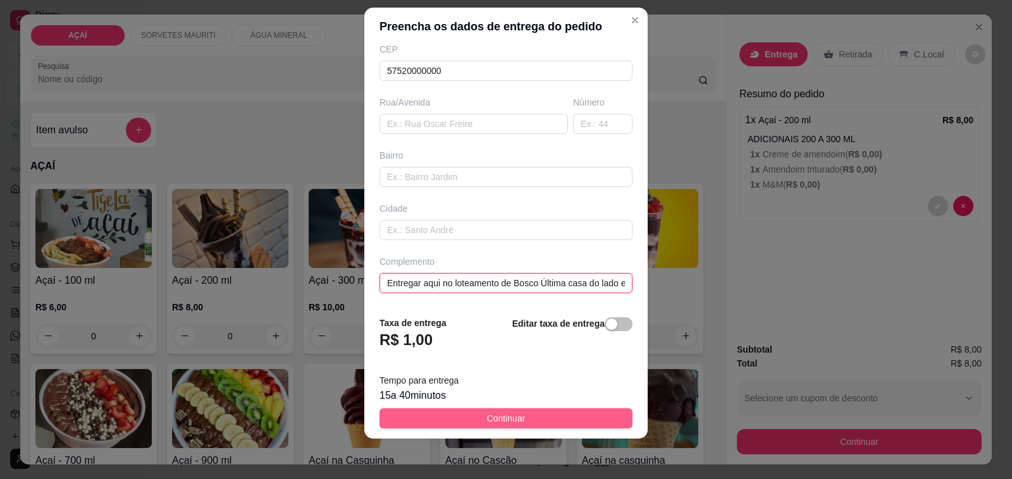
type input "Entregar aqui no loteamento de Bosco Última casa do lado esquerdo"
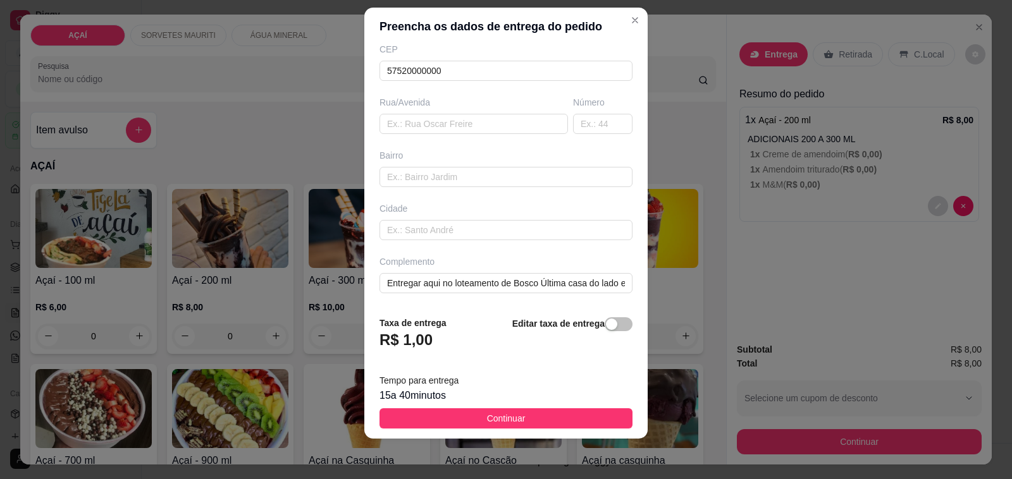
drag, startPoint x: 530, startPoint y: 419, endPoint x: 605, endPoint y: 432, distance: 76.3
click at [532, 419] on button "Continuar" at bounding box center [505, 419] width 253 height 20
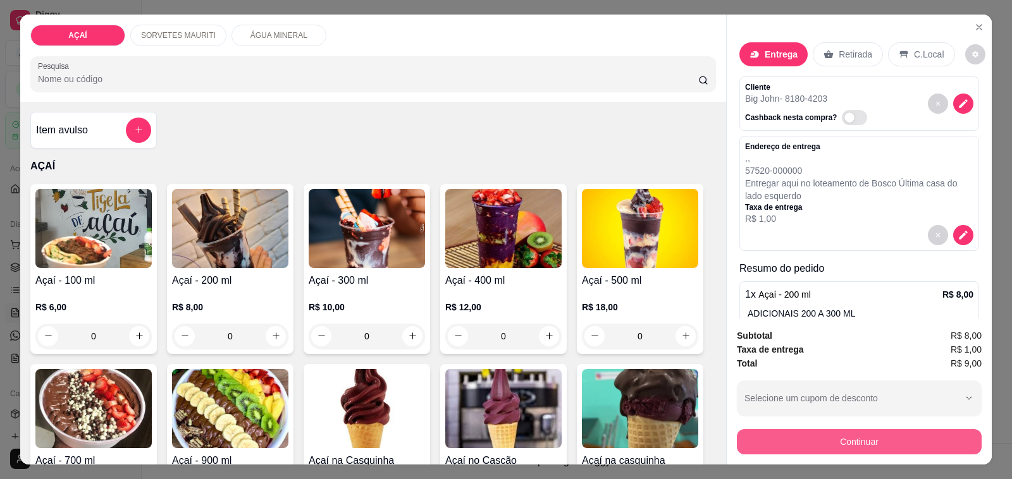
click at [767, 429] on button "Continuar" at bounding box center [859, 441] width 245 height 25
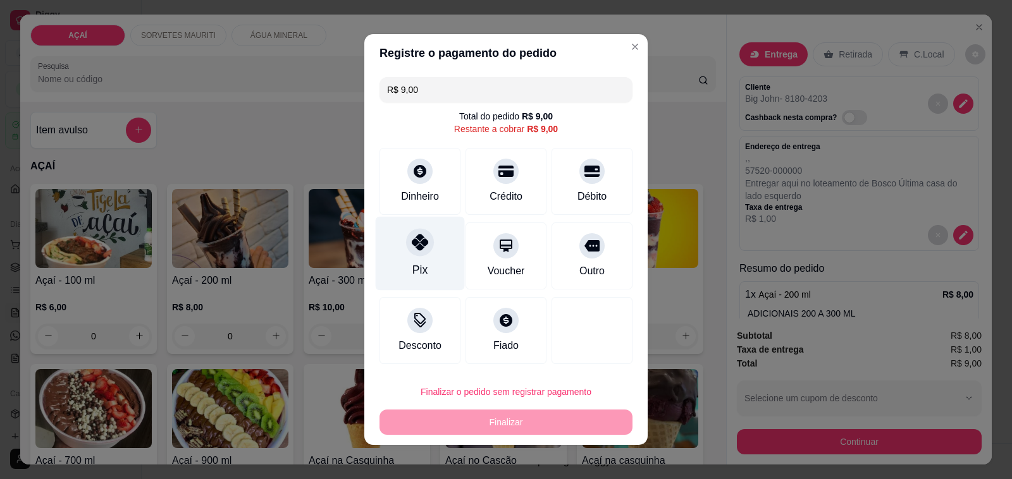
click at [408, 257] on div "Pix" at bounding box center [420, 254] width 89 height 74
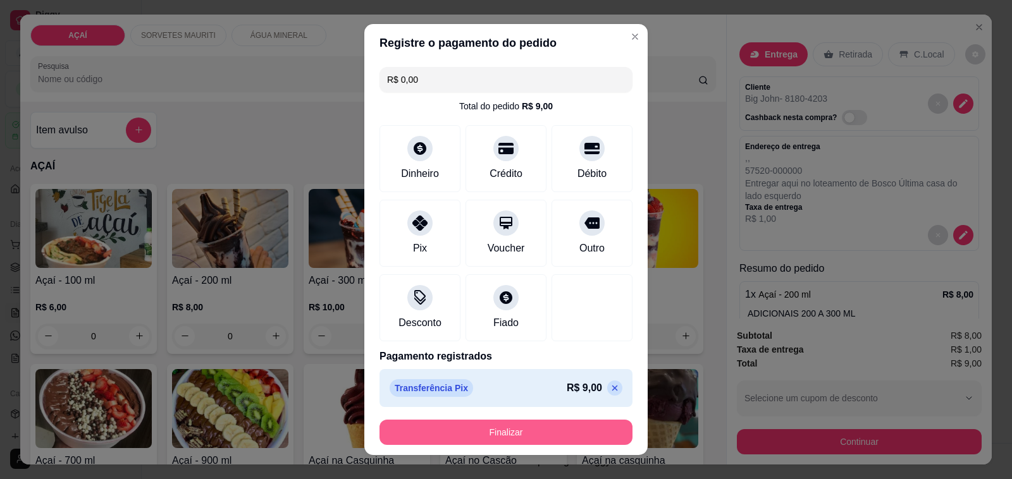
click at [463, 424] on button "Finalizar" at bounding box center [505, 432] width 253 height 25
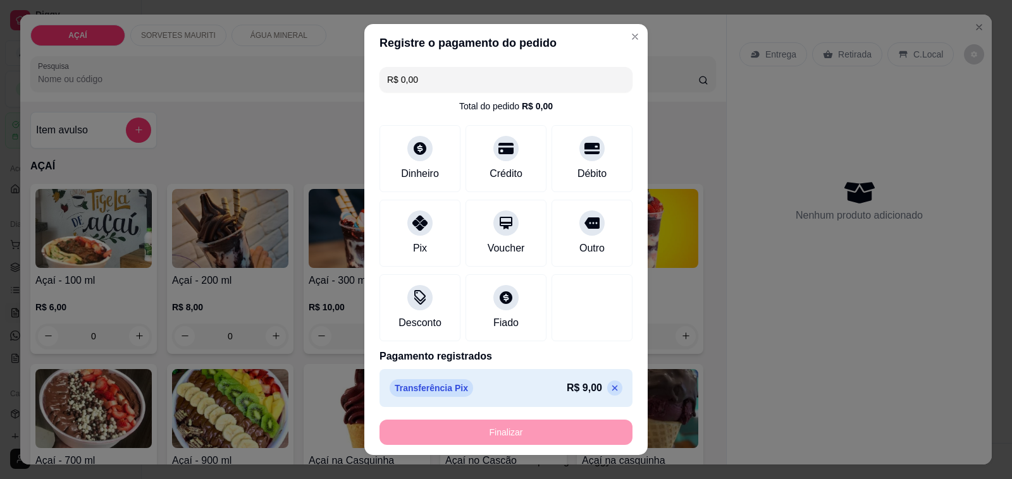
type input "-R$ 9,00"
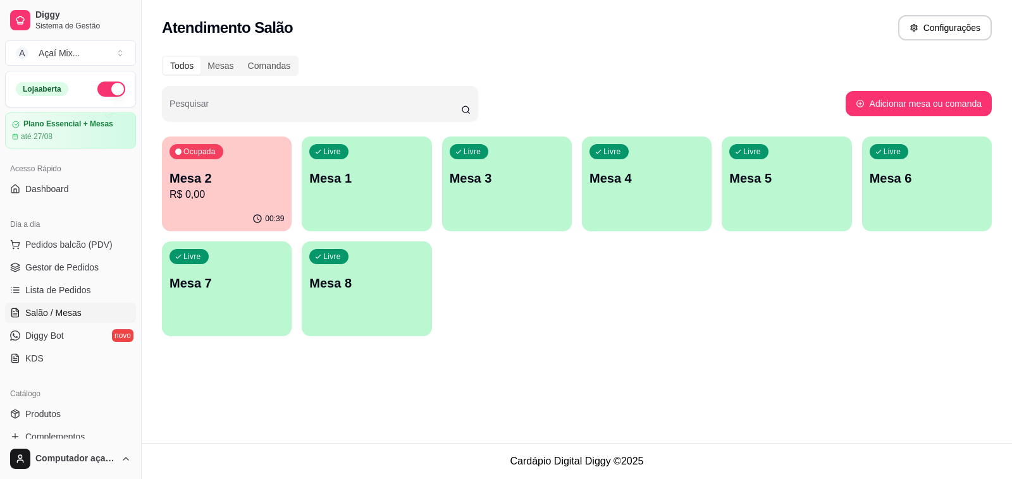
drag, startPoint x: 58, startPoint y: 268, endPoint x: 168, endPoint y: 295, distance: 114.1
click at [59, 268] on span "Gestor de Pedidos" at bounding box center [61, 267] width 73 height 13
click at [71, 269] on span "Gestor de Pedidos" at bounding box center [61, 267] width 73 height 13
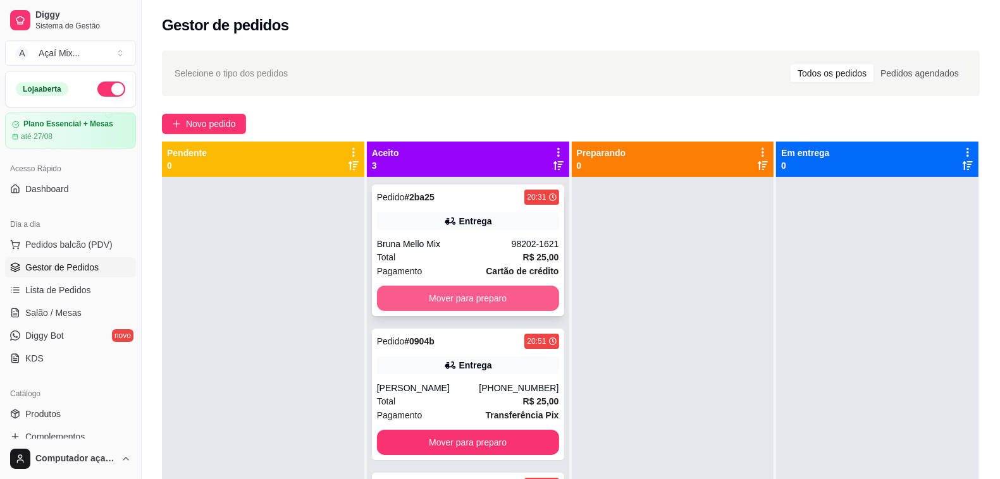
click at [497, 299] on button "Mover para preparo" at bounding box center [468, 298] width 182 height 25
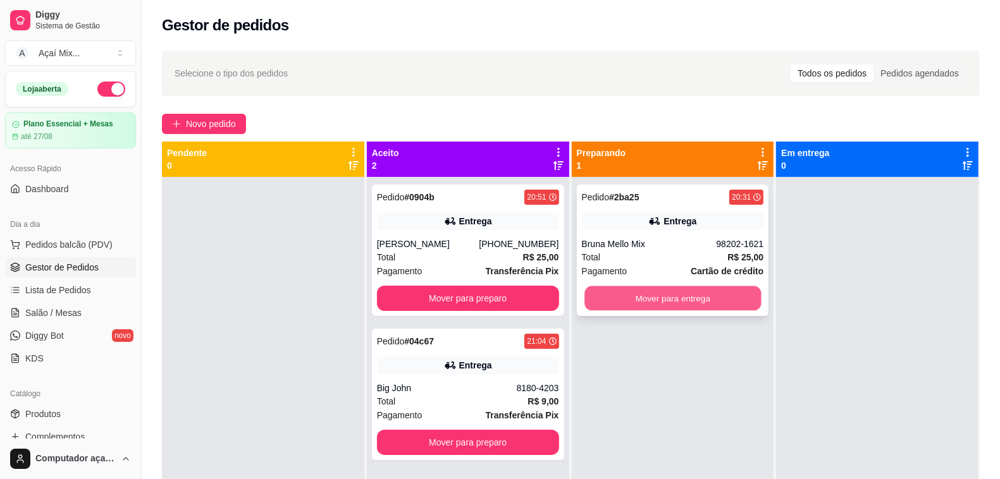
click at [686, 299] on button "Mover para entrega" at bounding box center [672, 299] width 176 height 25
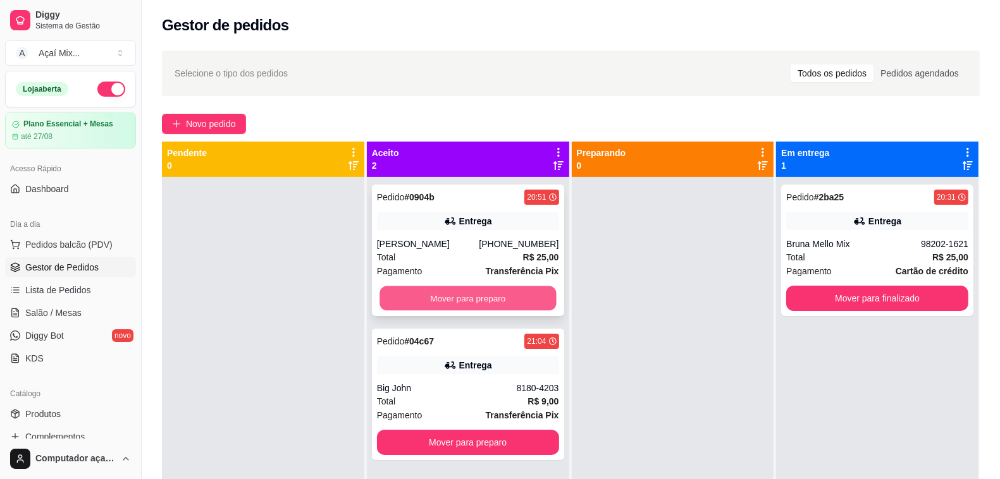
click at [525, 295] on button "Mover para preparo" at bounding box center [467, 299] width 176 height 25
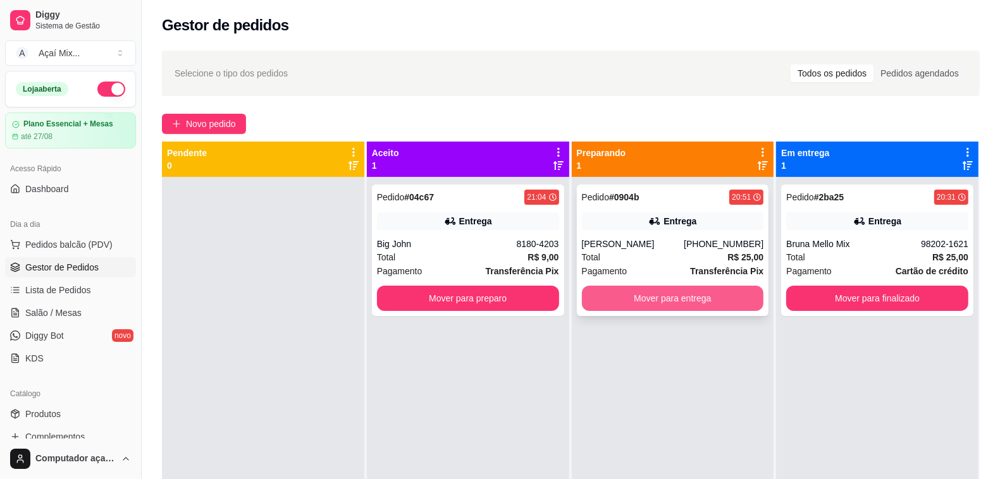
click at [640, 304] on button "Mover para entrega" at bounding box center [673, 298] width 182 height 25
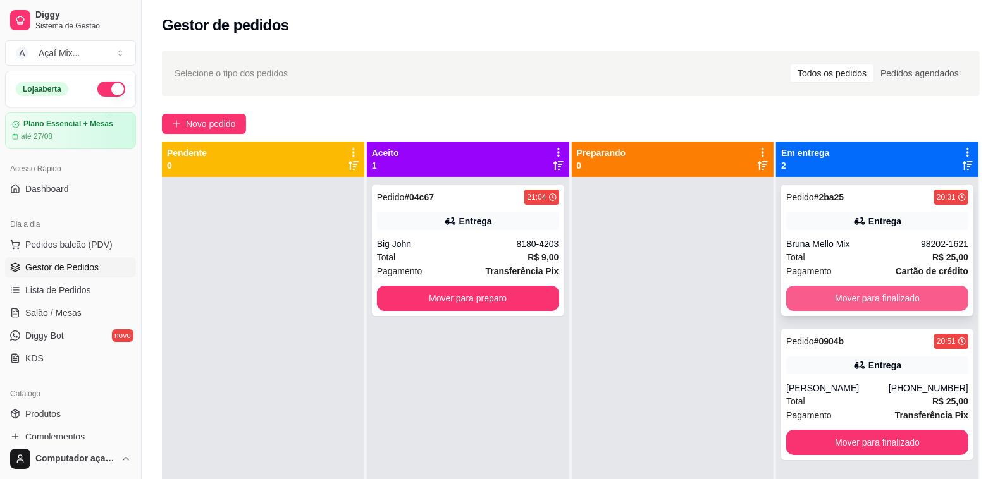
click at [867, 300] on button "Mover para finalizado" at bounding box center [877, 298] width 182 height 25
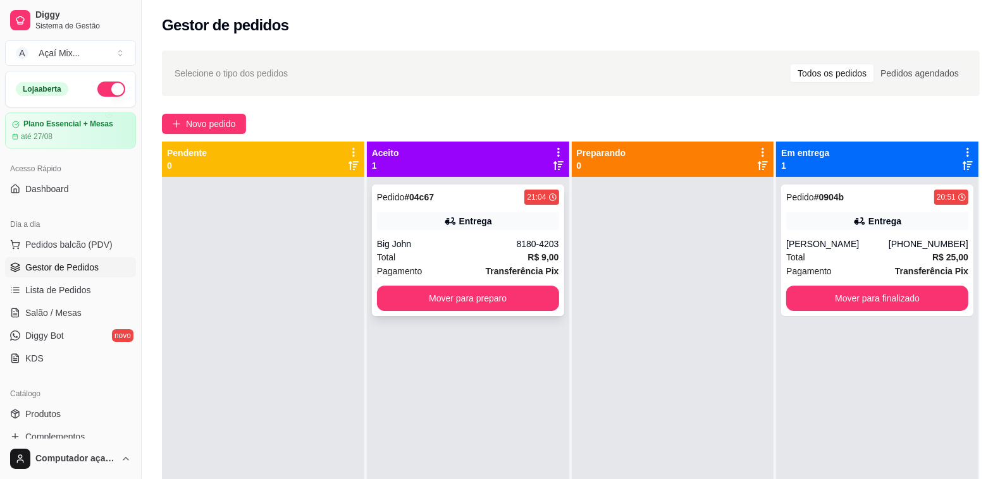
click at [528, 262] on strong "R$ 9,00" at bounding box center [543, 257] width 31 height 10
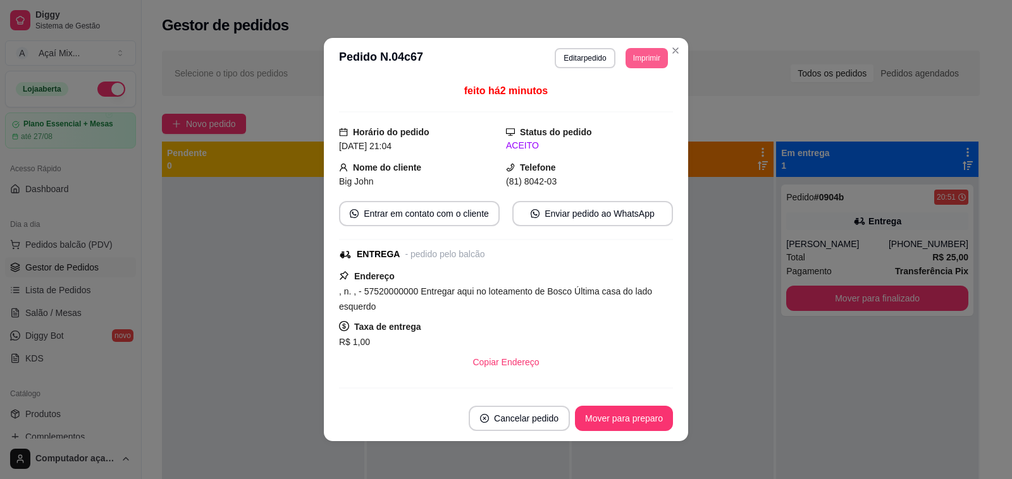
click at [627, 63] on button "Imprimir" at bounding box center [647, 58] width 42 height 20
click at [628, 98] on button "Impressora" at bounding box center [617, 103] width 92 height 20
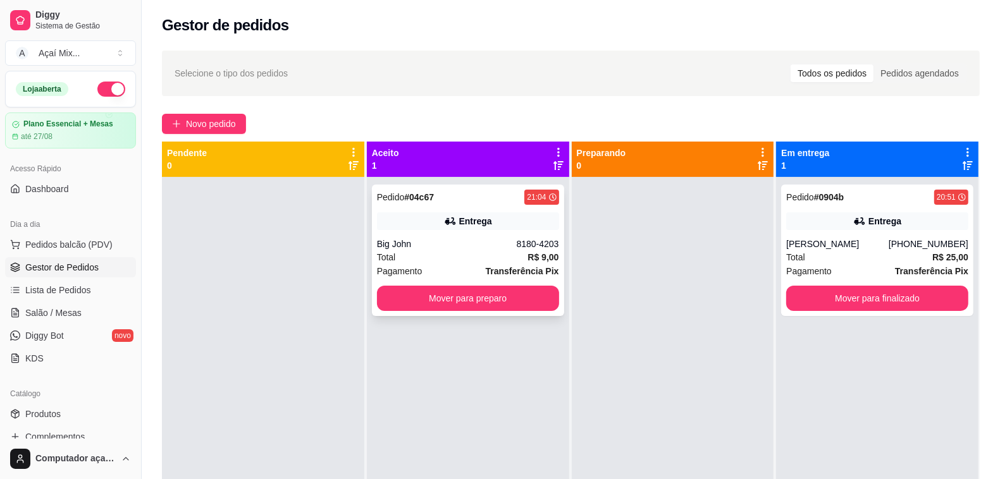
click at [511, 219] on div "Entrega" at bounding box center [468, 222] width 182 height 18
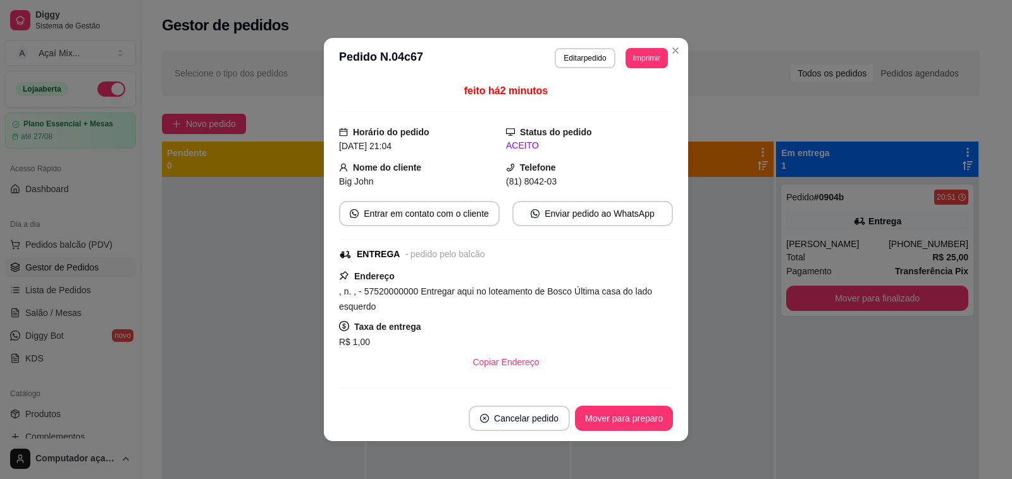
click at [617, 62] on div "**********" at bounding box center [611, 58] width 113 height 20
click at [634, 61] on button "Imprimir" at bounding box center [646, 58] width 41 height 20
click at [630, 104] on button "Impressora" at bounding box center [617, 103] width 89 height 20
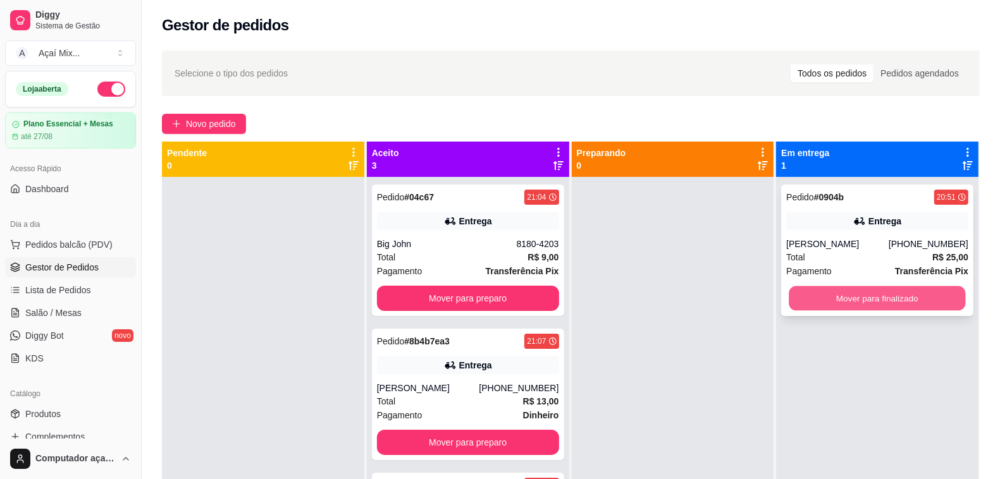
click at [848, 298] on button "Mover para finalizado" at bounding box center [877, 299] width 176 height 25
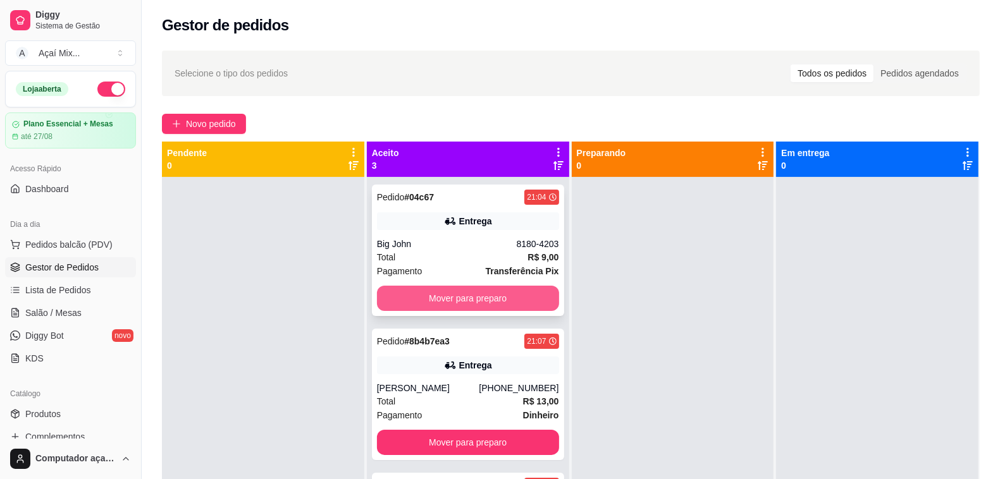
click at [500, 288] on button "Mover para preparo" at bounding box center [468, 298] width 182 height 25
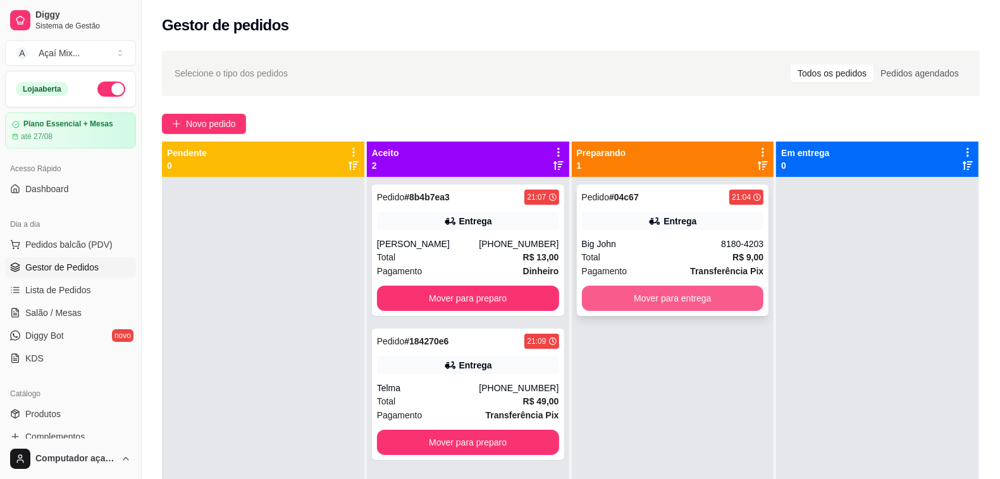
click at [652, 299] on button "Mover para entrega" at bounding box center [673, 298] width 182 height 25
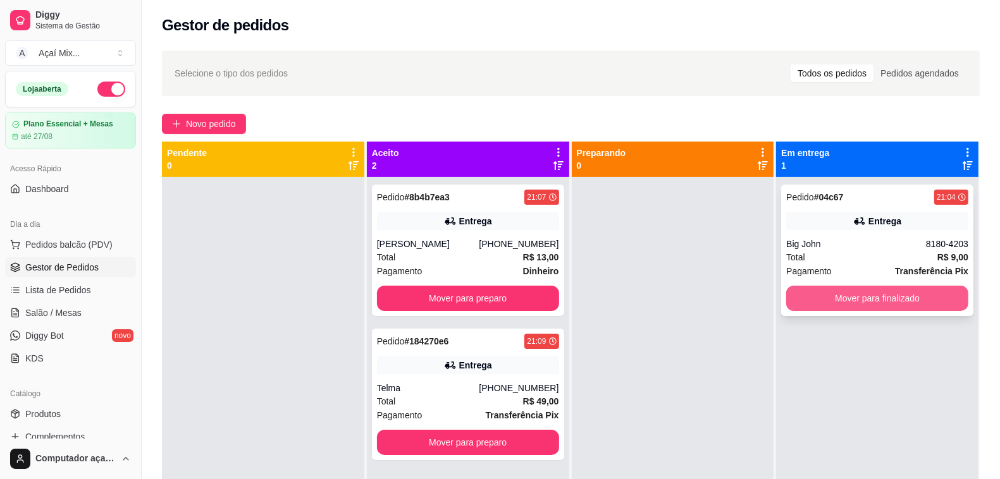
click at [803, 300] on button "Mover para finalizado" at bounding box center [877, 298] width 182 height 25
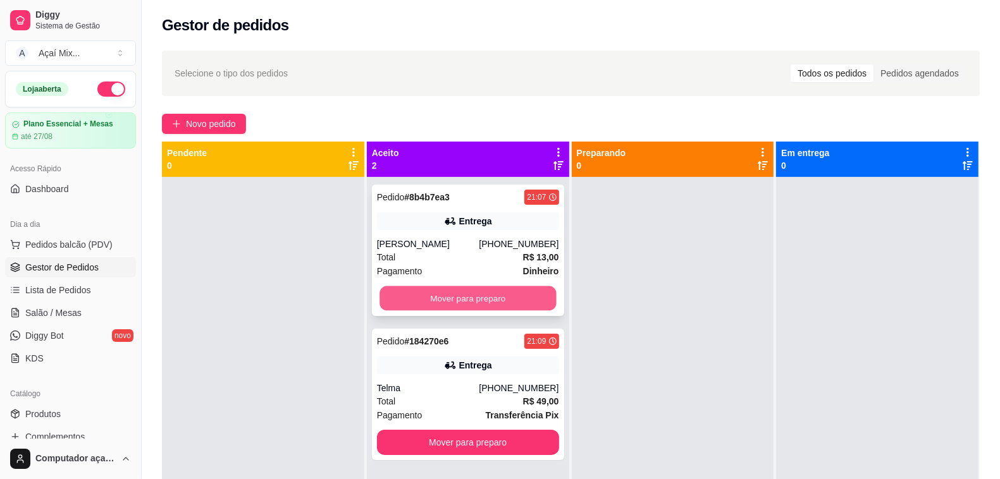
click at [502, 290] on button "Mover para preparo" at bounding box center [467, 299] width 176 height 25
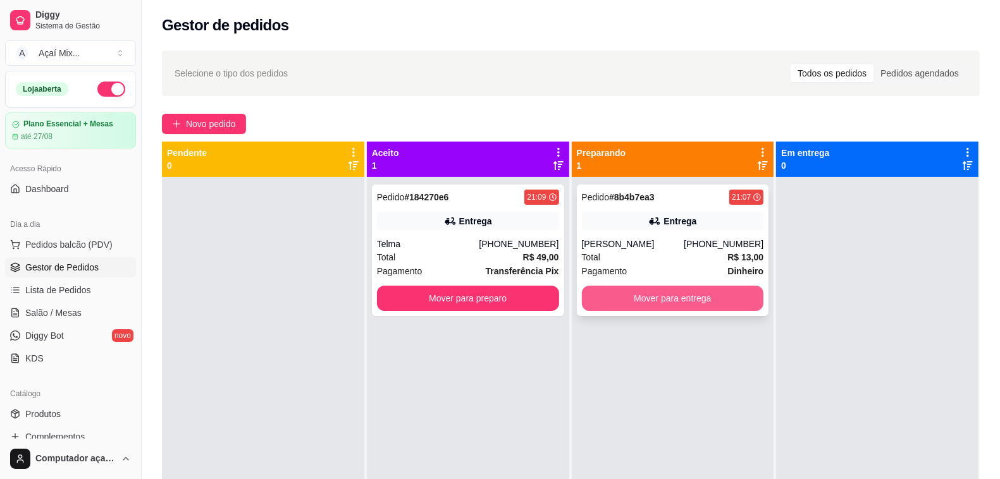
click at [688, 308] on button "Mover para entrega" at bounding box center [673, 298] width 182 height 25
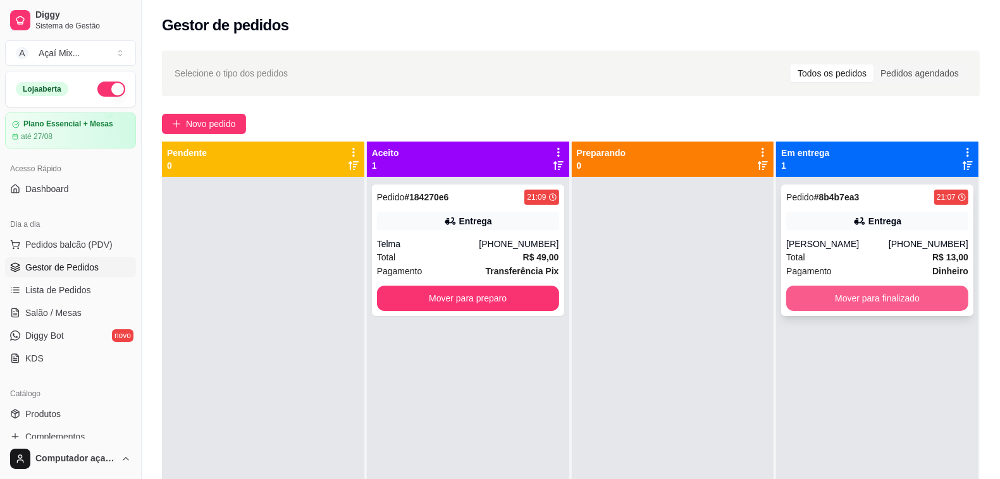
click at [846, 304] on button "Mover para finalizado" at bounding box center [877, 298] width 182 height 25
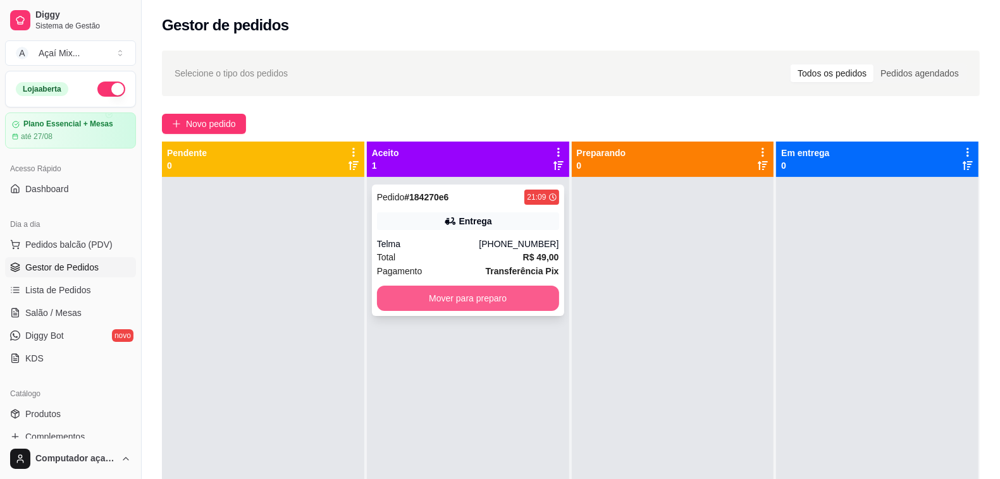
click at [523, 301] on button "Mover para preparo" at bounding box center [468, 298] width 182 height 25
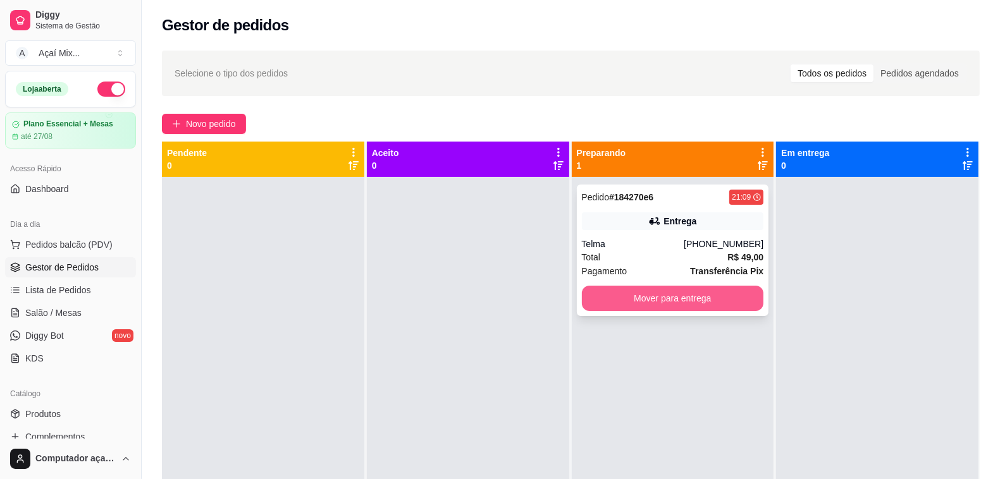
click at [643, 302] on button "Mover para entrega" at bounding box center [673, 298] width 182 height 25
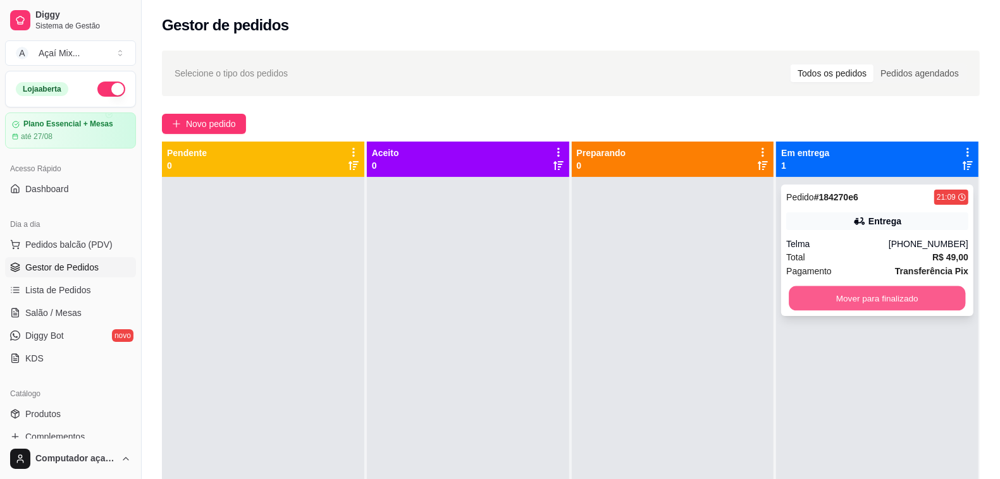
click at [899, 287] on button "Mover para finalizado" at bounding box center [877, 299] width 176 height 25
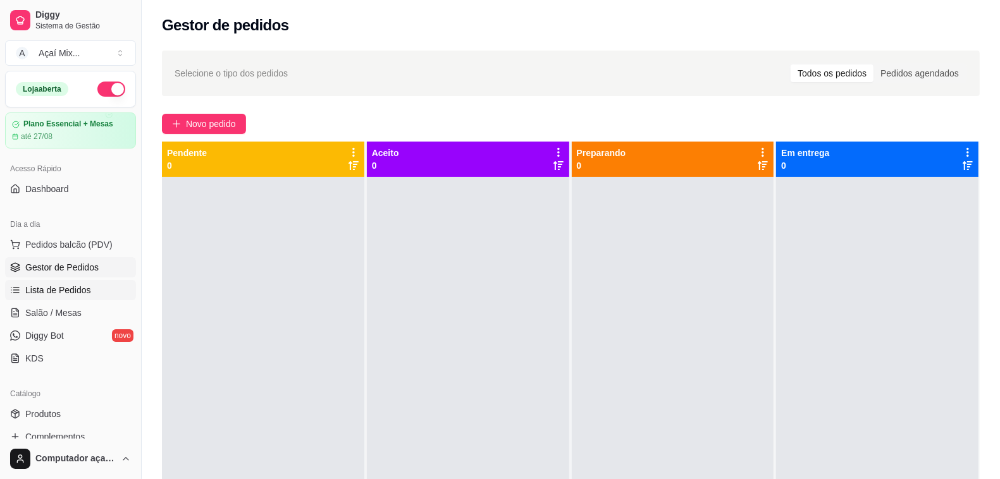
click at [83, 298] on link "Lista de Pedidos" at bounding box center [70, 290] width 131 height 20
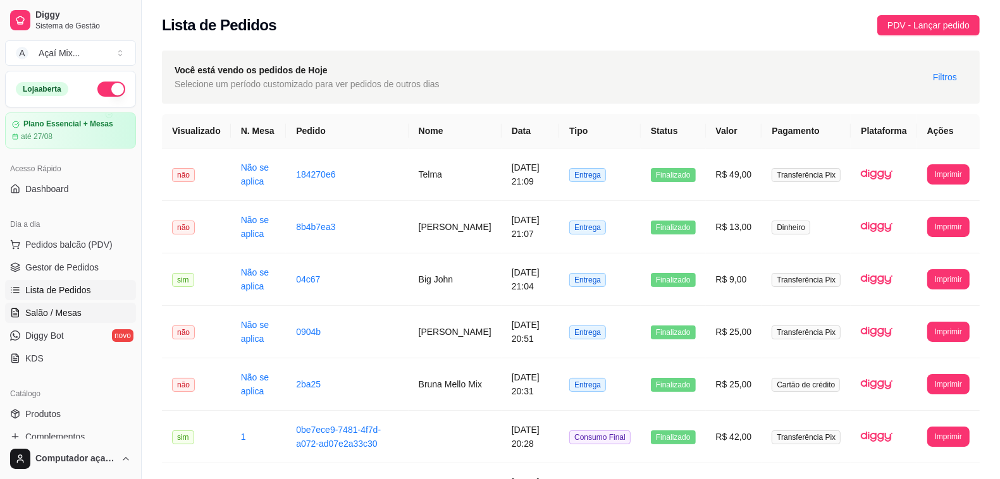
click at [80, 321] on link "Salão / Mesas" at bounding box center [70, 313] width 131 height 20
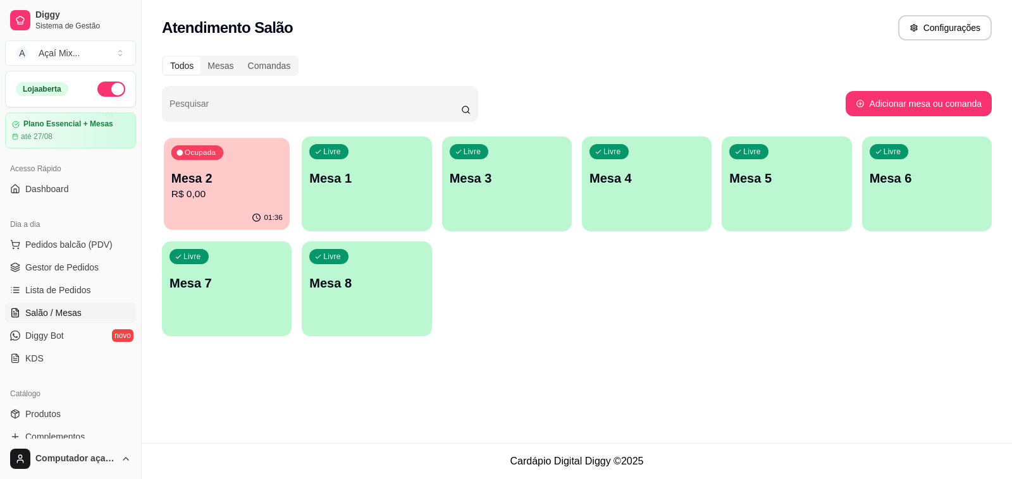
click at [238, 201] on p "R$ 0,00" at bounding box center [226, 194] width 111 height 15
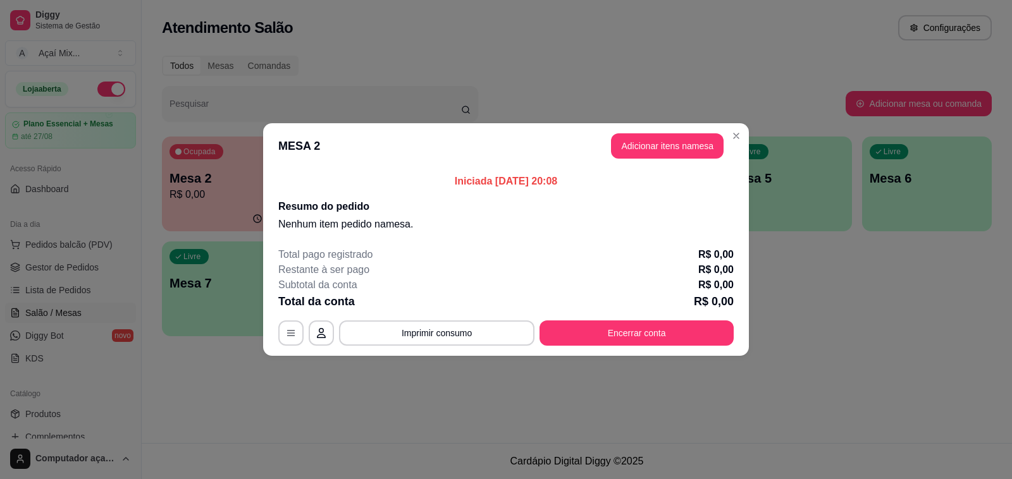
click at [632, 346] on footer "Total pago registrado R$ 0,00 Restante à ser pago R$ 0,00 Subtotal da conta R$ …" at bounding box center [506, 296] width 486 height 119
click at [631, 336] on button "Encerrar conta" at bounding box center [637, 333] width 194 height 25
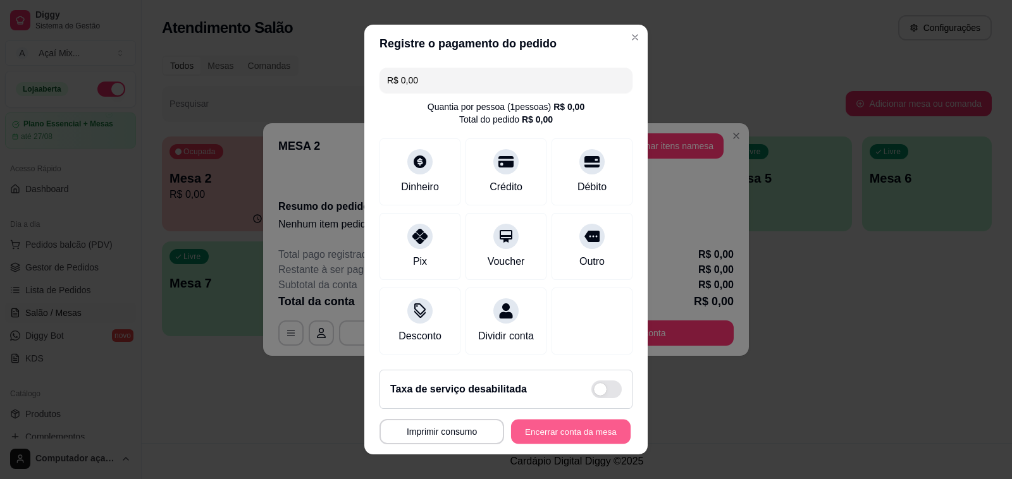
click at [544, 428] on button "Encerrar conta da mesa" at bounding box center [571, 432] width 120 height 25
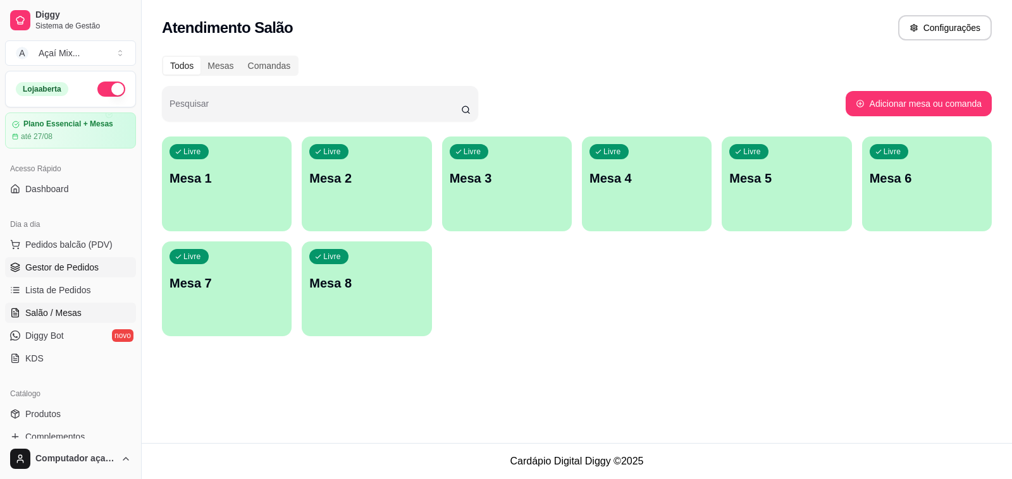
click at [87, 269] on span "Gestor de Pedidos" at bounding box center [61, 267] width 73 height 13
